Goal: Information Seeking & Learning: Check status

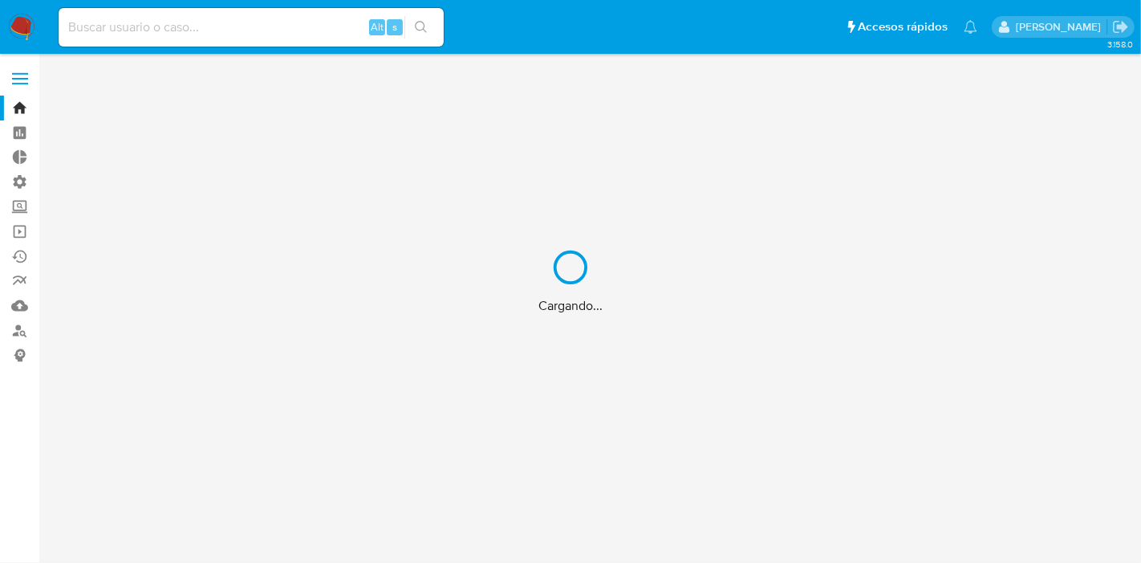
click at [172, 25] on div "Cargando..." at bounding box center [570, 281] width 1141 height 563
click at [194, 31] on div "Cargando..." at bounding box center [570, 281] width 1141 height 563
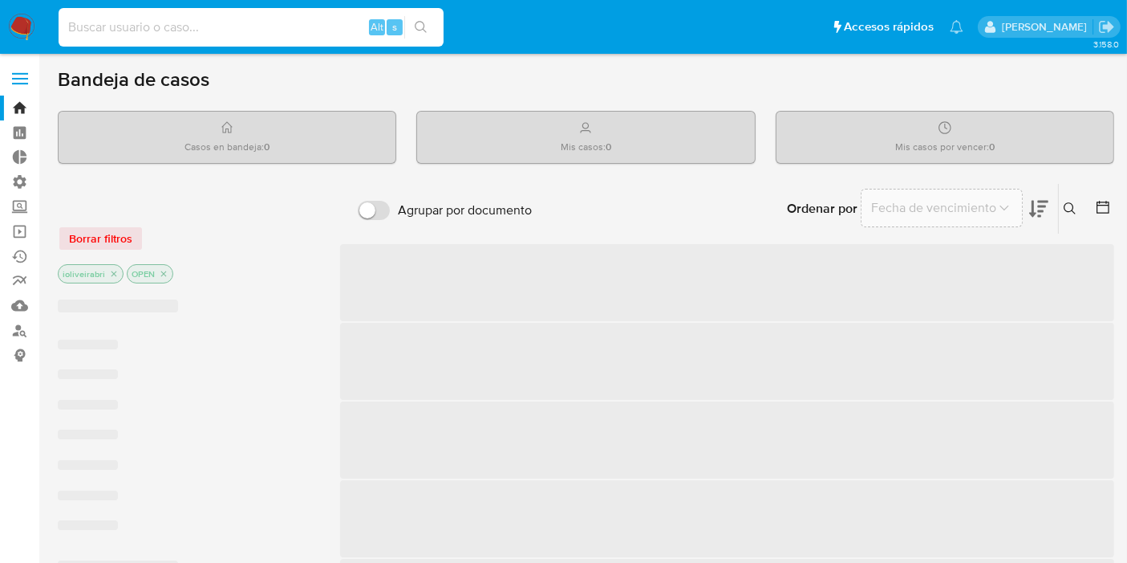
click at [178, 26] on input at bounding box center [251, 27] width 385 height 21
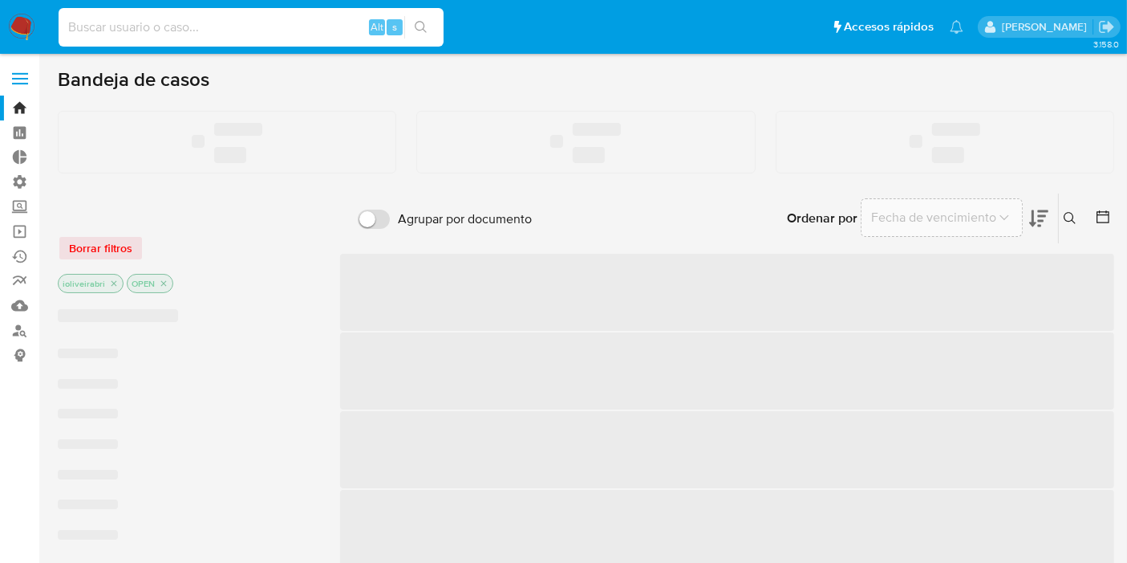
click at [173, 28] on input at bounding box center [251, 27] width 385 height 21
paste input "202930141"
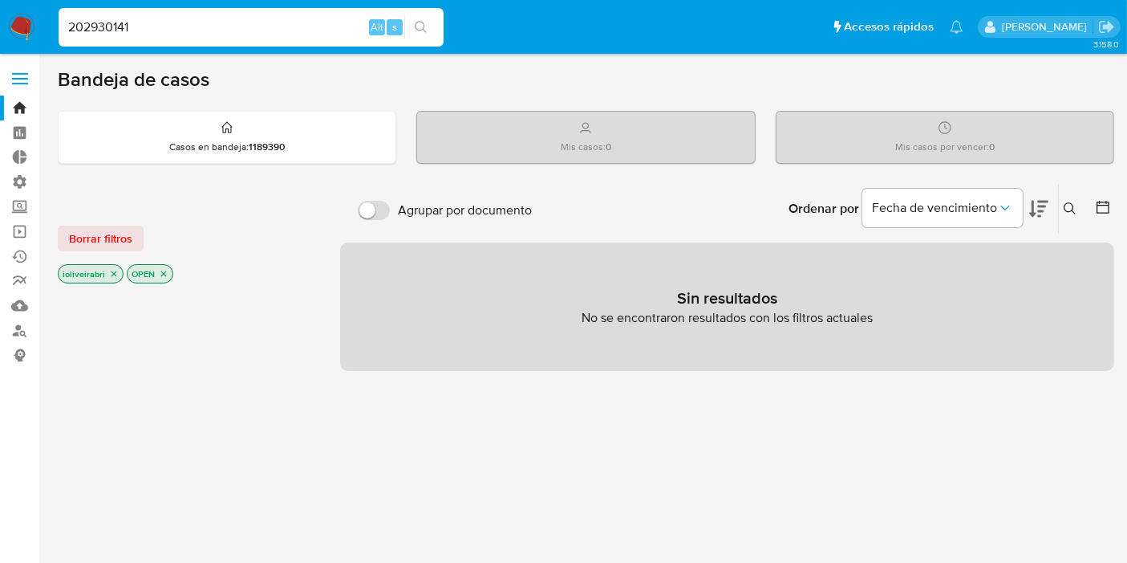
type input "202930141"
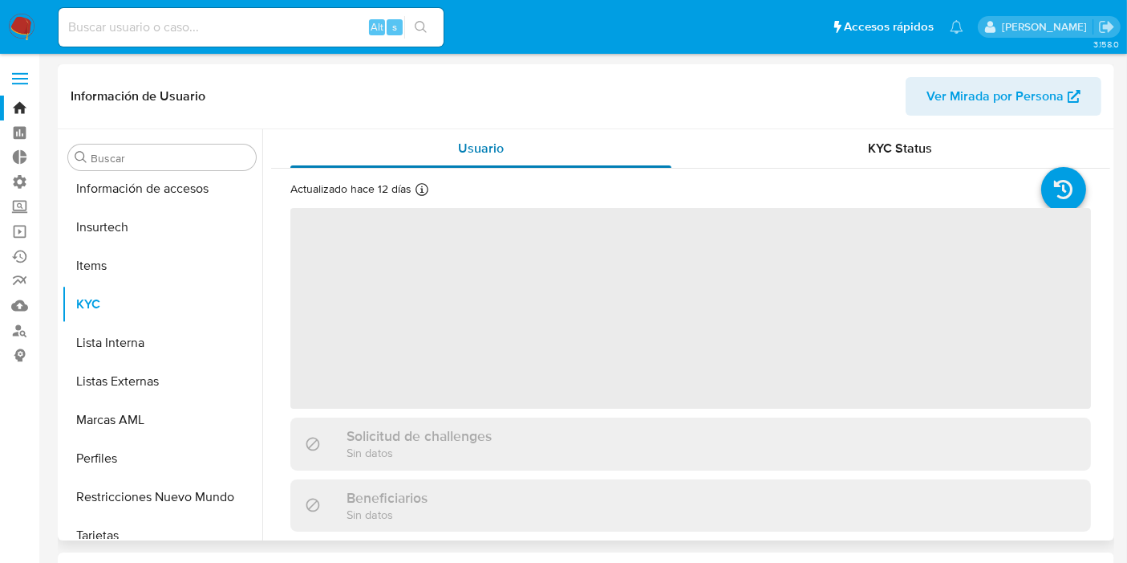
scroll to position [639, 0]
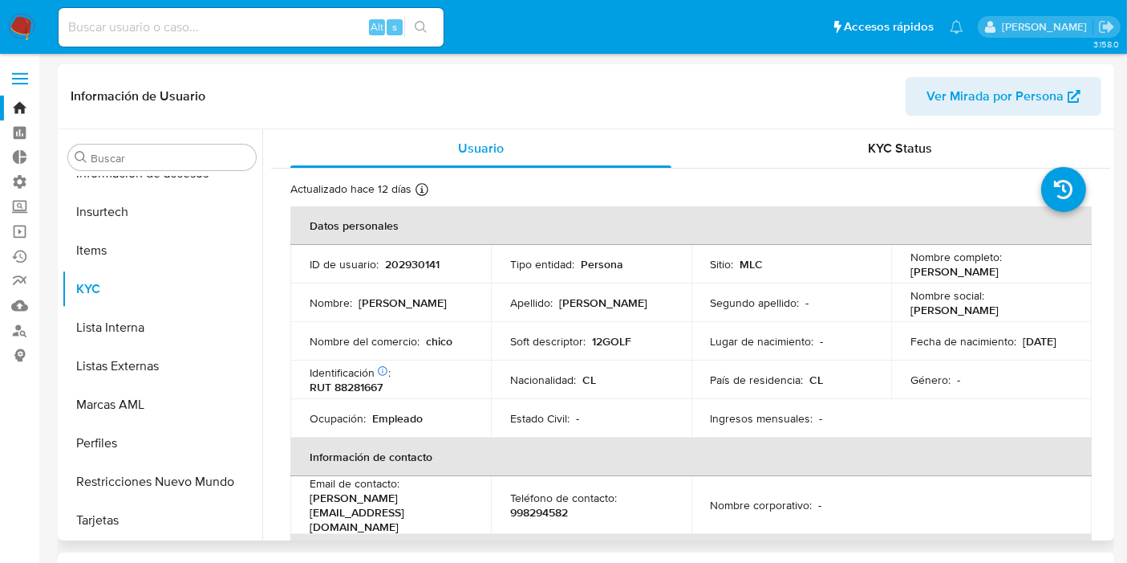
select select "10"
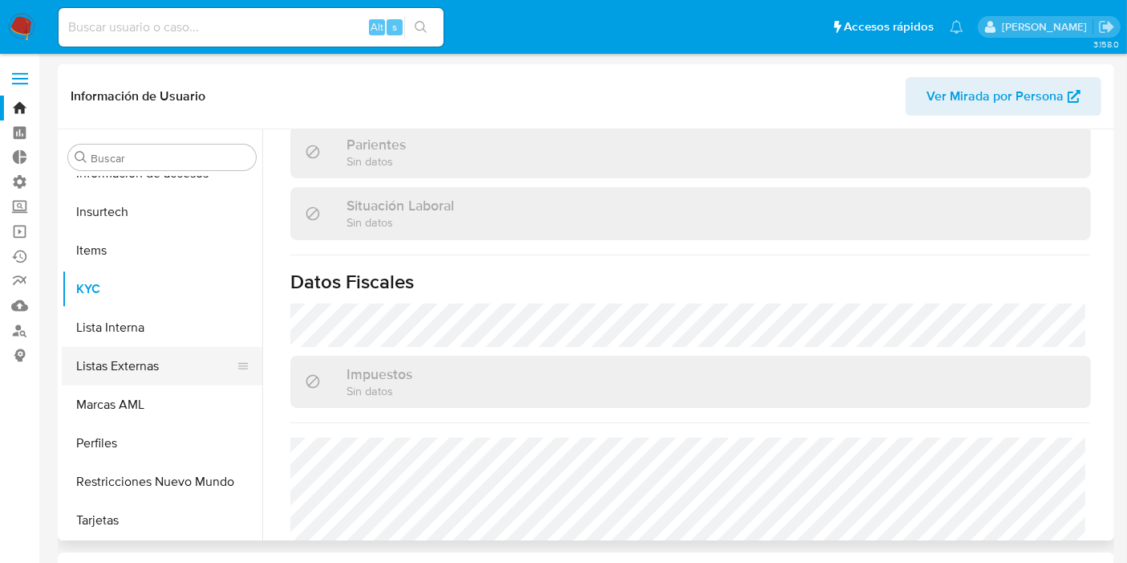
scroll to position [640, 0]
click at [114, 322] on button "Lista Interna" at bounding box center [156, 326] width 188 height 39
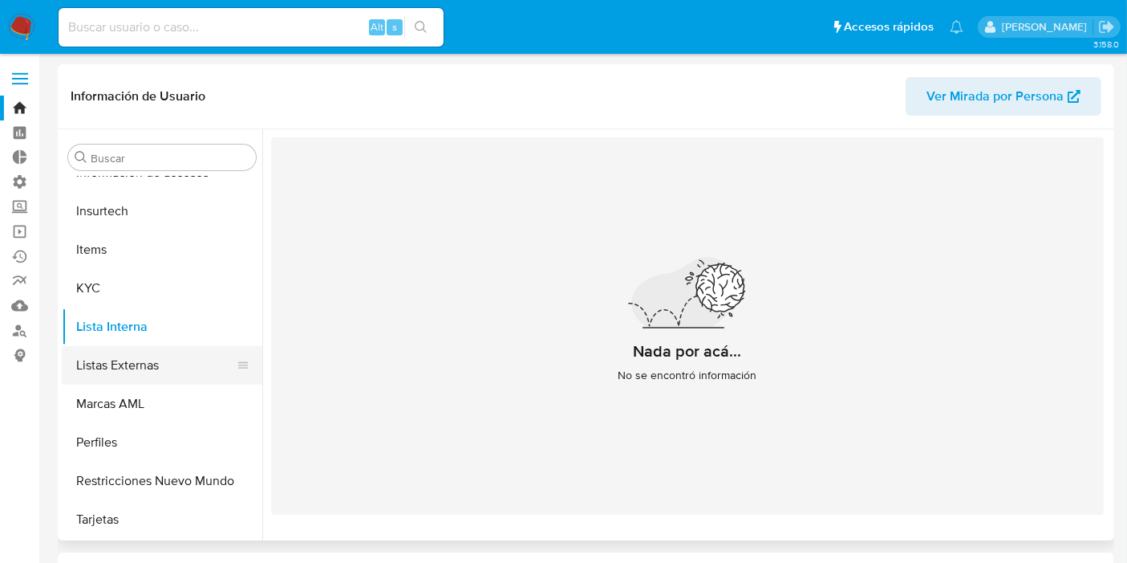
click at [128, 369] on button "Listas Externas" at bounding box center [156, 365] width 188 height 39
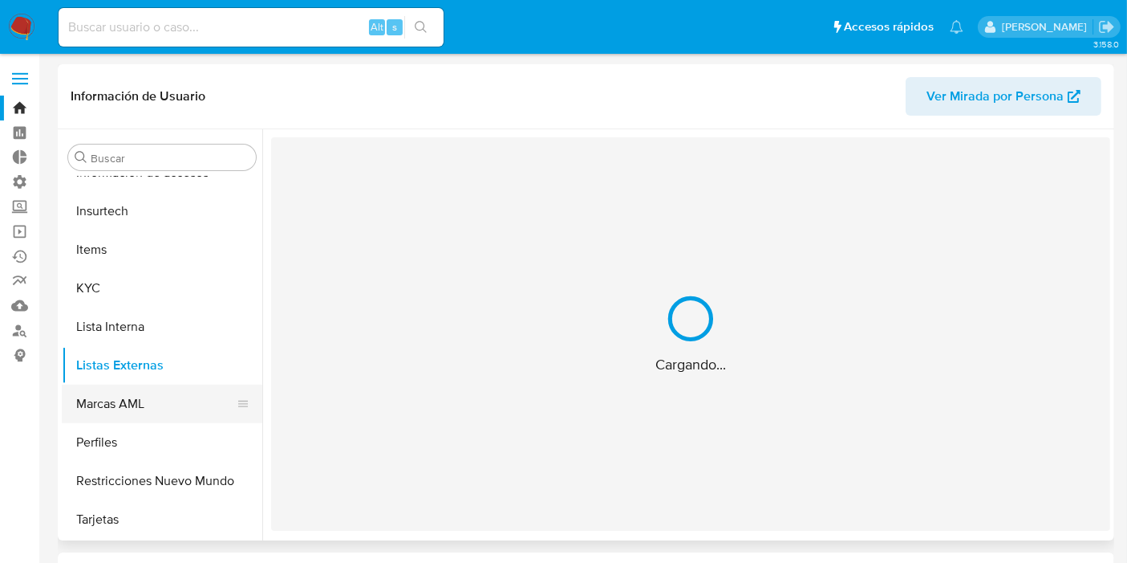
click at [137, 397] on button "Marcas AML" at bounding box center [156, 403] width 188 height 39
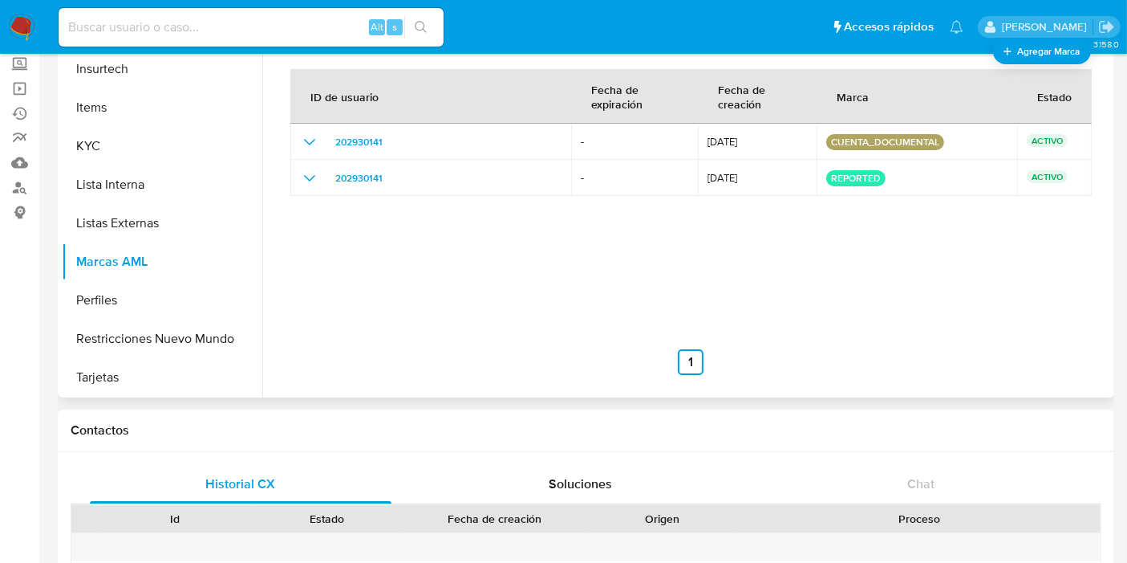
scroll to position [0, 0]
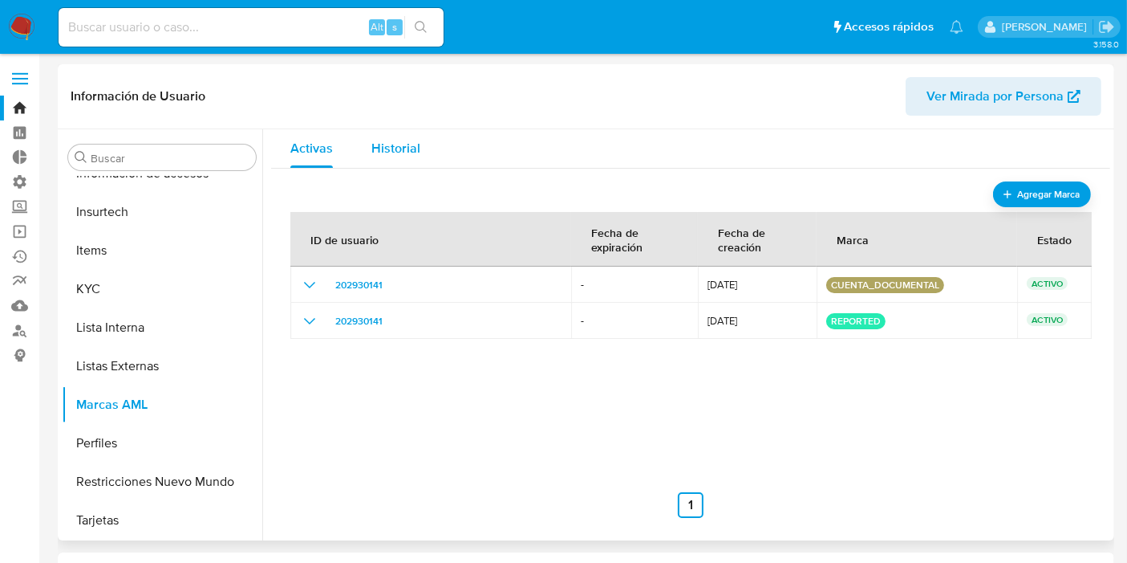
click at [412, 164] on div "Historial" at bounding box center [396, 148] width 49 height 39
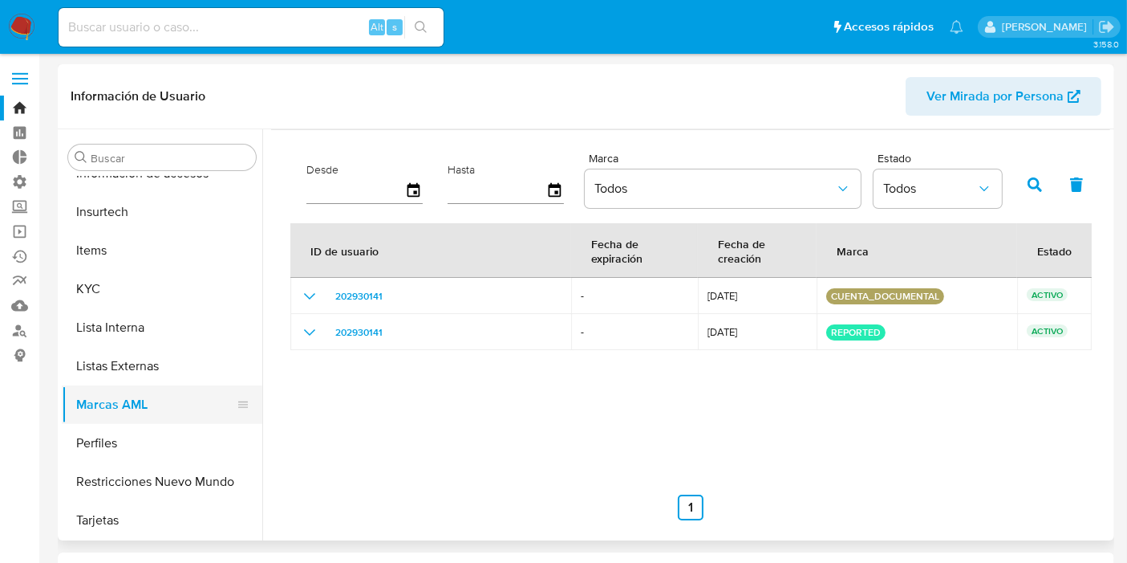
scroll to position [640, 0]
click at [142, 437] on button "Perfiles" at bounding box center [156, 442] width 188 height 39
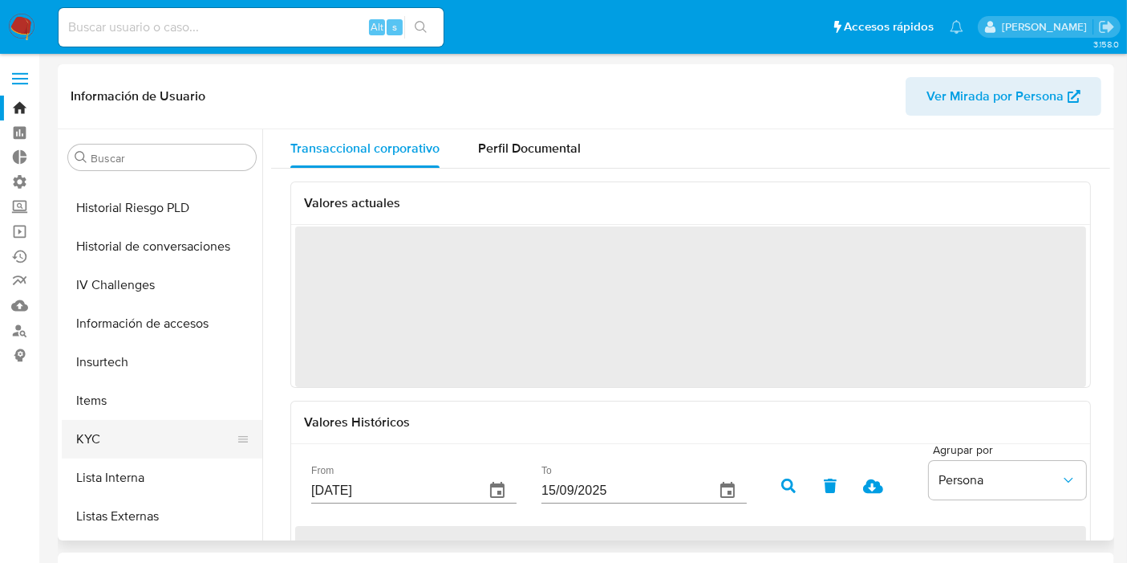
scroll to position [461, 0]
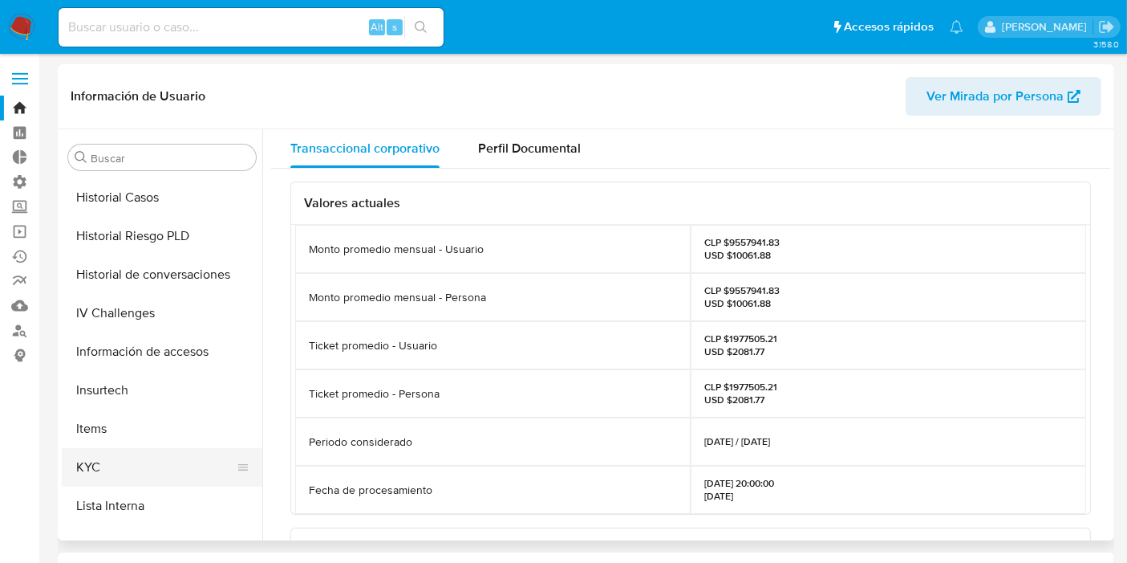
click at [122, 453] on button "KYC" at bounding box center [156, 467] width 188 height 39
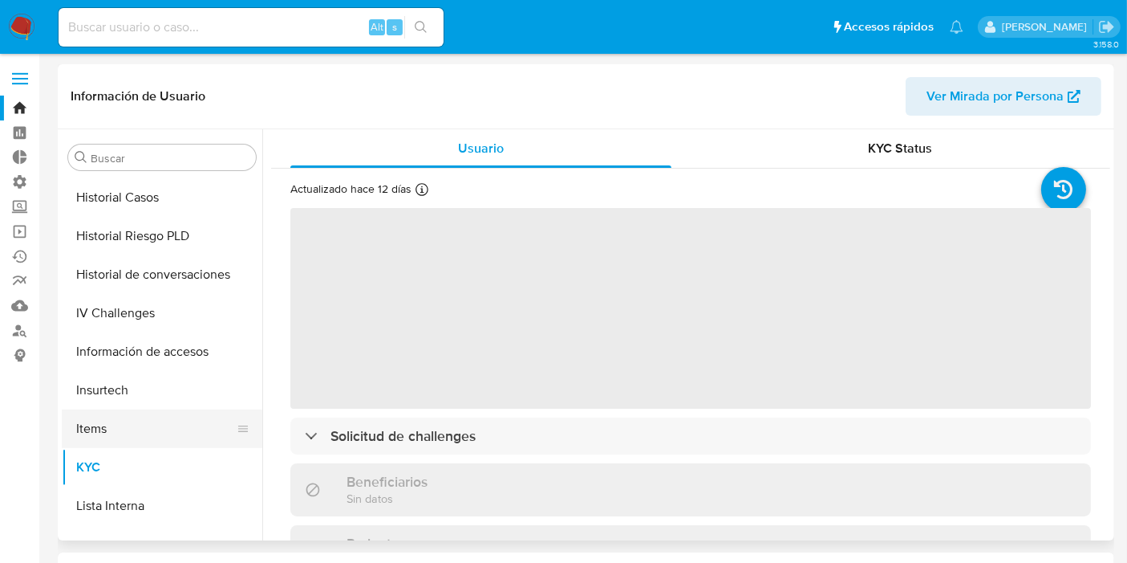
click at [142, 434] on button "Items" at bounding box center [156, 428] width 188 height 39
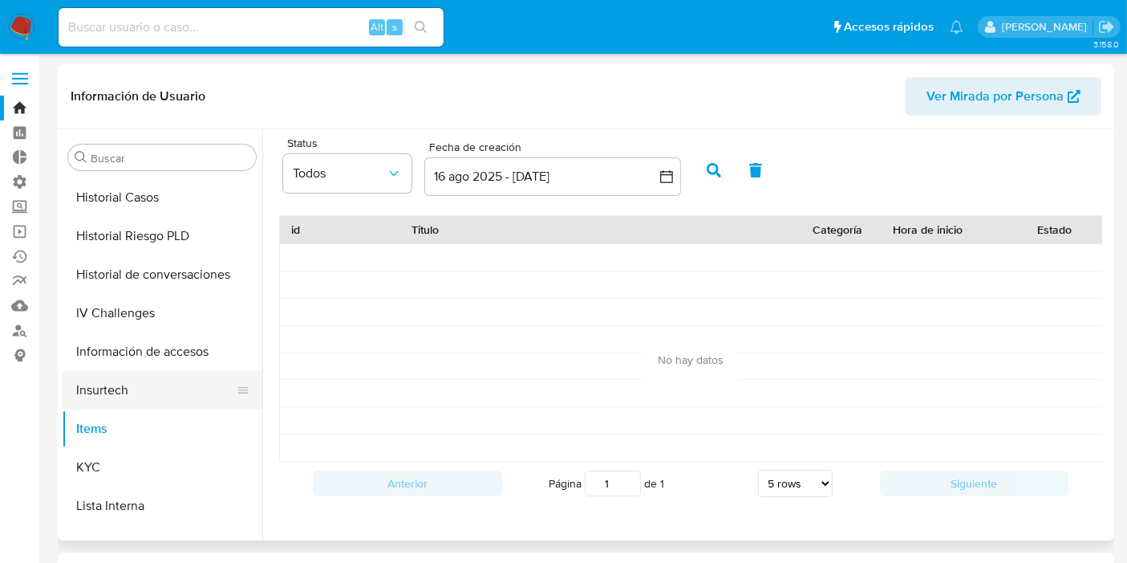
click at [159, 400] on button "Insurtech" at bounding box center [156, 390] width 188 height 39
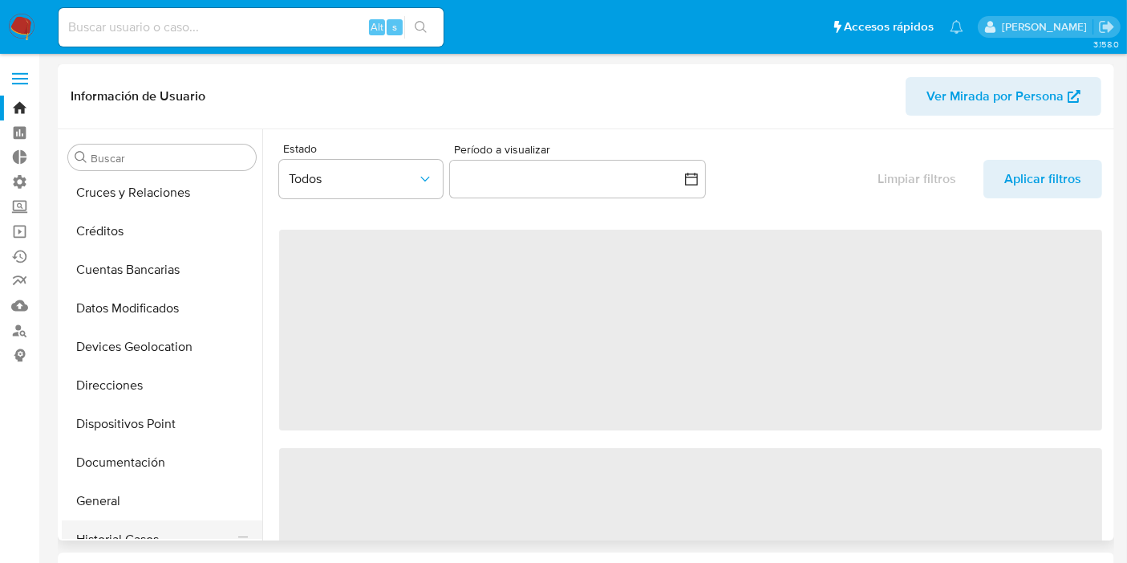
scroll to position [0, 0]
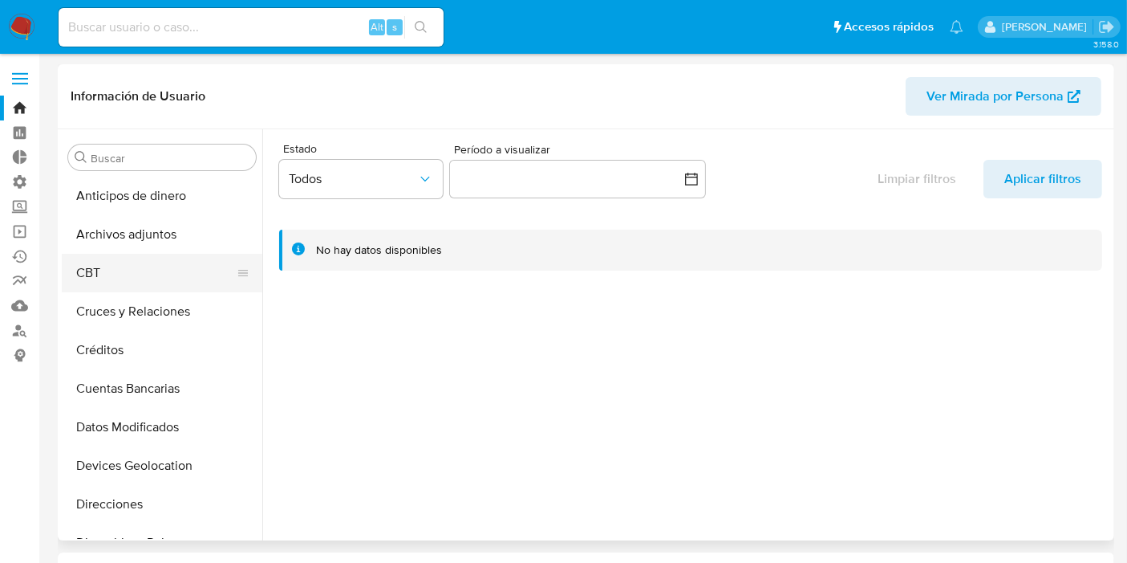
click at [165, 252] on button "Archivos adjuntos" at bounding box center [162, 234] width 201 height 39
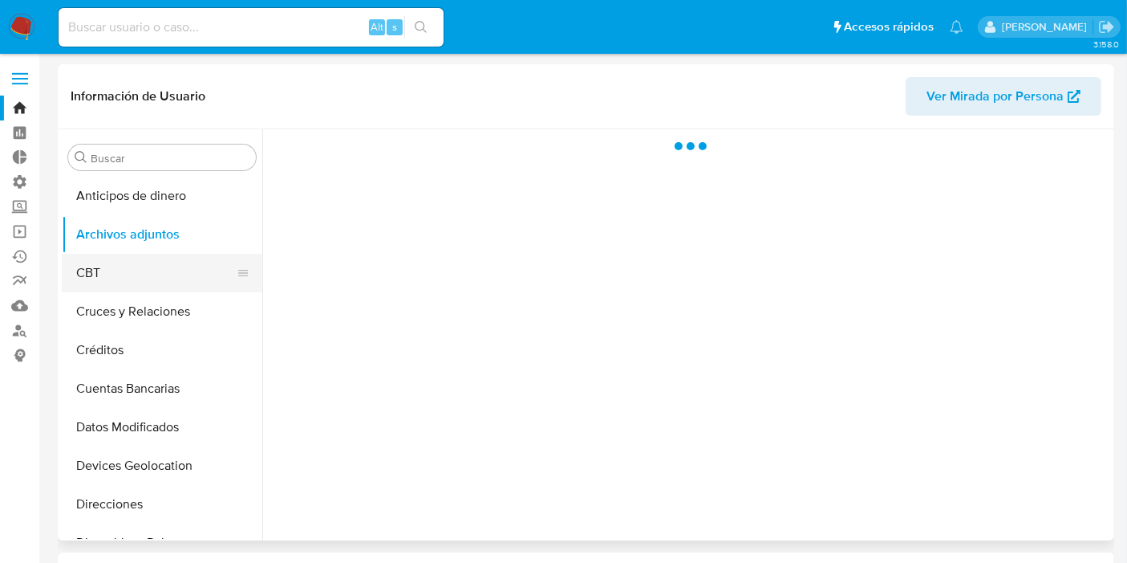
click at [147, 277] on button "CBT" at bounding box center [156, 273] width 188 height 39
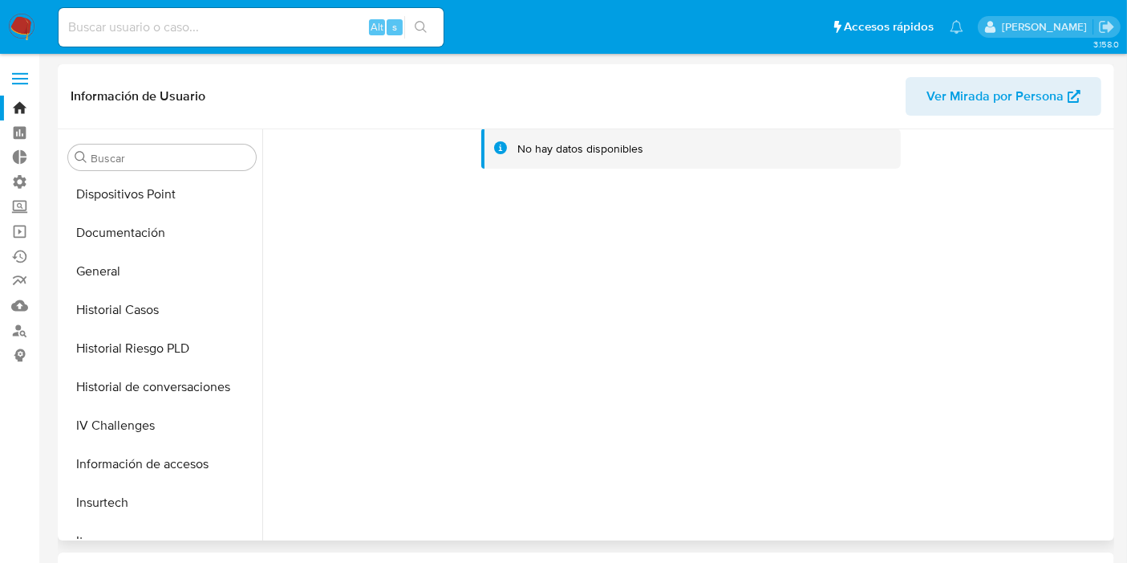
scroll to position [356, 0]
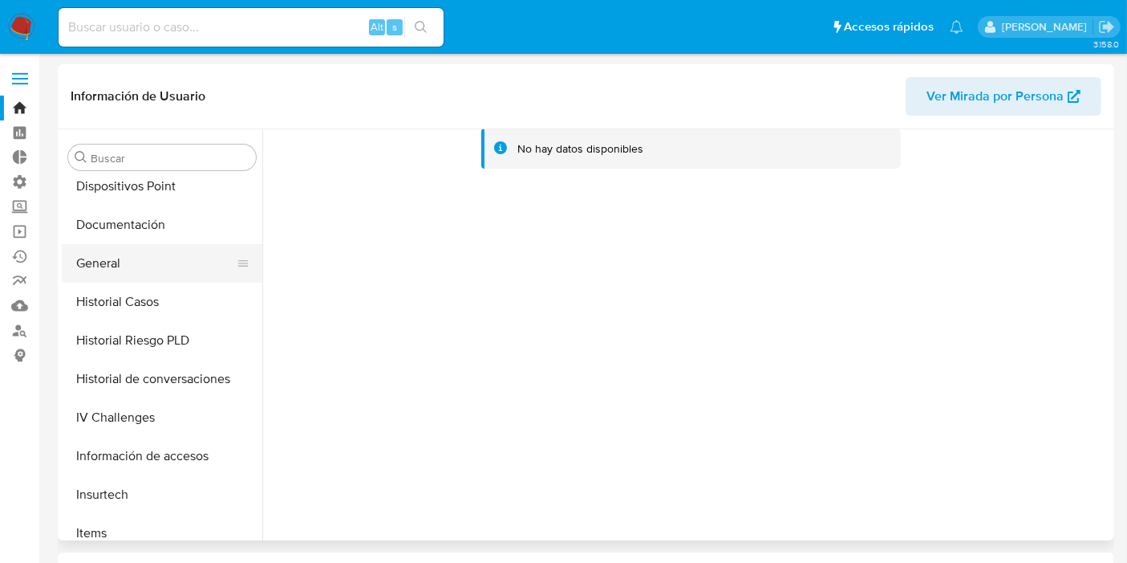
click at [144, 262] on button "General" at bounding box center [156, 263] width 188 height 39
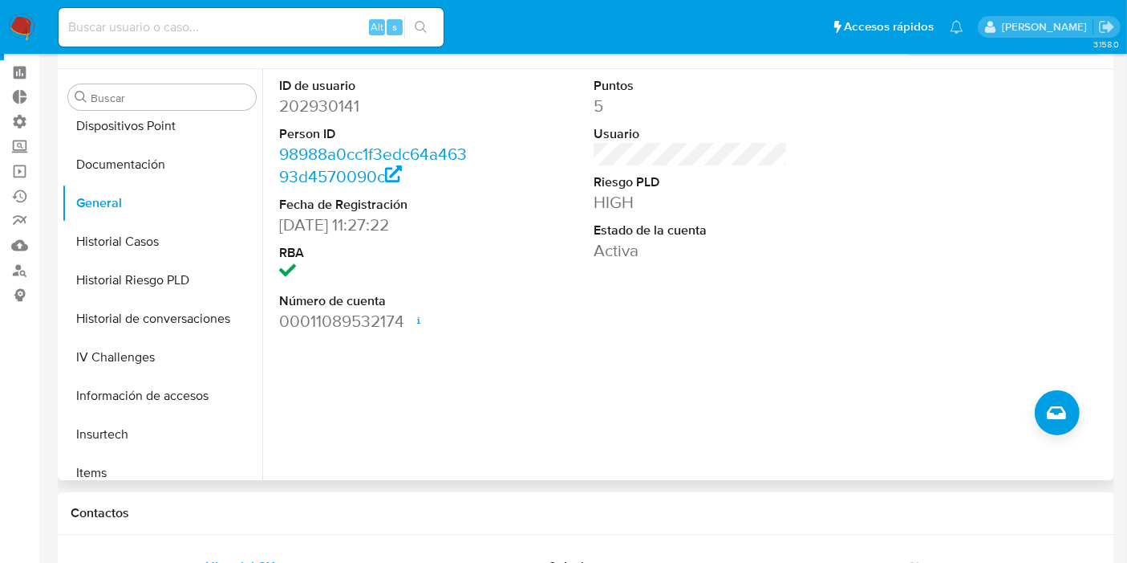
scroll to position [0, 0]
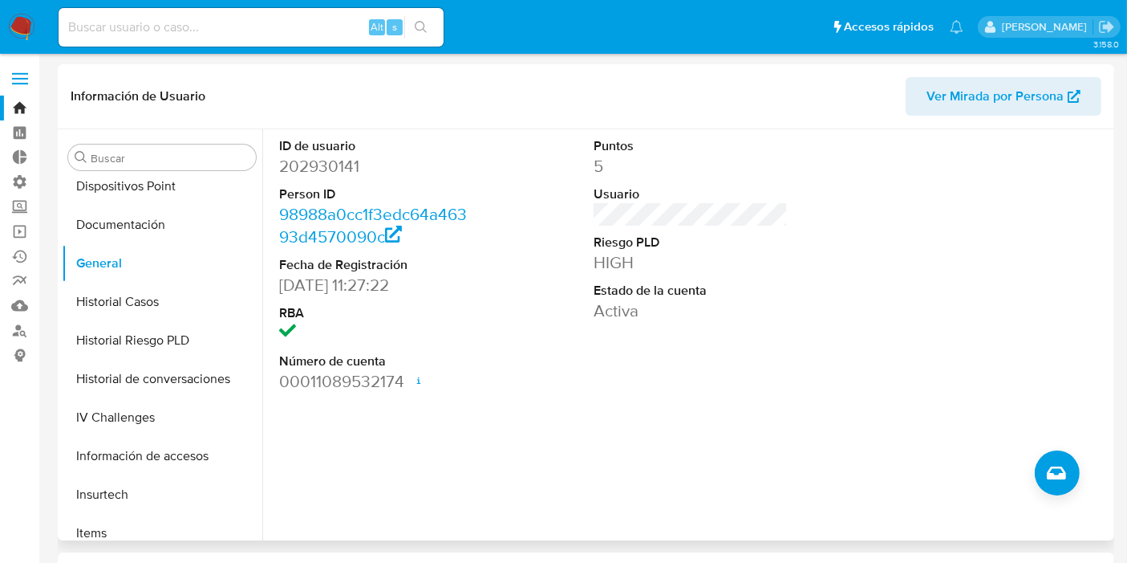
click at [961, 100] on span "Ver Mirada por Persona" at bounding box center [995, 96] width 137 height 39
click at [164, 408] on button "IV Challenges" at bounding box center [156, 417] width 188 height 39
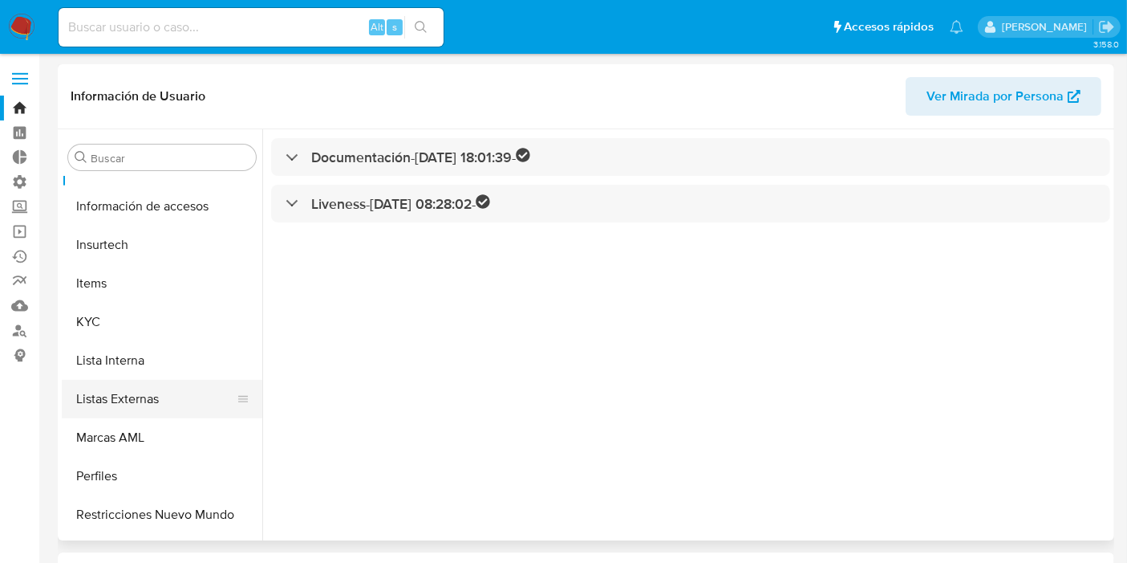
scroll to position [624, 0]
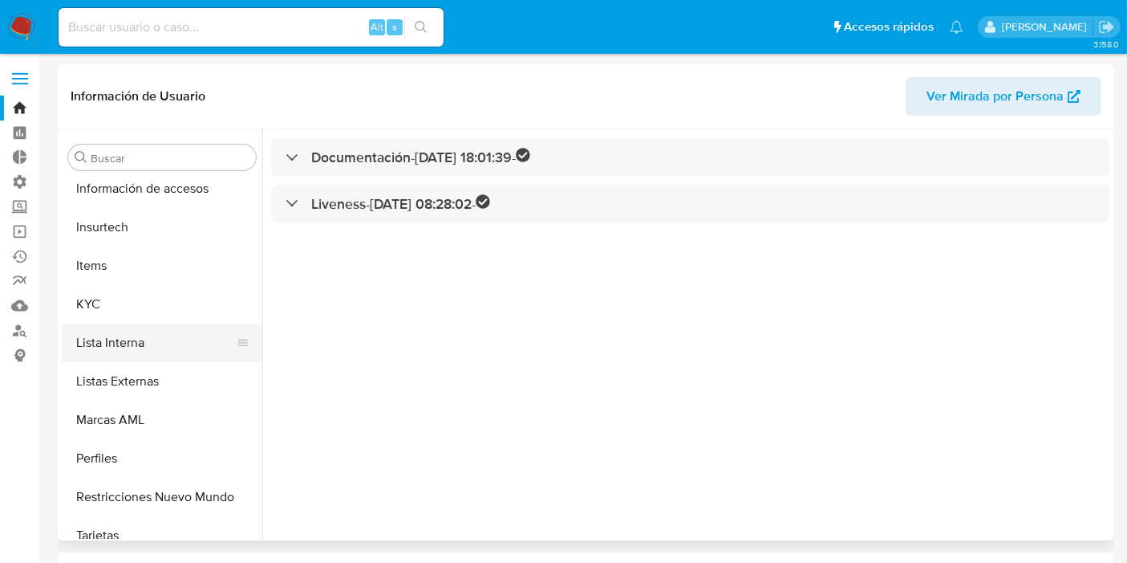
click at [111, 344] on button "Lista Interna" at bounding box center [156, 342] width 188 height 39
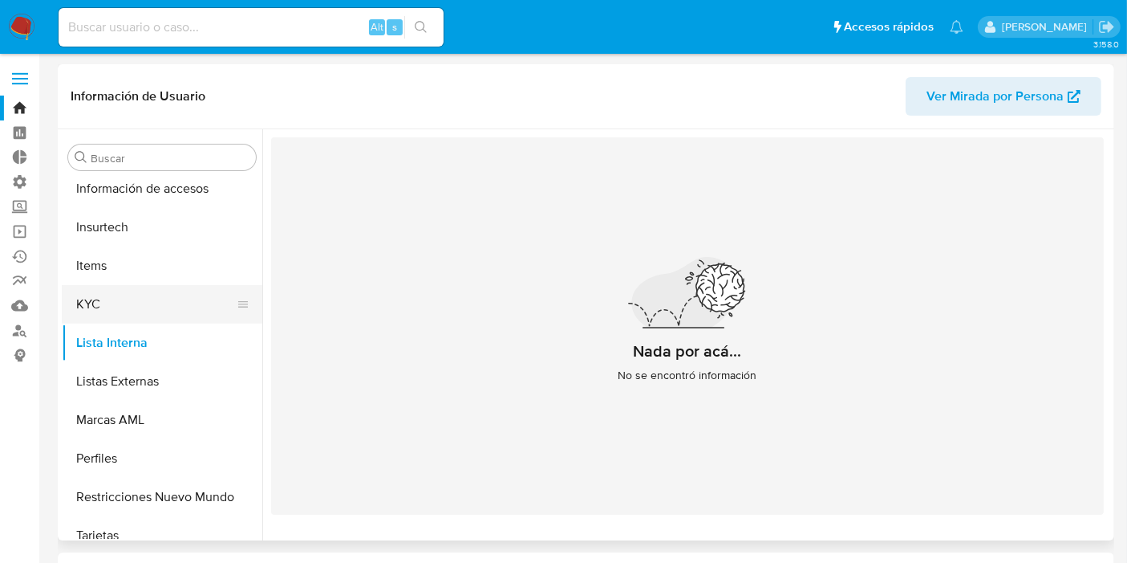
click at [104, 295] on button "KYC" at bounding box center [156, 304] width 188 height 39
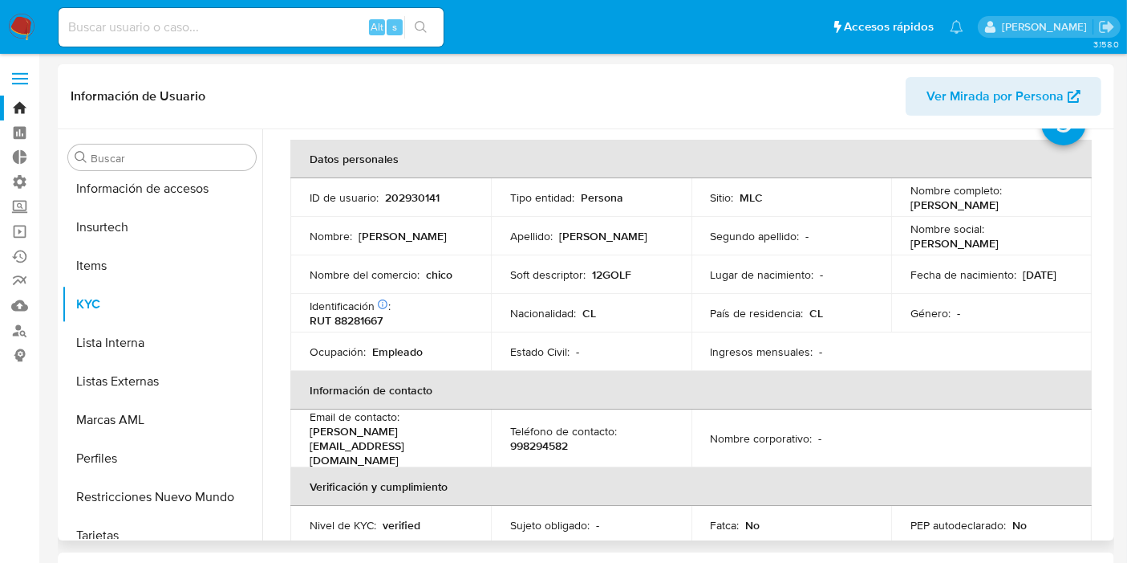
scroll to position [89, 0]
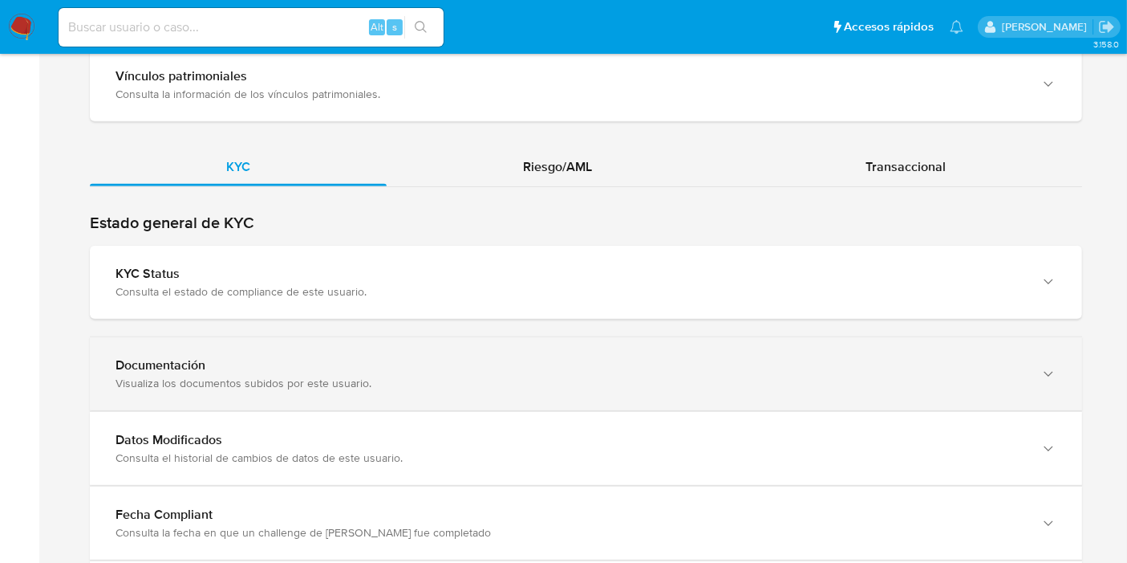
scroll to position [1515, 0]
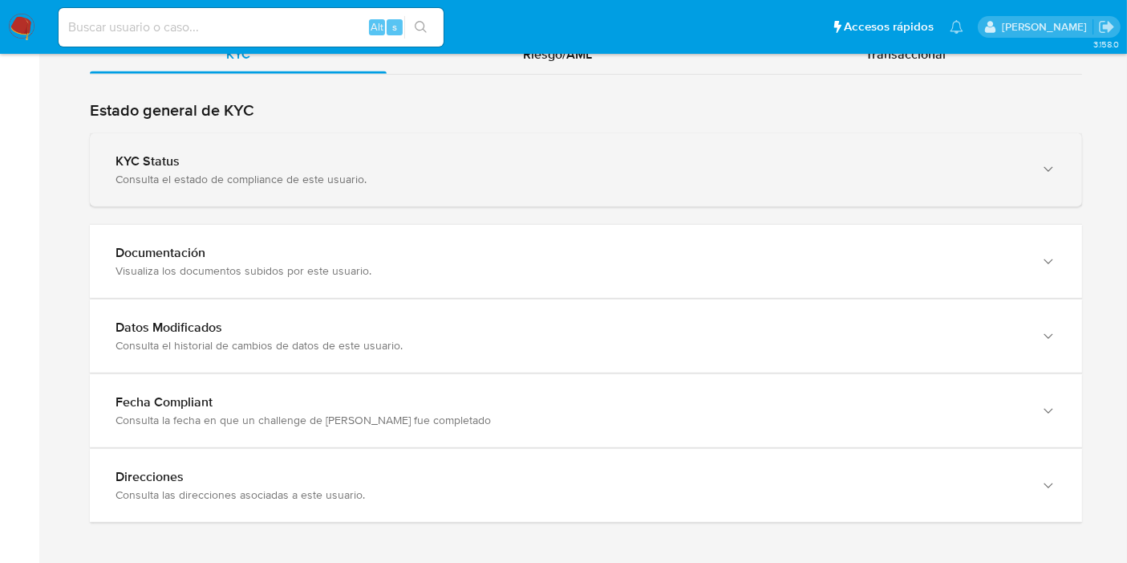
click at [540, 153] on div "KYC Status" at bounding box center [570, 161] width 909 height 16
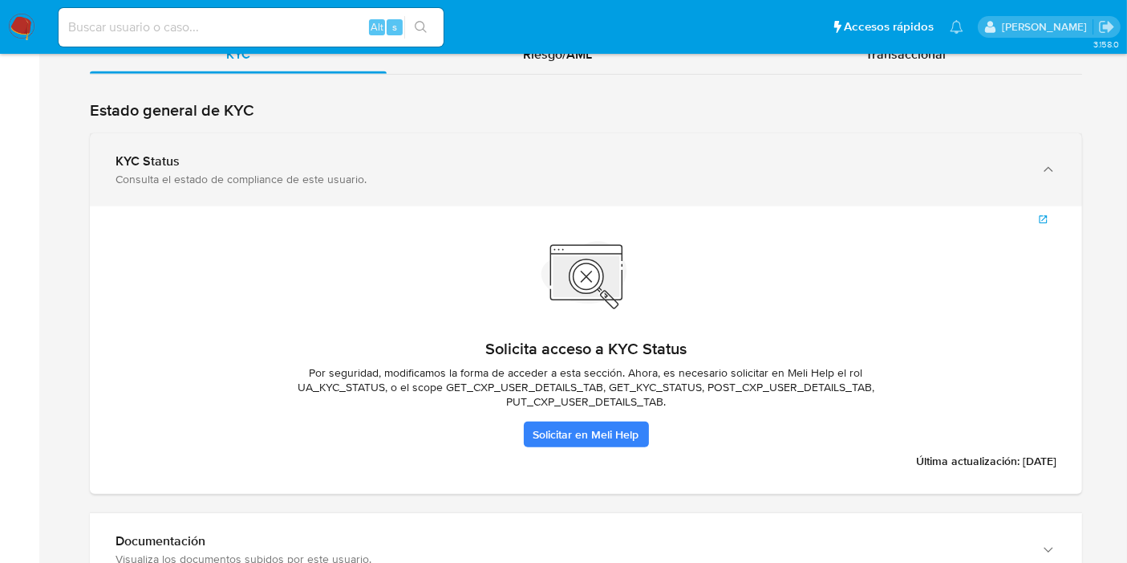
click at [509, 172] on div "Consulta el estado de compliance de este usuario." at bounding box center [570, 179] width 909 height 14
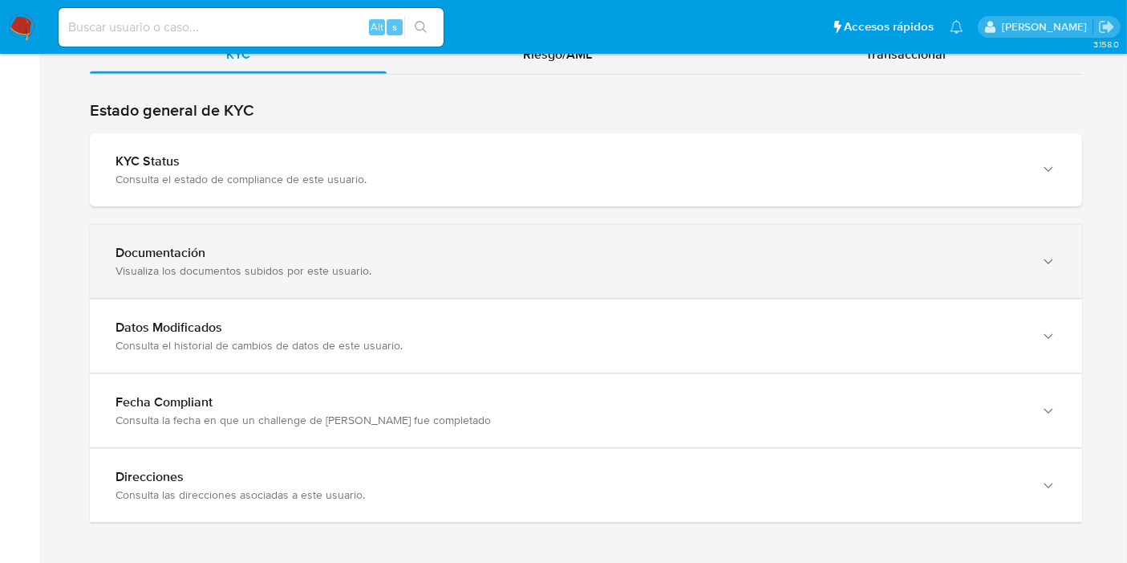
click at [412, 245] on div "Documentación" at bounding box center [570, 253] width 909 height 16
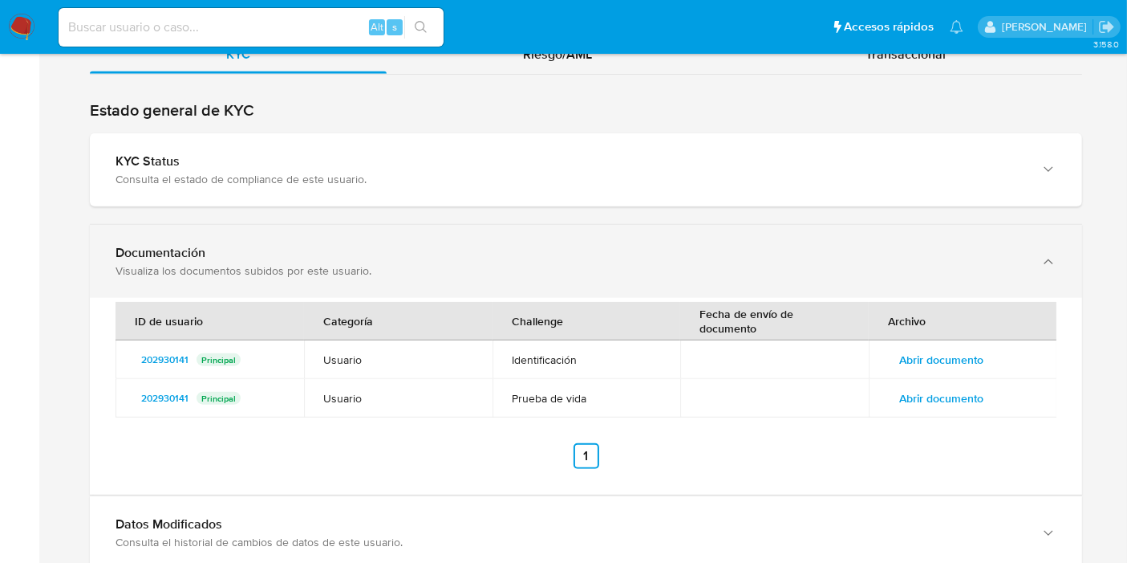
click at [412, 245] on div "Documentación" at bounding box center [570, 253] width 909 height 16
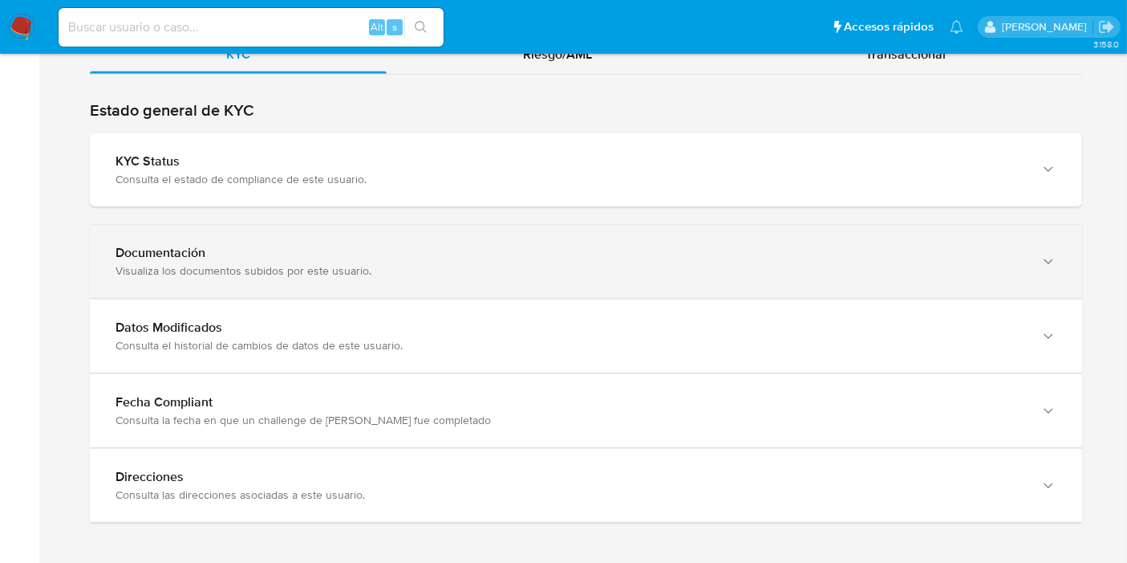
click at [395, 225] on div "Documentación Visualiza los documentos subidos por este usuario." at bounding box center [586, 261] width 993 height 73
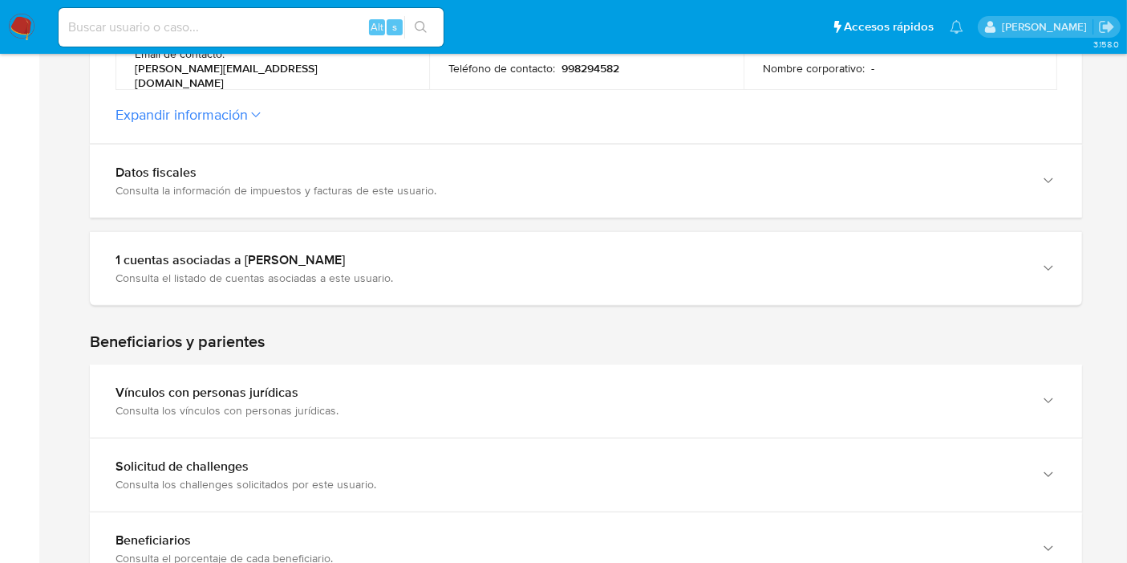
scroll to position [698, 0]
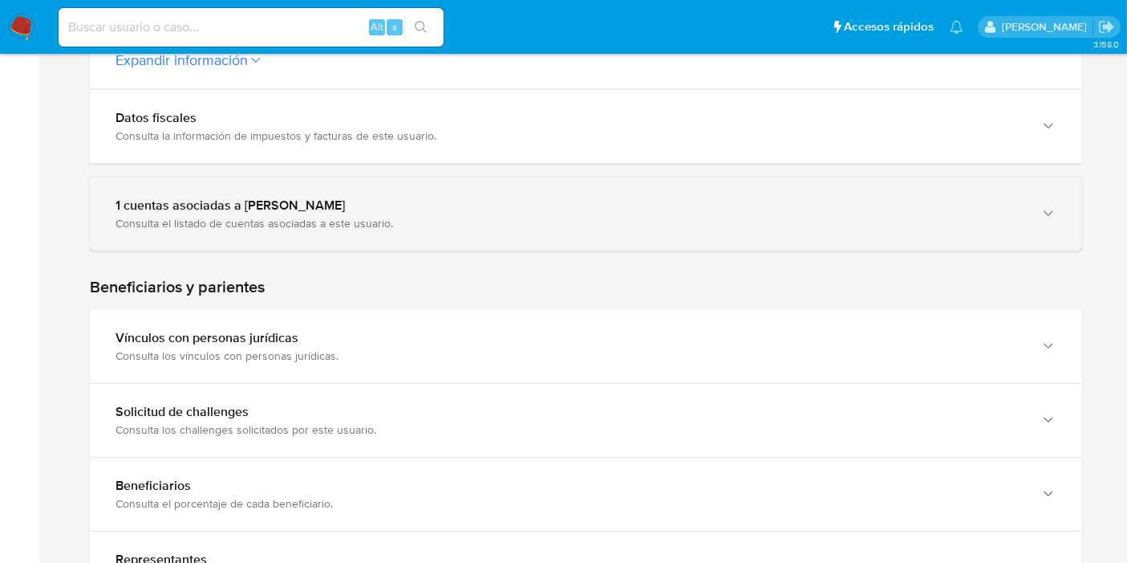
click at [433, 223] on div "Consulta el listado de cuentas asociadas a este usuario." at bounding box center [570, 223] width 909 height 14
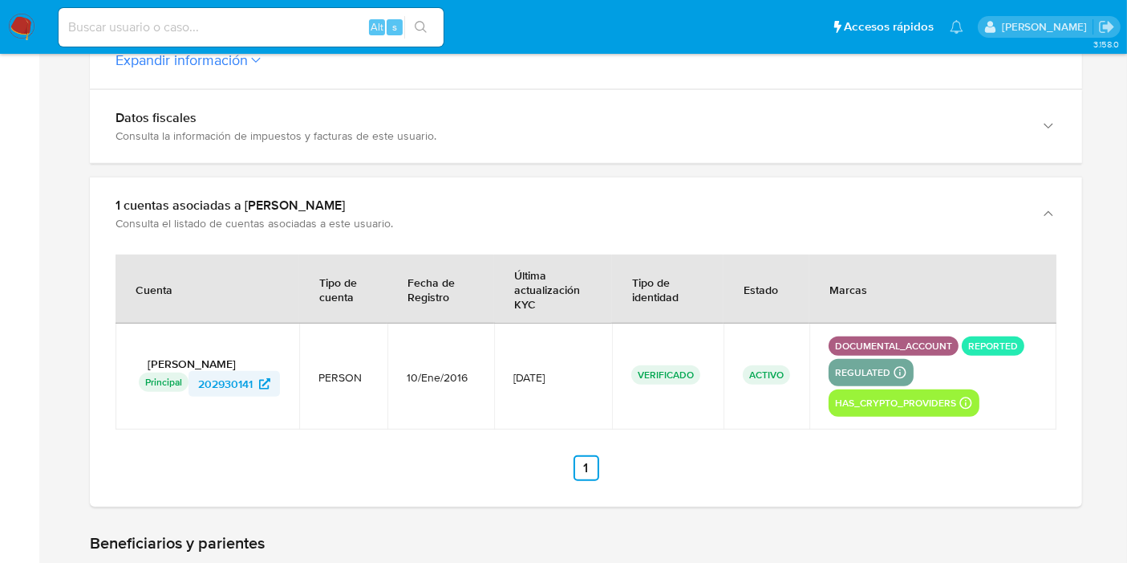
click at [241, 377] on span "202930141" at bounding box center [225, 384] width 55 height 26
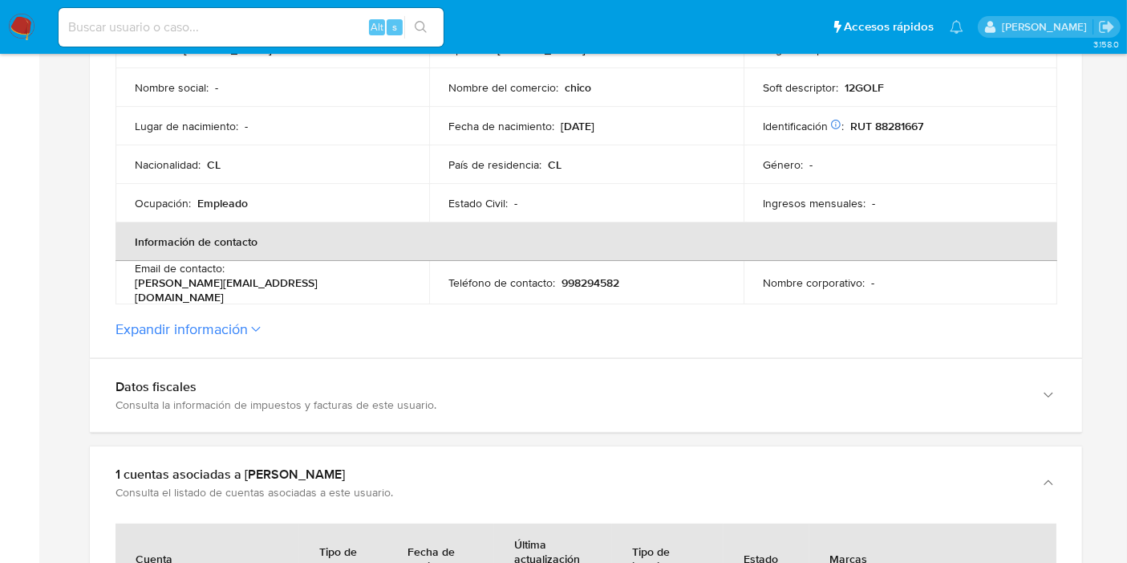
scroll to position [341, 0]
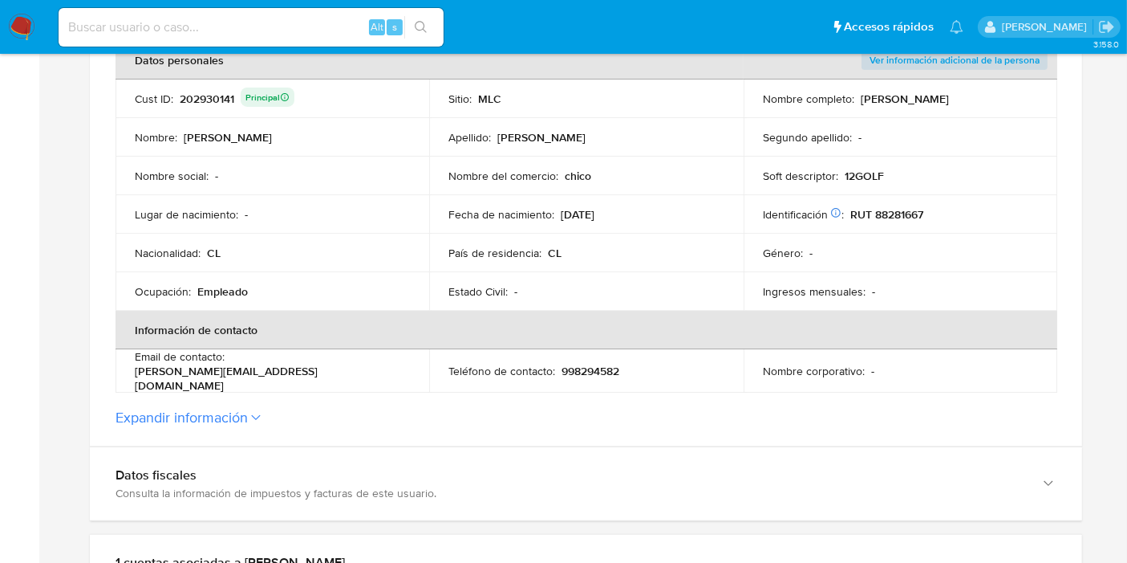
click at [246, 420] on button "Expandir información" at bounding box center [182, 417] width 132 height 18
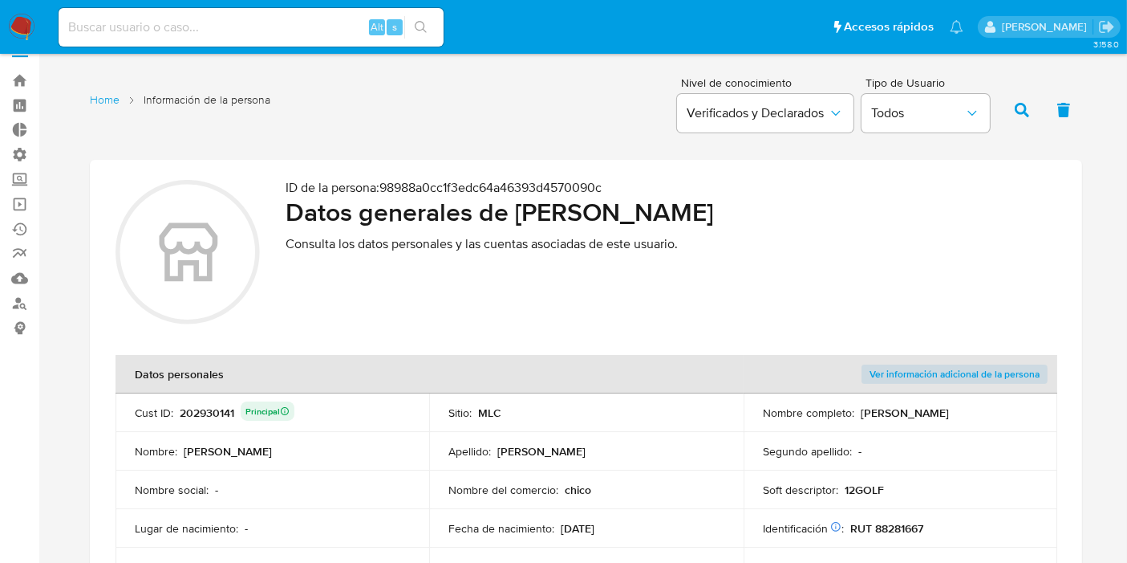
scroll to position [0, 0]
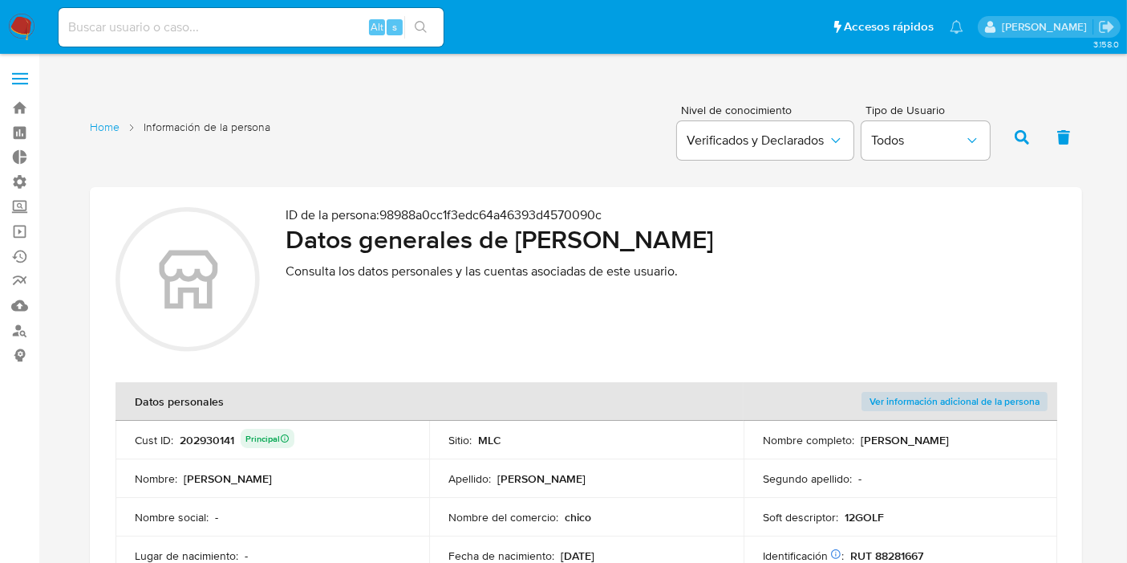
click at [14, 70] on label at bounding box center [20, 79] width 40 height 34
click at [0, 0] on input "checkbox" at bounding box center [0, 0] width 0 height 0
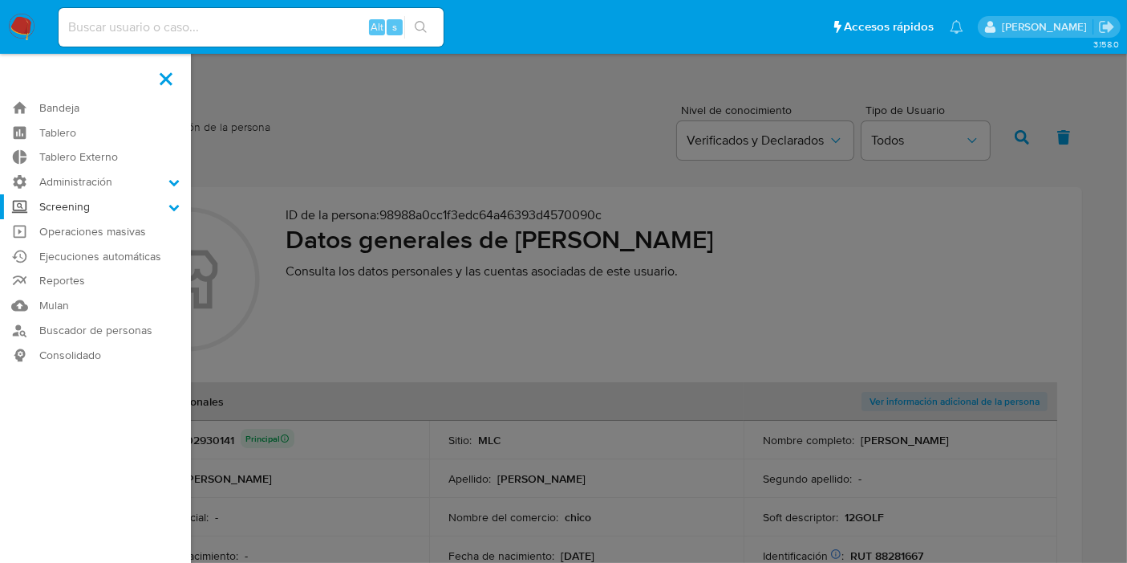
click at [103, 200] on label "Screening" at bounding box center [95, 206] width 191 height 25
click at [0, 0] on input "Screening" at bounding box center [0, 0] width 0 height 0
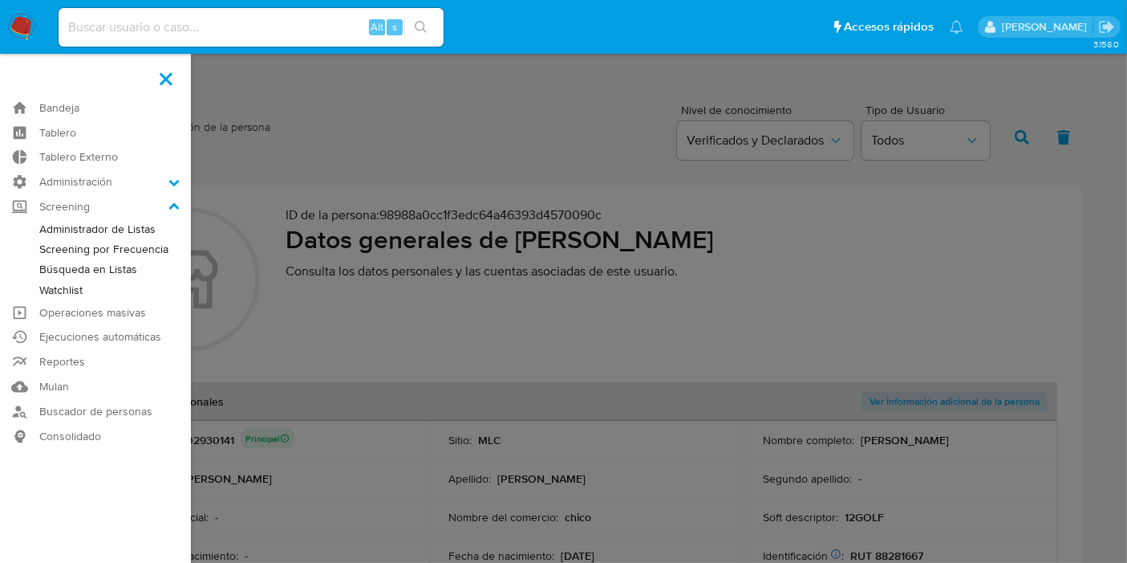
click at [277, 148] on label at bounding box center [563, 281] width 1127 height 563
click at [0, 0] on input "checkbox" at bounding box center [0, 0] width 0 height 0
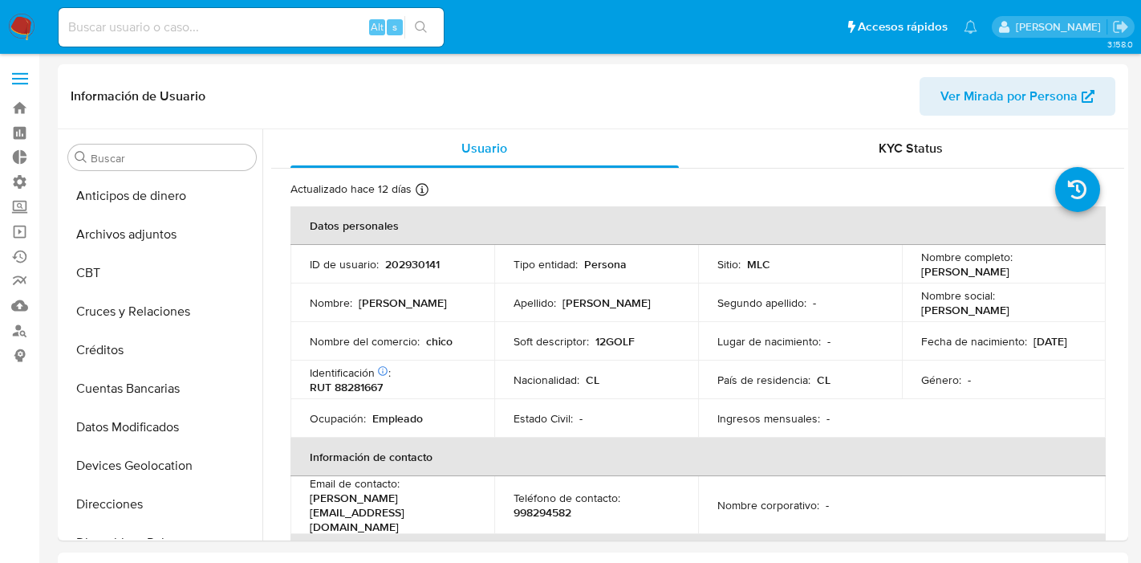
select select "10"
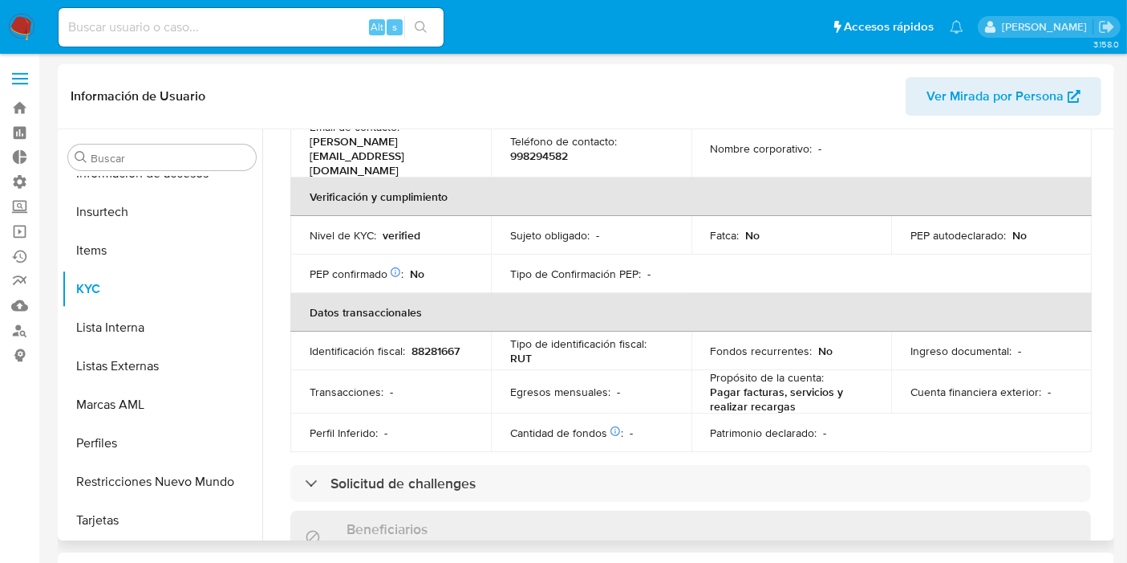
scroll to position [445, 0]
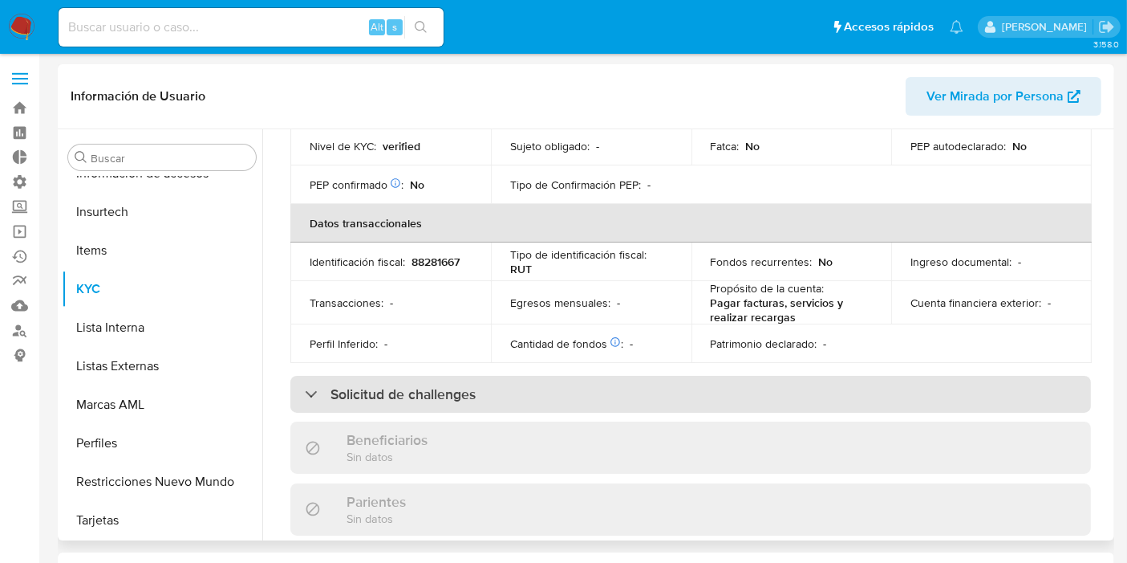
click at [416, 385] on h3 "Solicitud de challenges" at bounding box center [403, 394] width 145 height 18
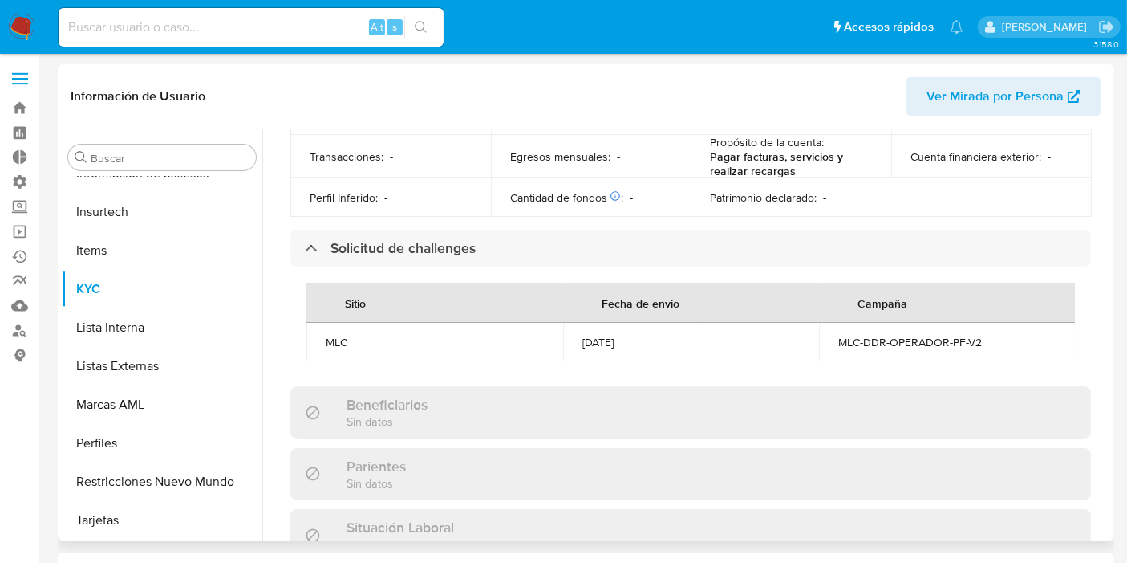
scroll to position [624, 0]
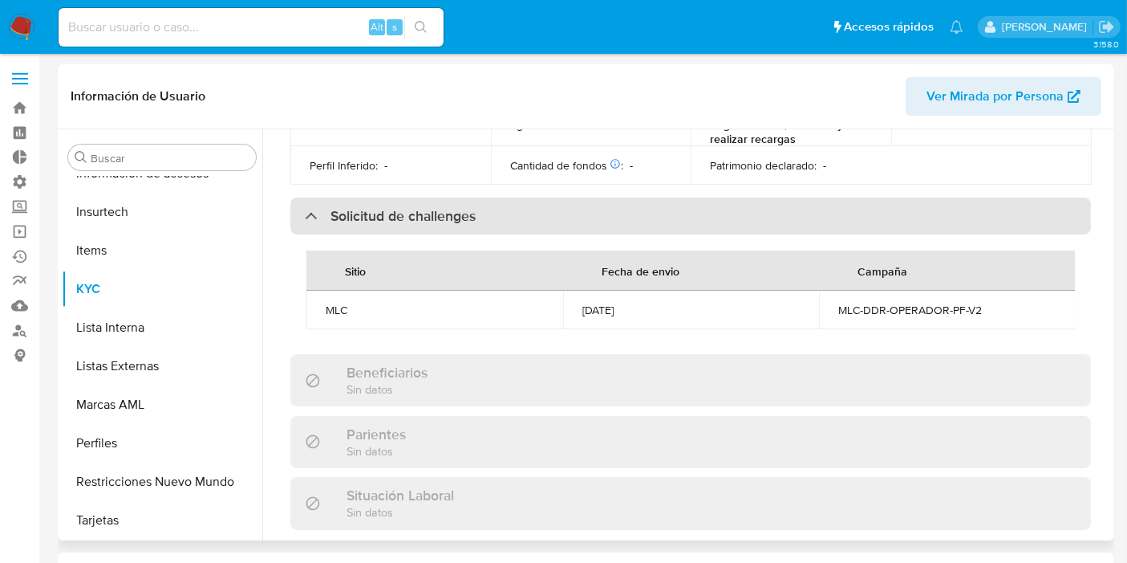
click at [477, 202] on div "Solicitud de challenges" at bounding box center [690, 215] width 801 height 37
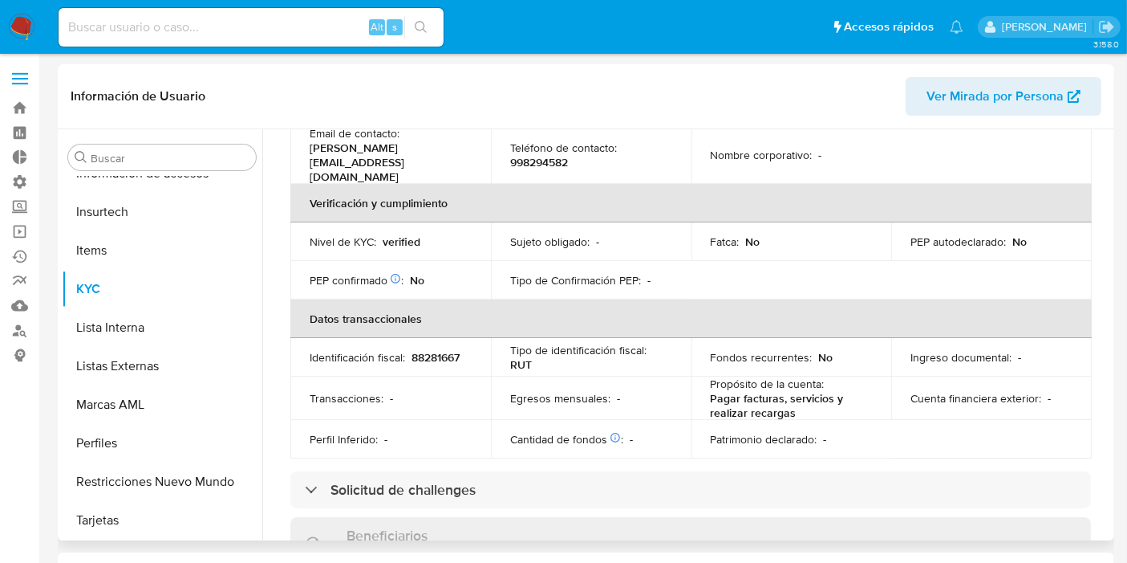
scroll to position [356, 0]
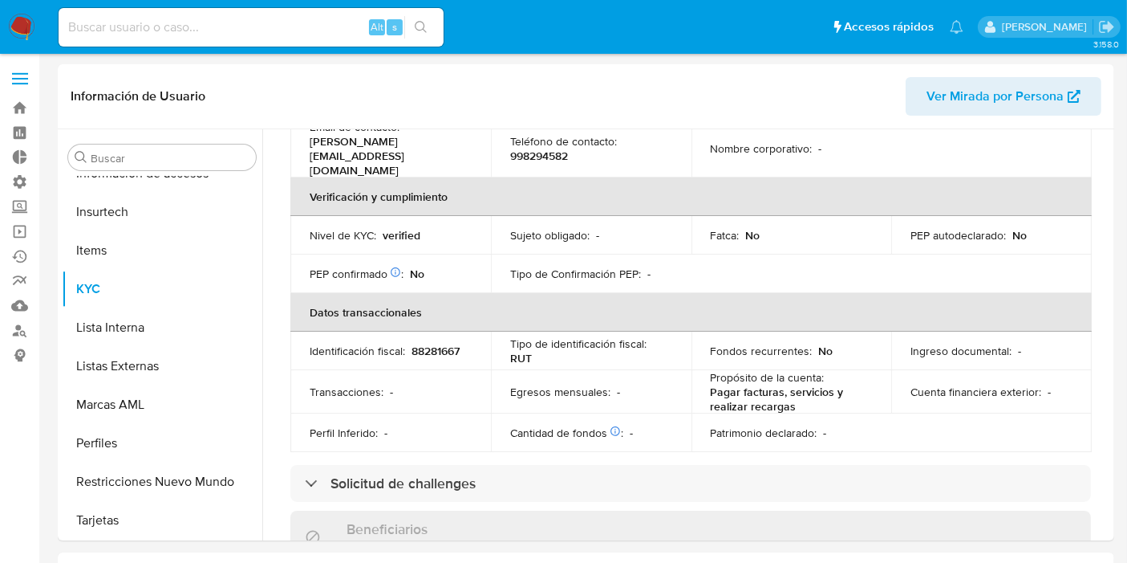
click at [20, 71] on label at bounding box center [20, 79] width 40 height 34
click at [0, 0] on input "checkbox" at bounding box center [0, 0] width 0 height 0
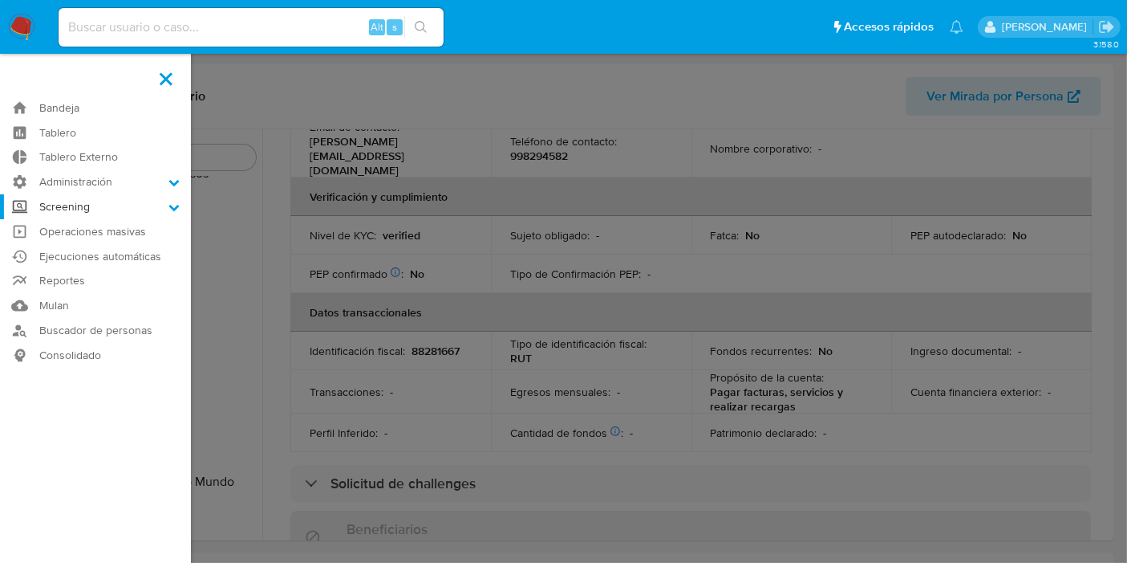
click at [108, 210] on label "Screening" at bounding box center [95, 206] width 191 height 25
click at [0, 0] on input "Screening" at bounding box center [0, 0] width 0 height 0
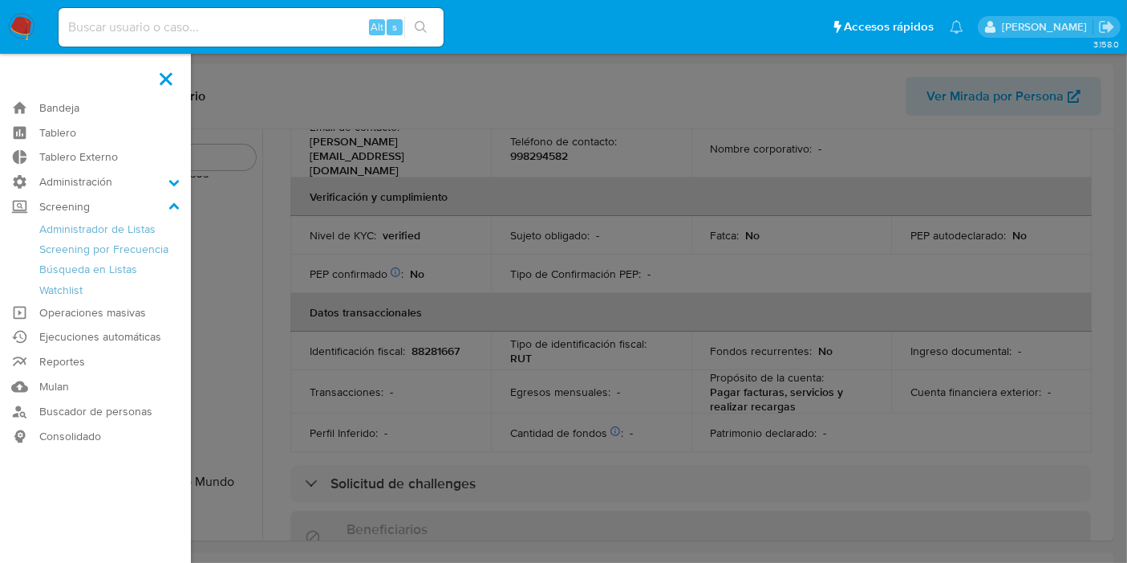
click at [245, 120] on label at bounding box center [563, 281] width 1127 height 563
click at [0, 0] on input "checkbox" at bounding box center [0, 0] width 0 height 0
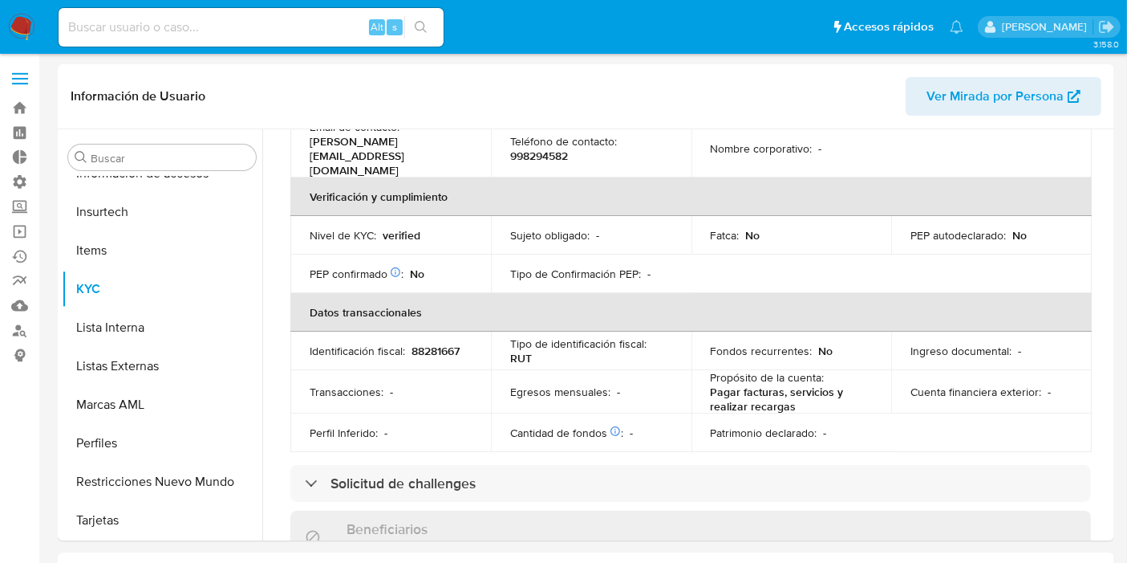
click at [241, 36] on input at bounding box center [251, 27] width 385 height 21
paste input "30108440"
type input "30108440"
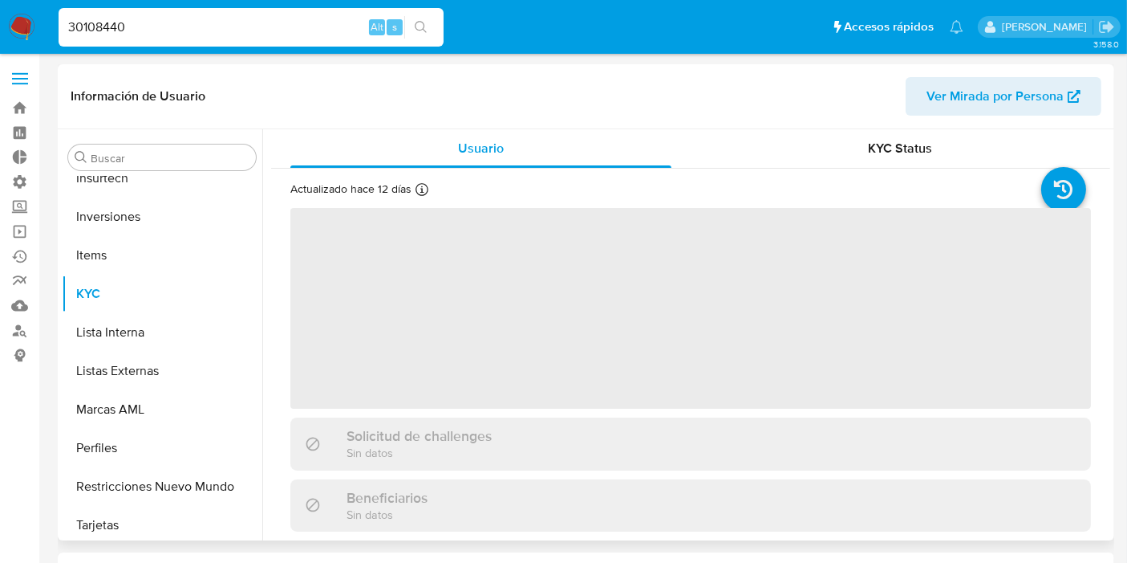
scroll to position [716, 0]
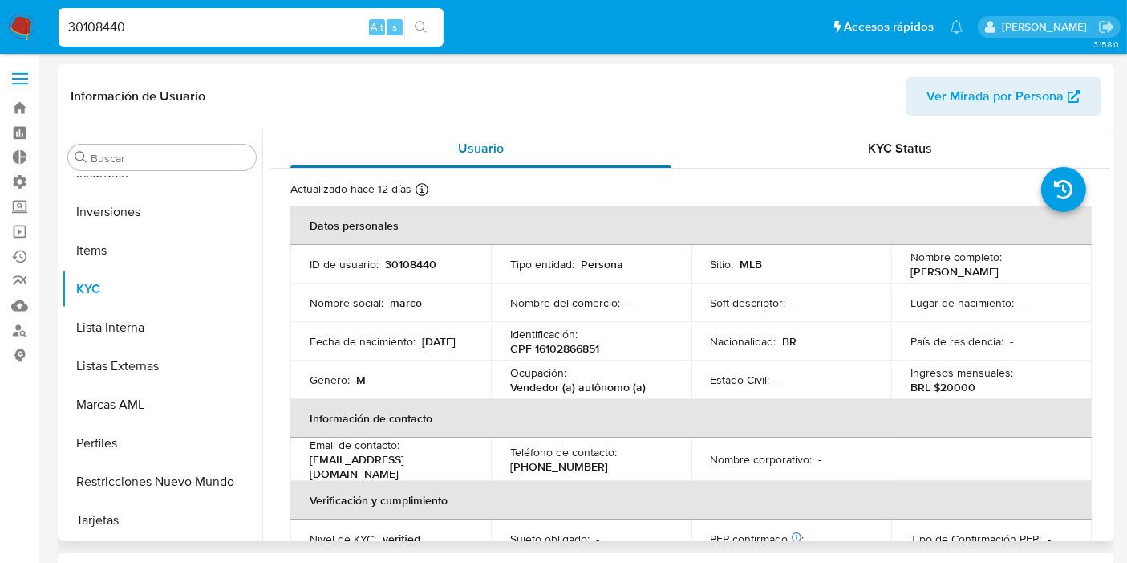
select select "10"
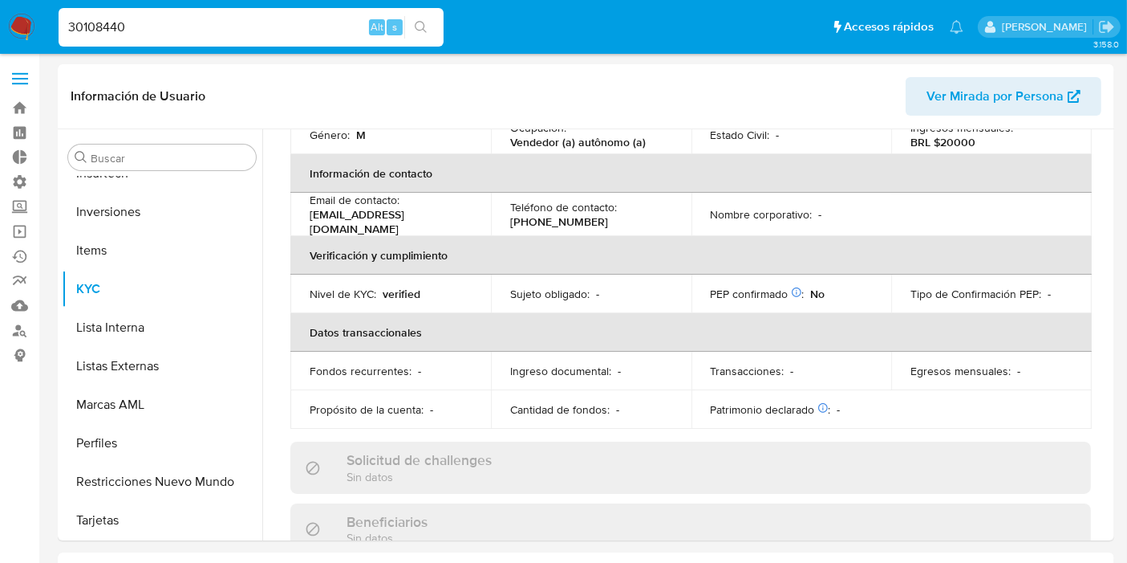
scroll to position [267, 0]
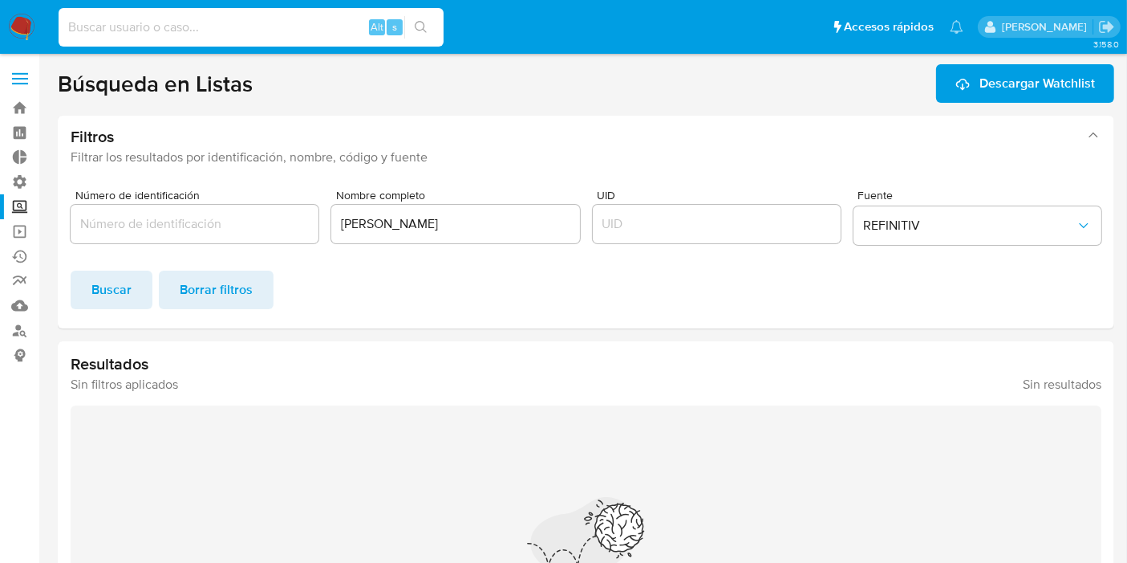
click at [278, 21] on input at bounding box center [251, 27] width 385 height 21
click at [236, 225] on input "Número de identificación" at bounding box center [195, 223] width 248 height 21
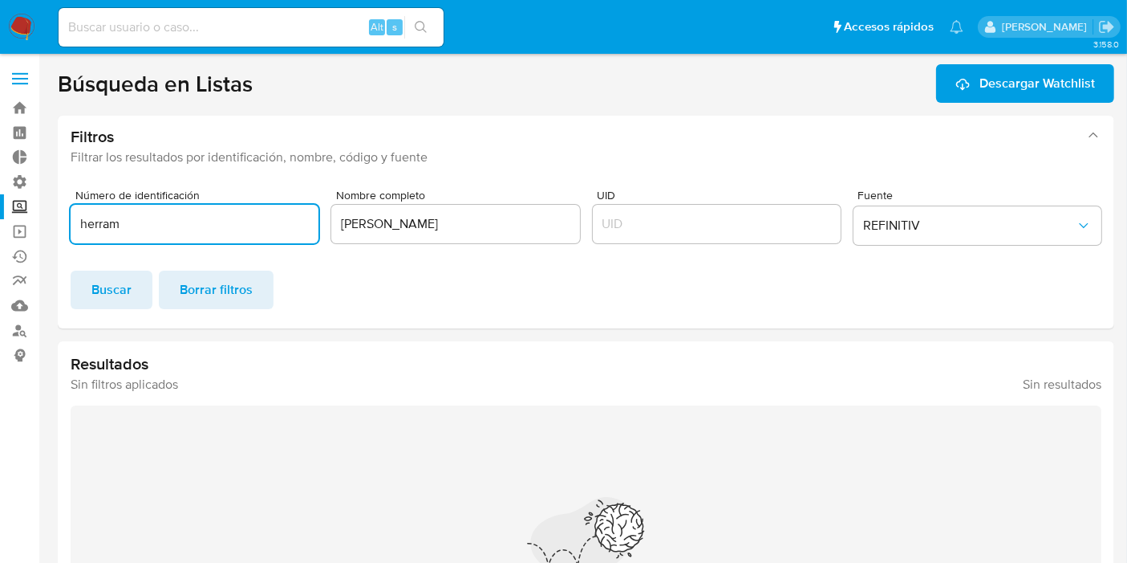
type input "I"
click at [136, 278] on button "Buscar" at bounding box center [112, 289] width 82 height 39
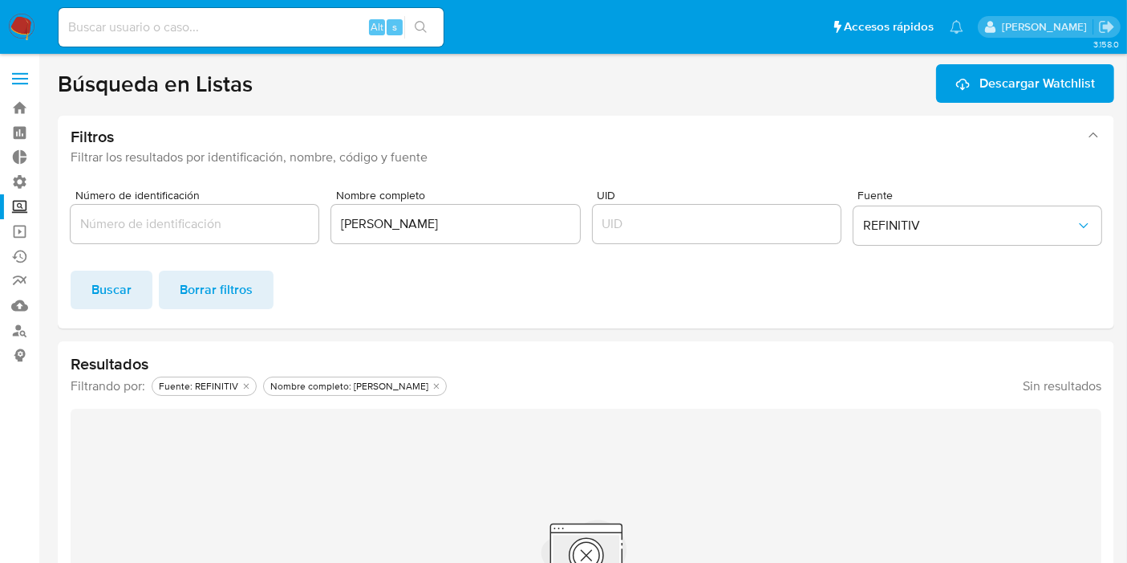
drag, startPoint x: 156, startPoint y: 242, endPoint x: 112, endPoint y: 254, distance: 45.5
click at [119, 249] on div "Número de identificación Nombre completo Igor Oliveira Brito UID Fuente REFINIT…" at bounding box center [586, 220] width 1031 height 62
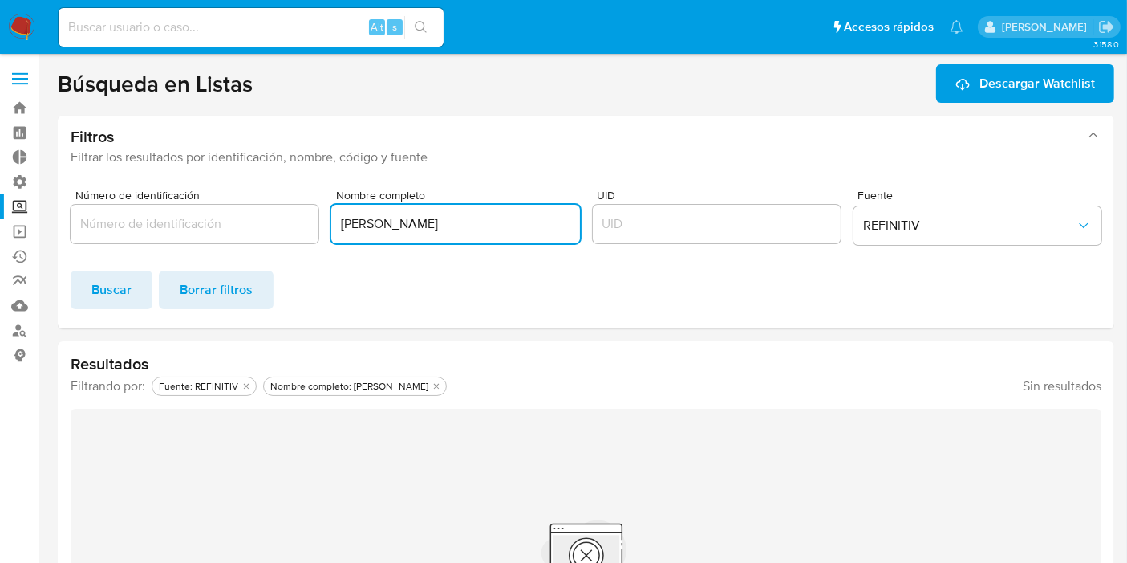
click at [9, 79] on label at bounding box center [20, 79] width 40 height 34
click at [0, 0] on input "checkbox" at bounding box center [0, 0] width 0 height 0
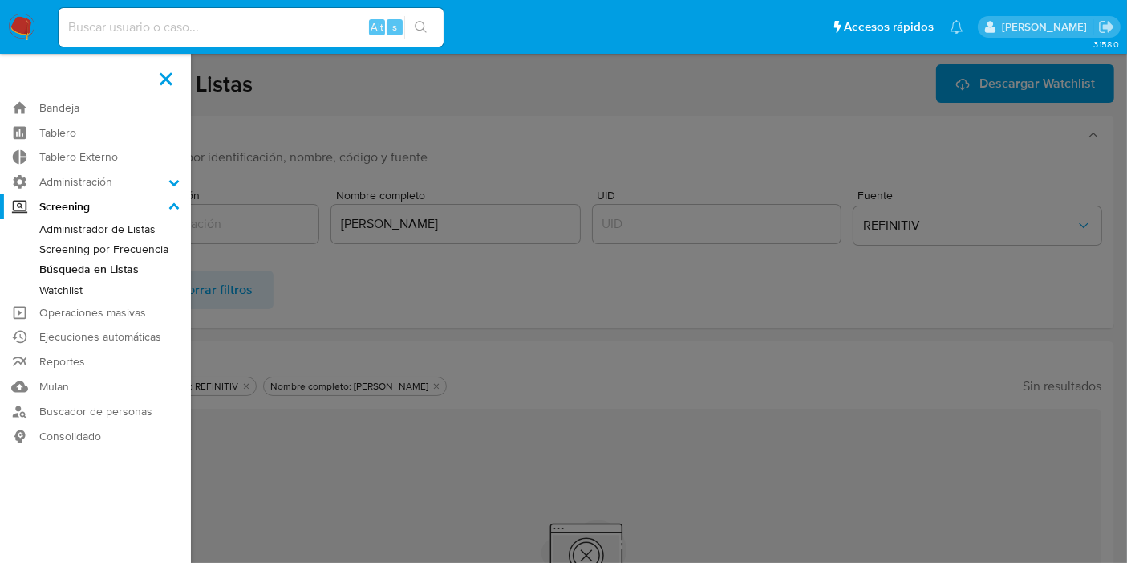
drag, startPoint x: 388, startPoint y: 233, endPoint x: 403, endPoint y: 229, distance: 15.8
click at [388, 233] on label at bounding box center [563, 281] width 1127 height 563
click at [0, 0] on input "checkbox" at bounding box center [0, 0] width 0 height 0
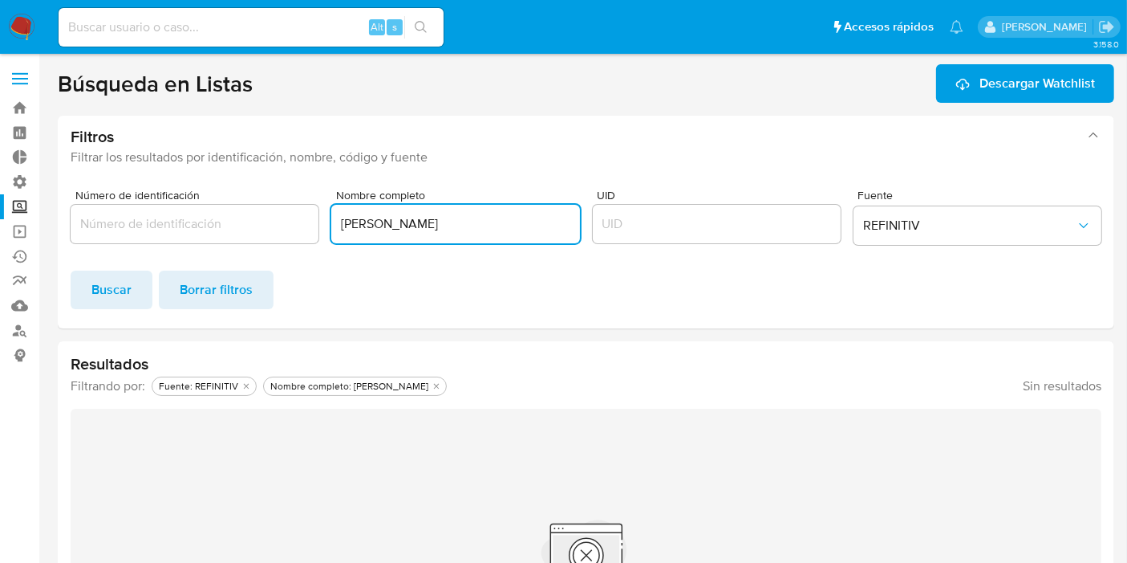
drag, startPoint x: 480, startPoint y: 220, endPoint x: 191, endPoint y: 225, distance: 288.9
click at [191, 225] on div "Número de identificación Nombre completo Igor Oliveira Brito UID Fuente REFINIT…" at bounding box center [586, 220] width 1031 height 62
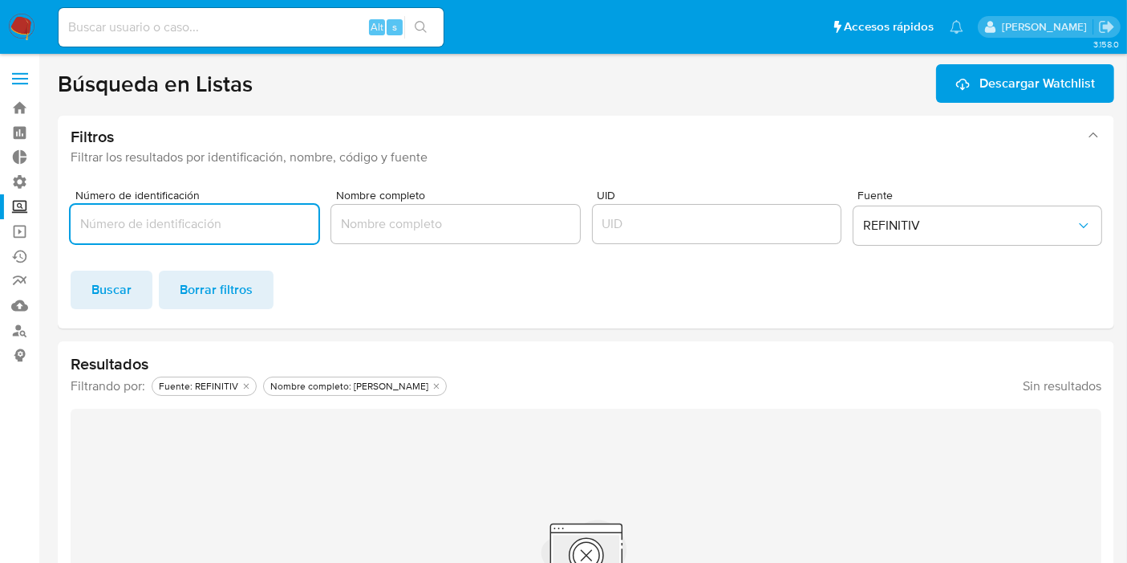
click at [191, 225] on input "Número de identificación" at bounding box center [195, 223] width 248 height 21
type input "96215694"
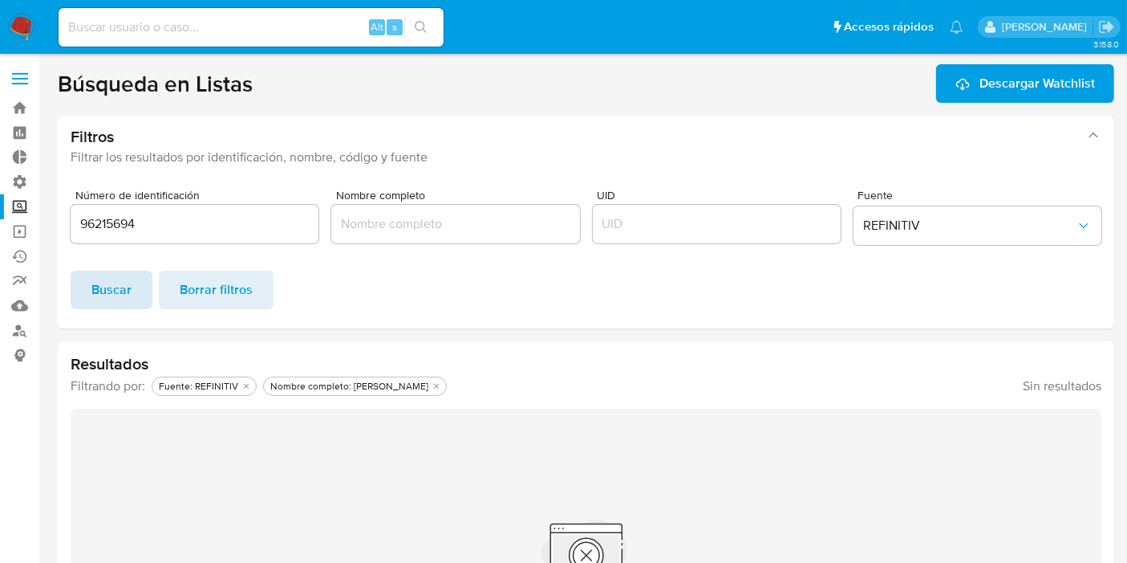
click at [110, 278] on span "Buscar" at bounding box center [111, 289] width 40 height 35
click at [22, 78] on span at bounding box center [20, 79] width 16 height 2
click at [0, 0] on input "checkbox" at bounding box center [0, 0] width 0 height 0
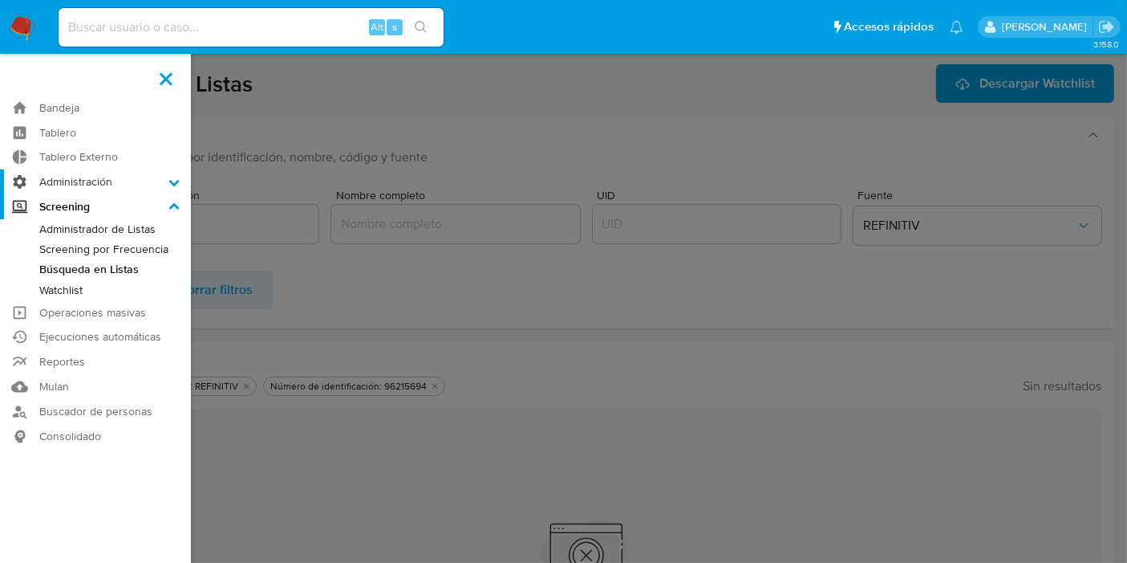
click at [100, 175] on label "Administración" at bounding box center [95, 181] width 191 height 25
click at [0, 0] on input "Administración" at bounding box center [0, 0] width 0 height 0
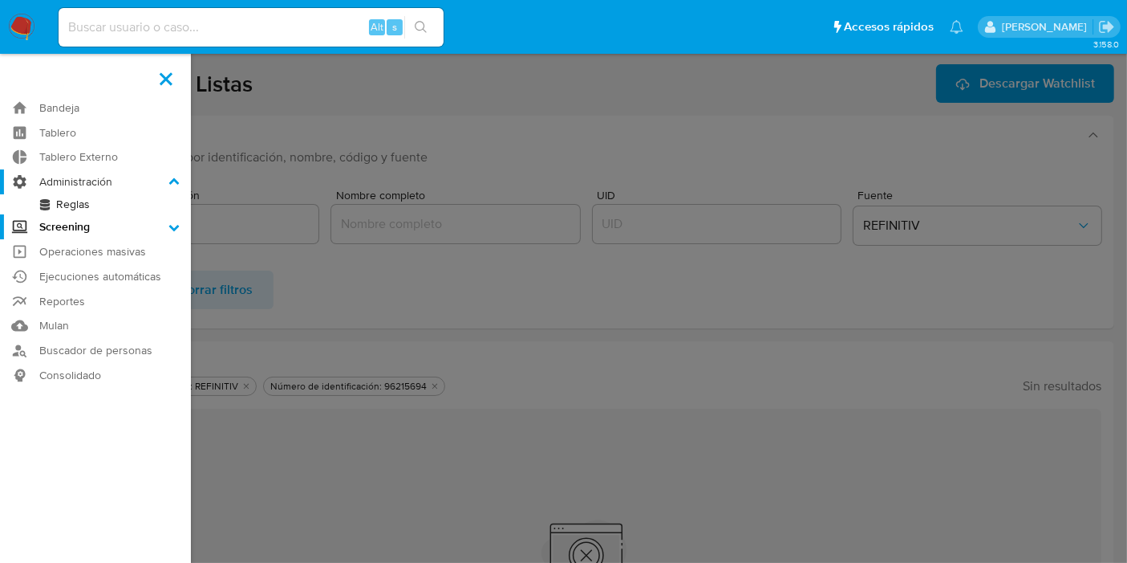
click at [100, 176] on label "Administración" at bounding box center [95, 181] width 191 height 25
click at [0, 0] on input "Administración" at bounding box center [0, 0] width 0 height 0
click at [120, 255] on link "Operaciones masivas" at bounding box center [95, 251] width 191 height 25
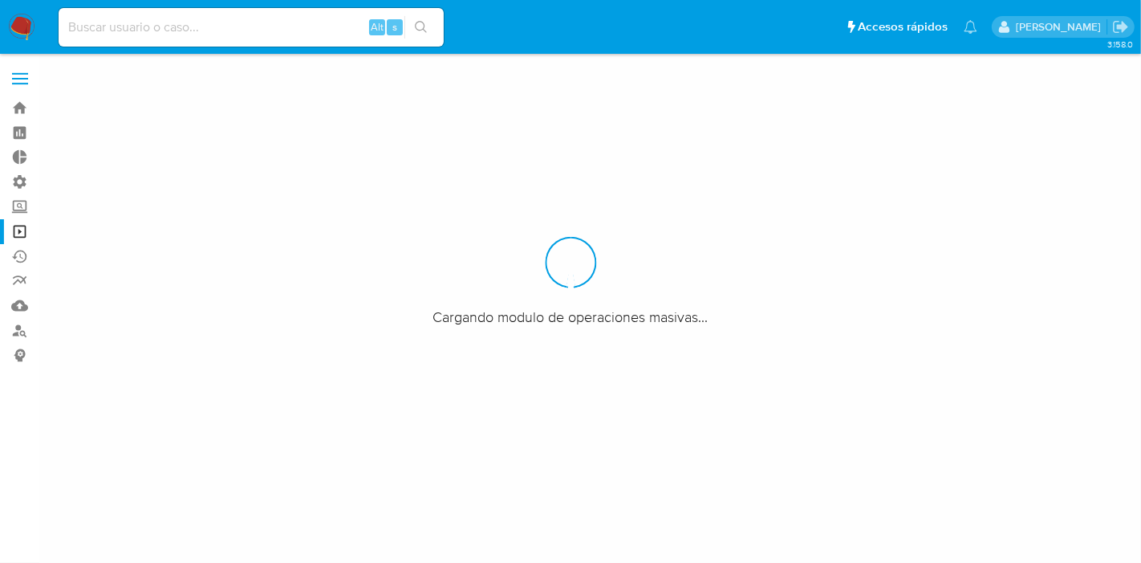
click at [16, 65] on label at bounding box center [20, 79] width 40 height 34
click at [0, 0] on input "checkbox" at bounding box center [0, 0] width 0 height 0
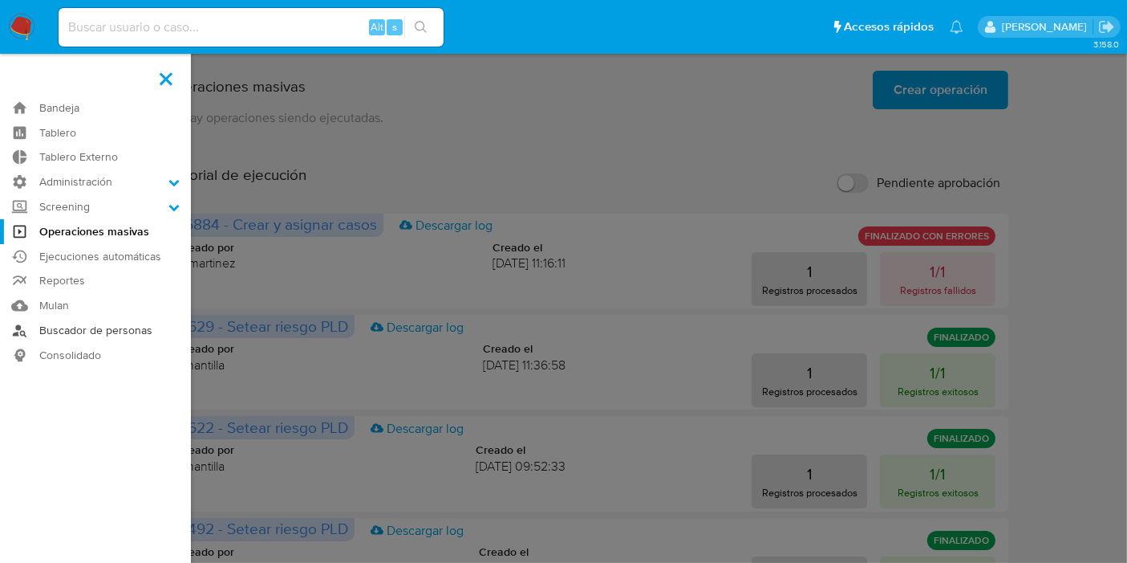
click at [82, 333] on link "Buscador de personas" at bounding box center [95, 330] width 191 height 25
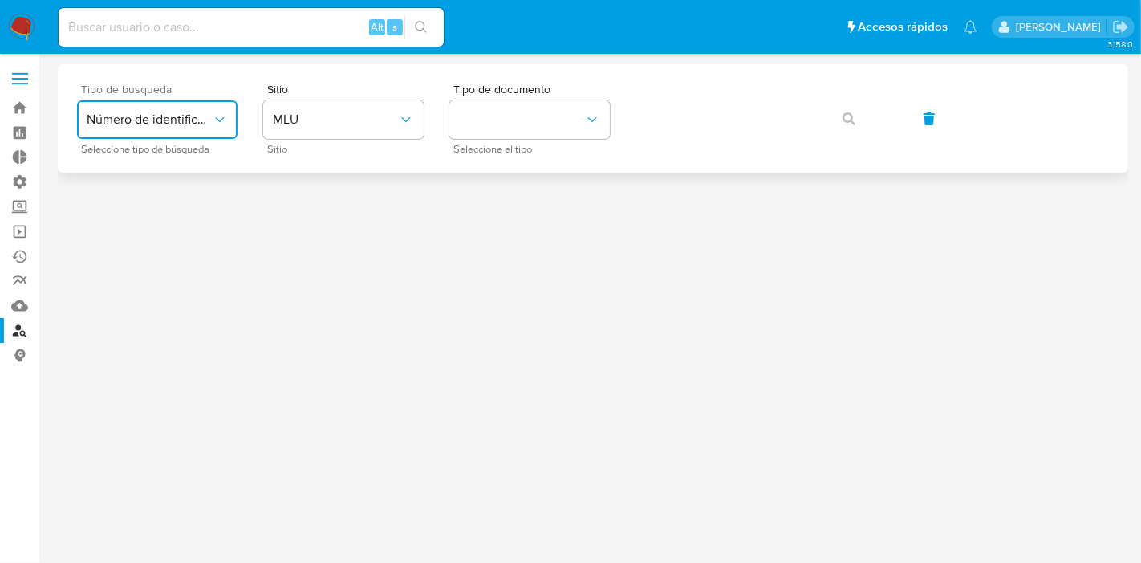
click at [148, 116] on span "Número de identificación" at bounding box center [149, 120] width 125 height 16
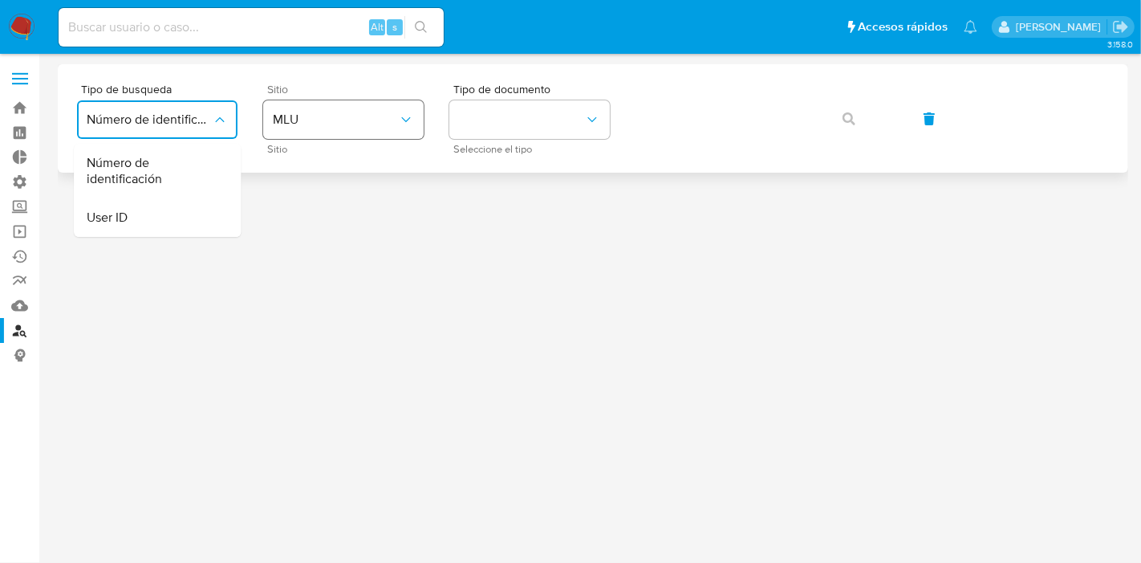
drag, startPoint x: 206, startPoint y: 160, endPoint x: 275, endPoint y: 132, distance: 74.8
click at [206, 161] on span "Número de identificación" at bounding box center [153, 171] width 132 height 32
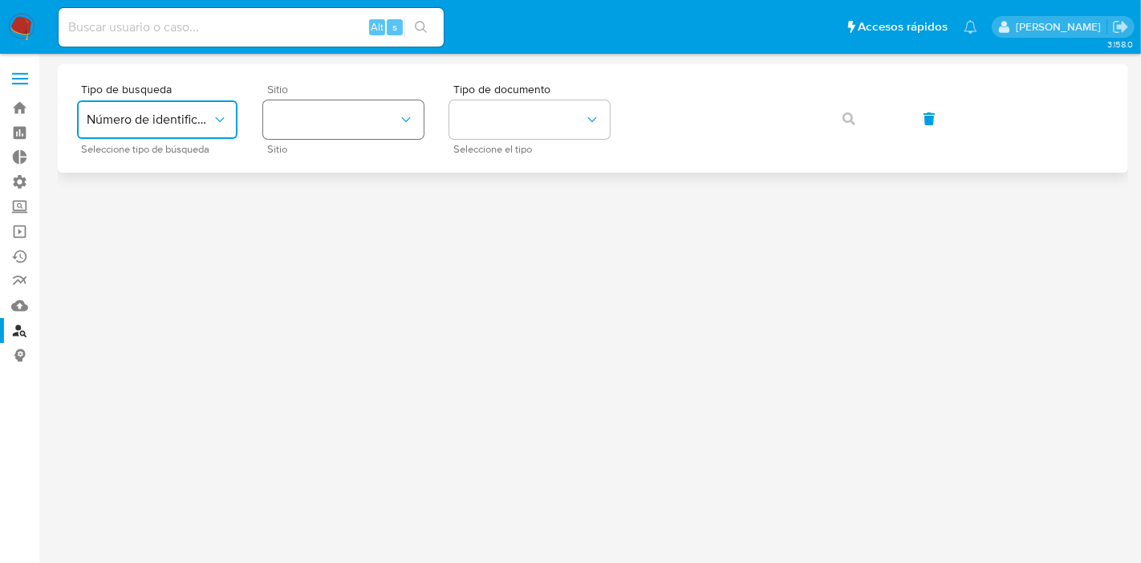
click at [388, 119] on button "site_id" at bounding box center [343, 119] width 160 height 39
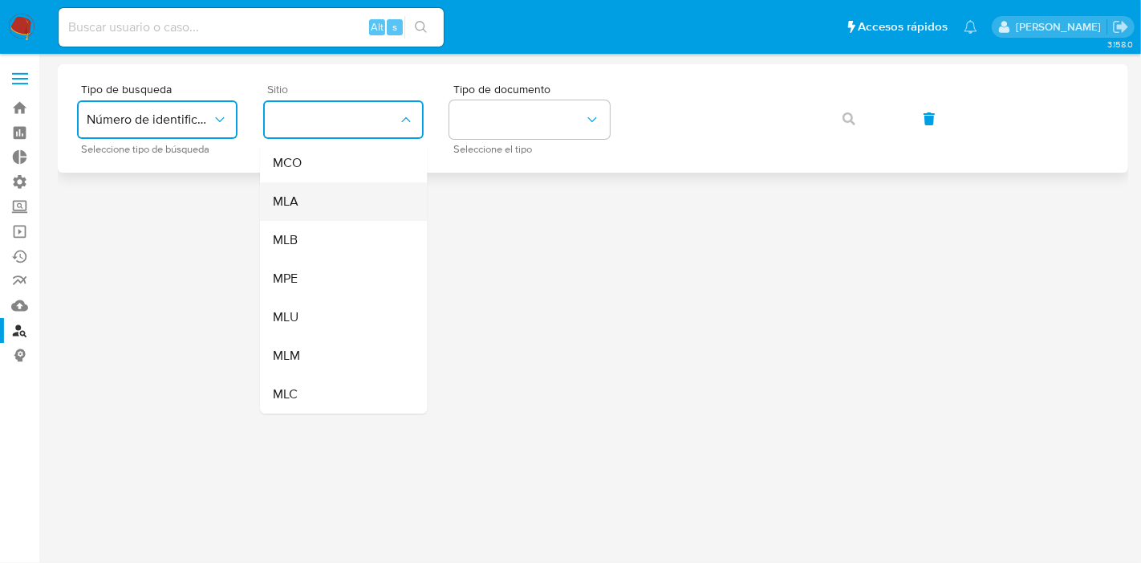
drag, startPoint x: 347, startPoint y: 221, endPoint x: 372, endPoint y: 197, distance: 33.5
click at [372, 197] on ul "MCO MLA MLB MPE MLU MLM MLC" at bounding box center [343, 279] width 167 height 270
click at [372, 197] on div "MLA" at bounding box center [339, 201] width 132 height 39
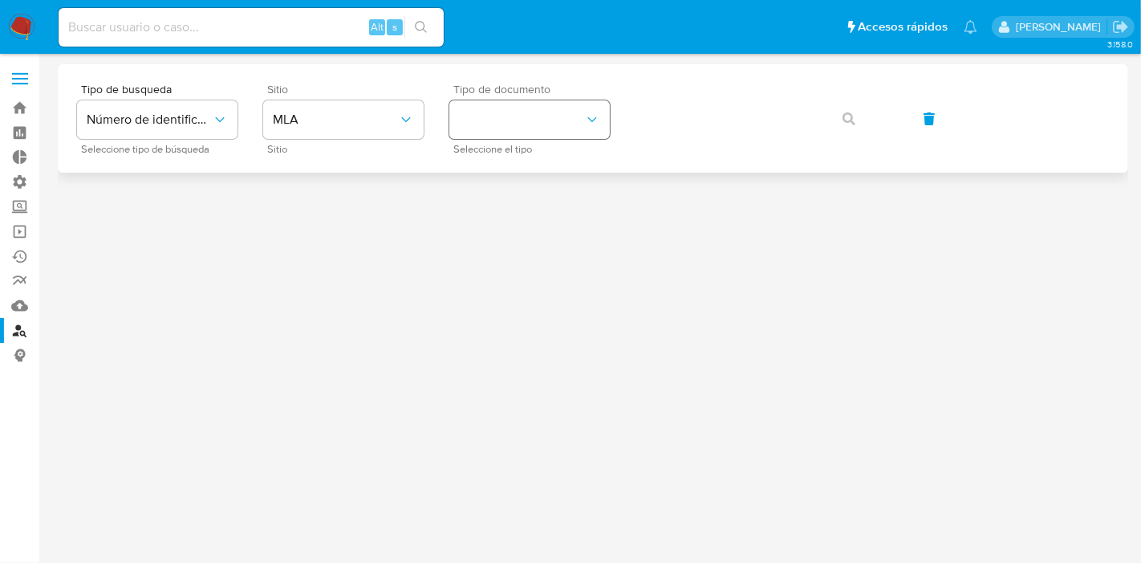
drag, startPoint x: 522, startPoint y: 100, endPoint x: 530, endPoint y: 108, distance: 10.8
click at [525, 100] on div "Tipo de documento Seleccione el tipo" at bounding box center [529, 118] width 160 height 70
drag, startPoint x: 532, startPoint y: 113, endPoint x: 539, endPoint y: 132, distance: 19.8
click at [531, 113] on button "identificationType" at bounding box center [529, 119] width 160 height 39
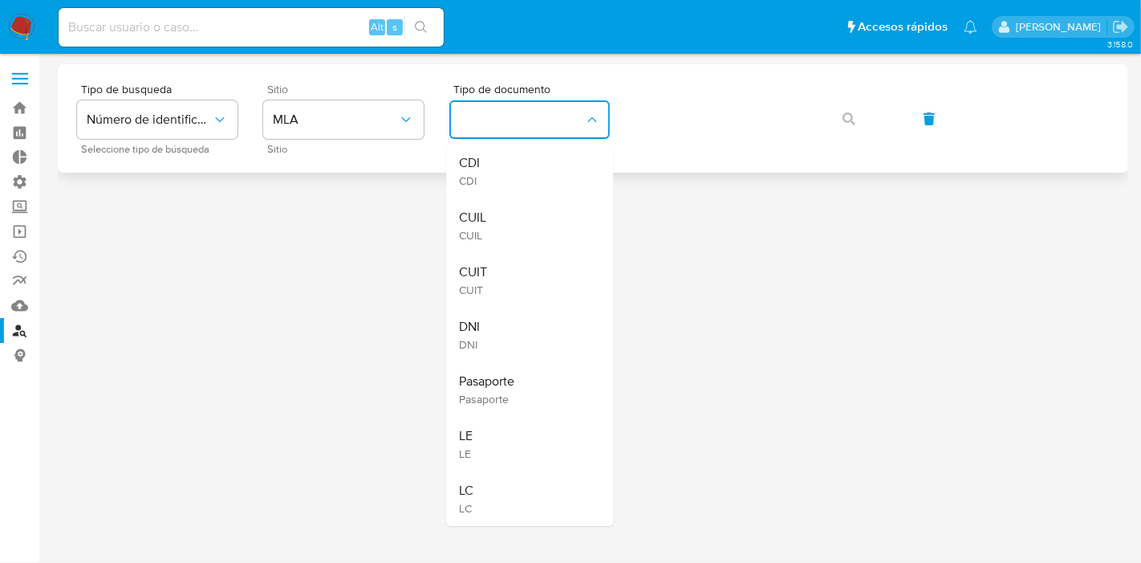
drag, startPoint x: 530, startPoint y: 322, endPoint x: 774, endPoint y: 66, distance: 353.6
click at [530, 323] on div "DNI DNI" at bounding box center [525, 334] width 132 height 55
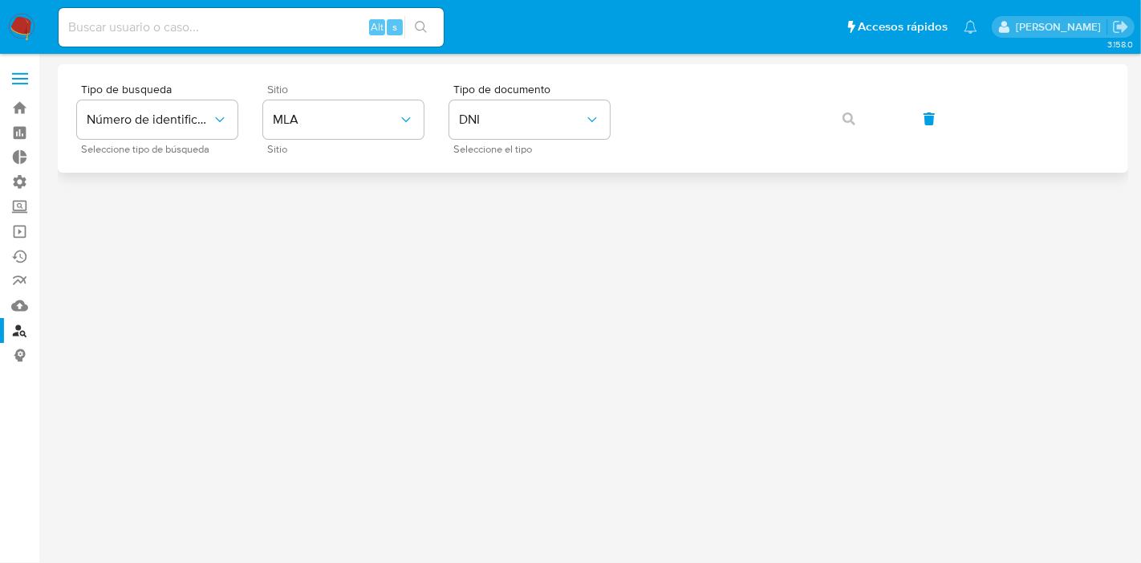
click at [736, 140] on div "Tipo de busqueda Número de identificación Seleccione tipo de búsqueda Sitio MLA…" at bounding box center [593, 118] width 1032 height 70
click at [845, 120] on icon "button" at bounding box center [849, 118] width 13 height 13
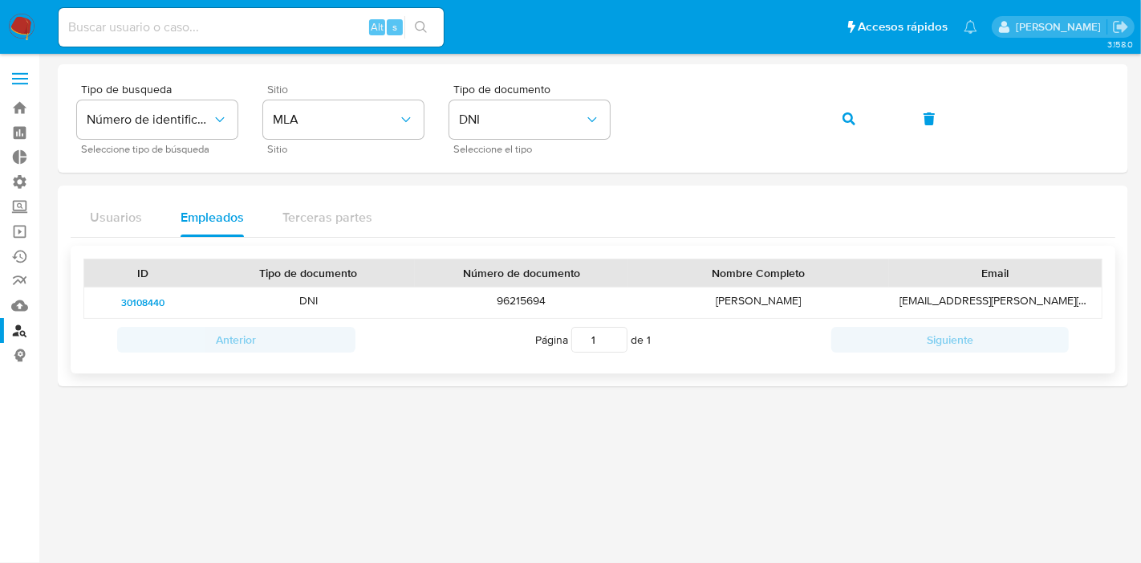
click at [144, 310] on span "30108440" at bounding box center [142, 302] width 43 height 19
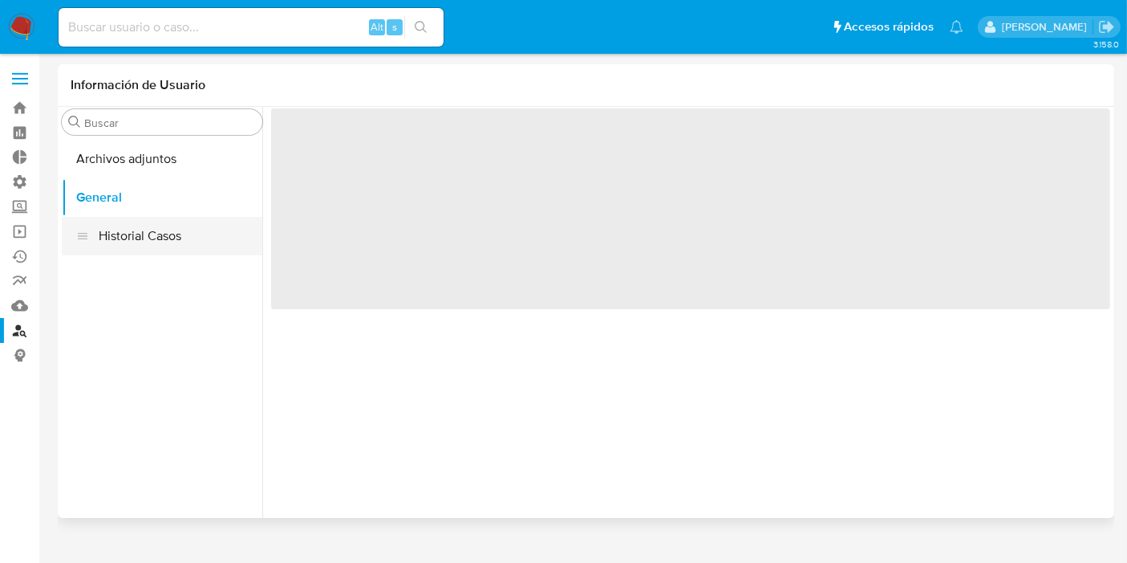
click at [165, 239] on button "Historial Casos" at bounding box center [162, 236] width 201 height 39
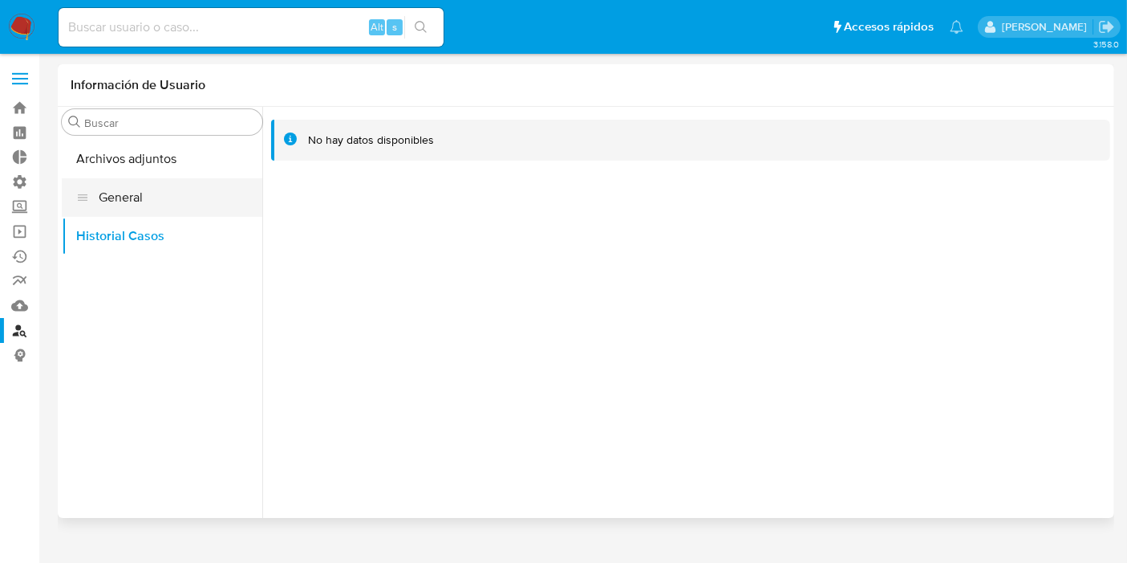
click at [183, 195] on button "General" at bounding box center [162, 197] width 201 height 39
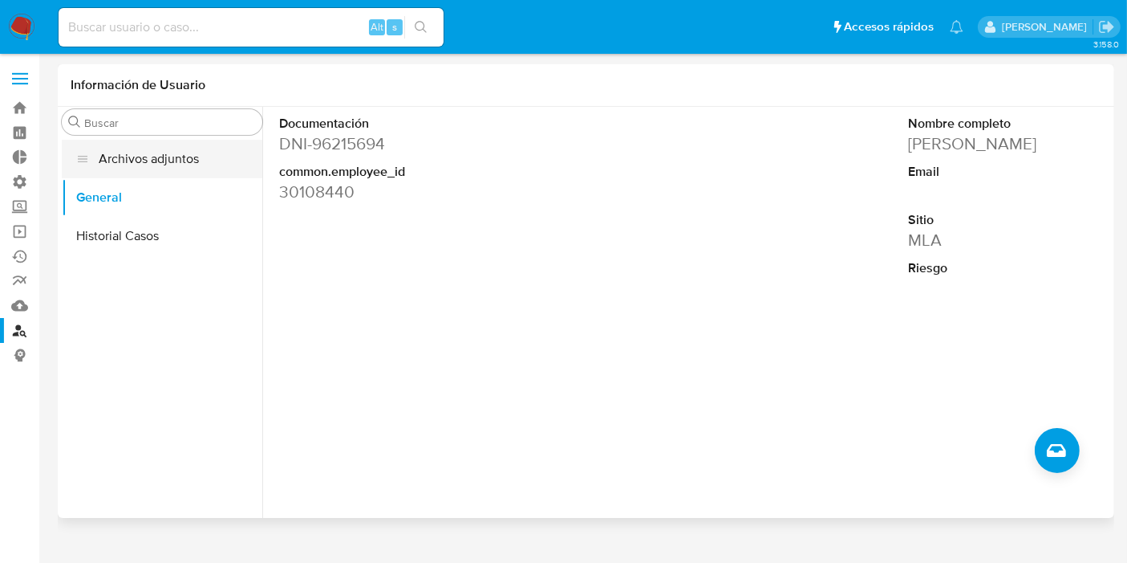
click at [152, 158] on button "Archivos adjuntos" at bounding box center [162, 159] width 201 height 39
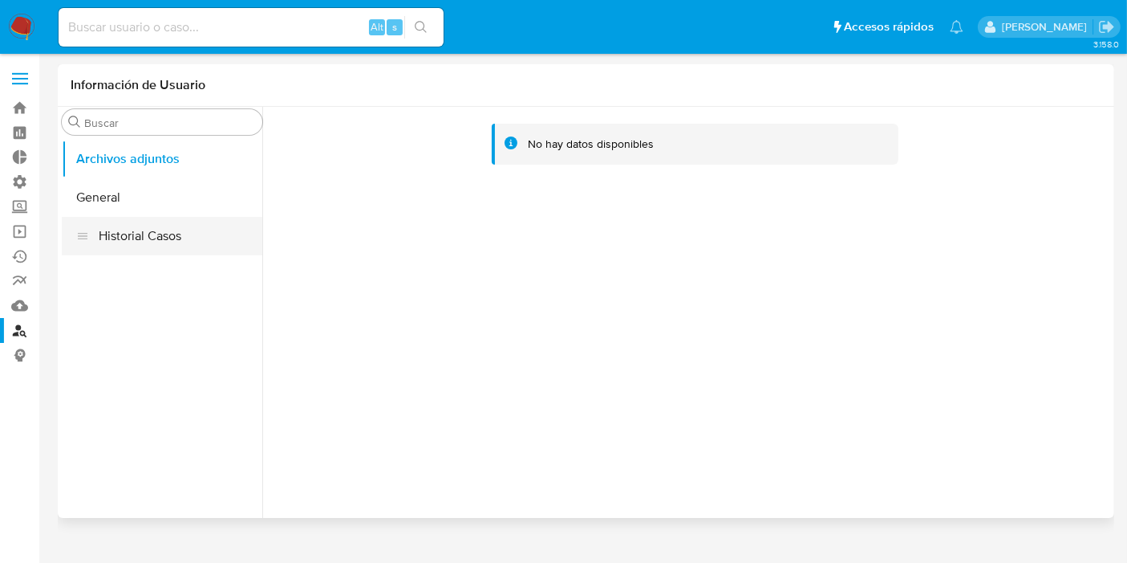
click at [166, 239] on button "Historial Casos" at bounding box center [162, 236] width 201 height 39
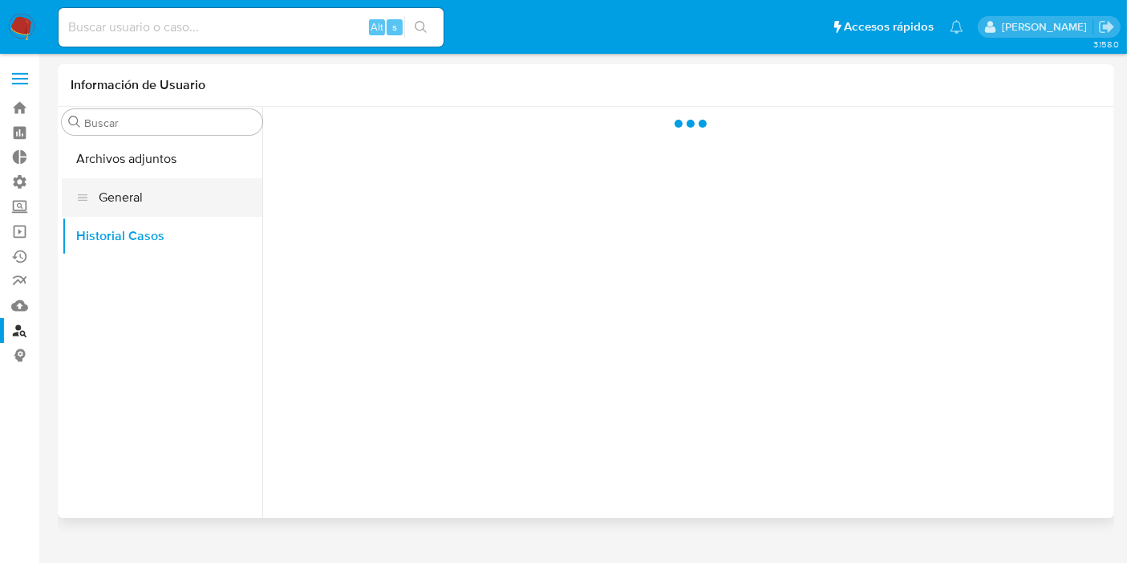
click at [153, 206] on button "General" at bounding box center [162, 197] width 201 height 39
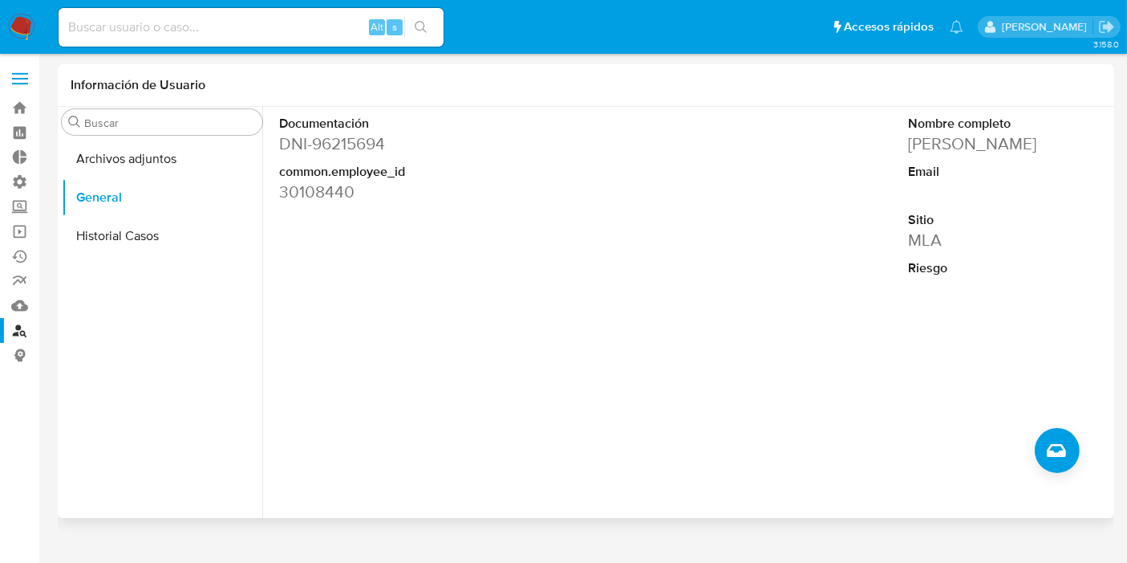
drag, startPoint x: 284, startPoint y: 199, endPoint x: 361, endPoint y: 193, distance: 77.2
click at [361, 193] on dd "30108440" at bounding box center [376, 192] width 194 height 22
click at [286, 26] on input at bounding box center [251, 27] width 385 height 21
paste input "30108440"
type input "30108440"
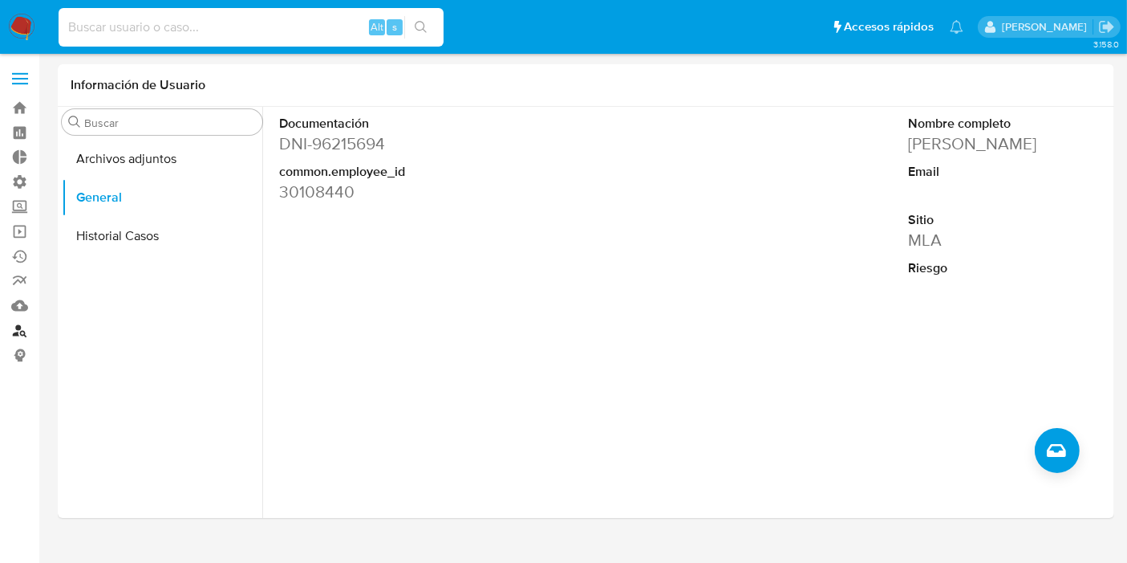
click at [13, 331] on link "Buscador de personas" at bounding box center [95, 330] width 191 height 25
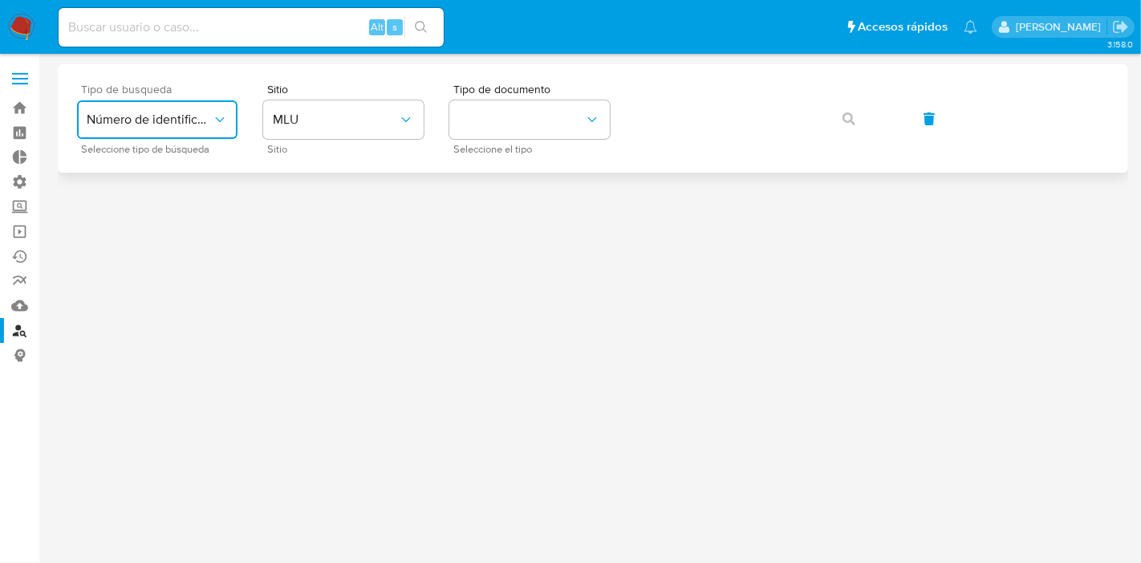
click at [212, 116] on icon "typeSearch" at bounding box center [220, 120] width 16 height 16
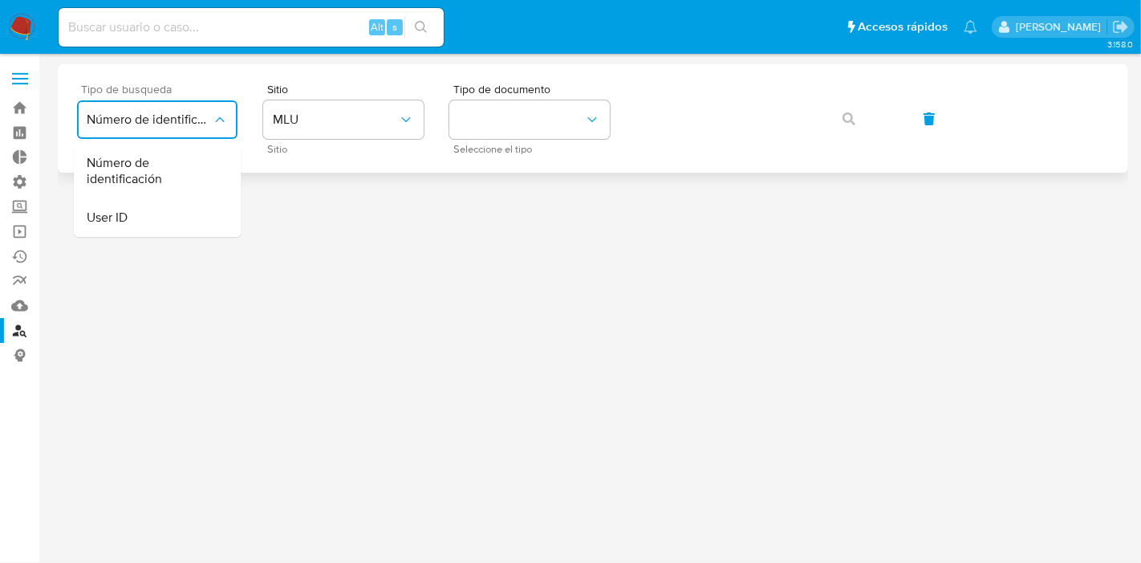
click at [213, 116] on icon "typeSearch" at bounding box center [220, 120] width 16 height 16
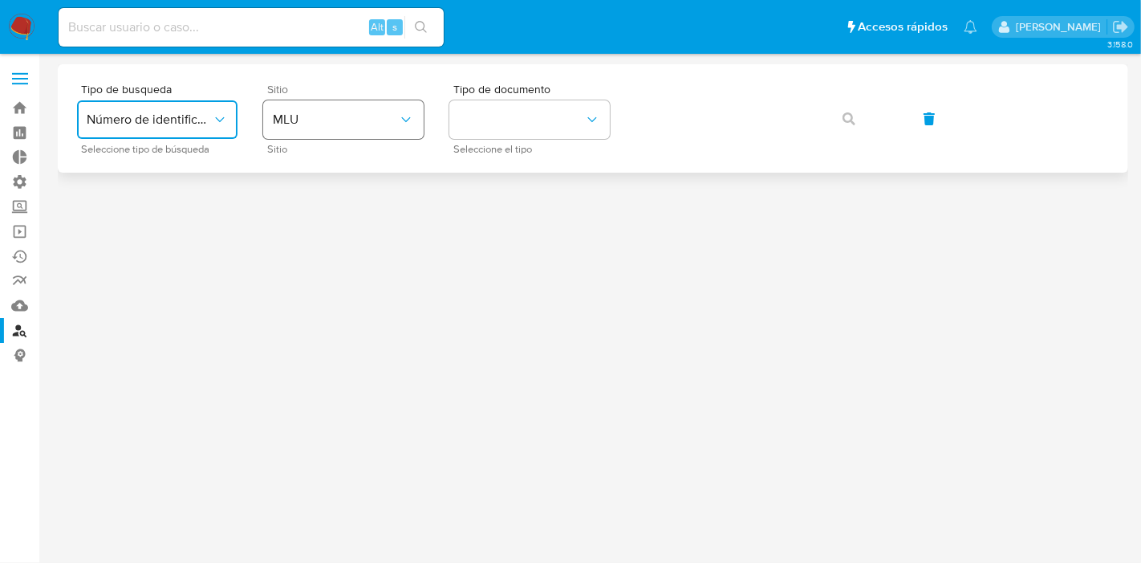
click at [369, 122] on span "MLU" at bounding box center [335, 120] width 125 height 16
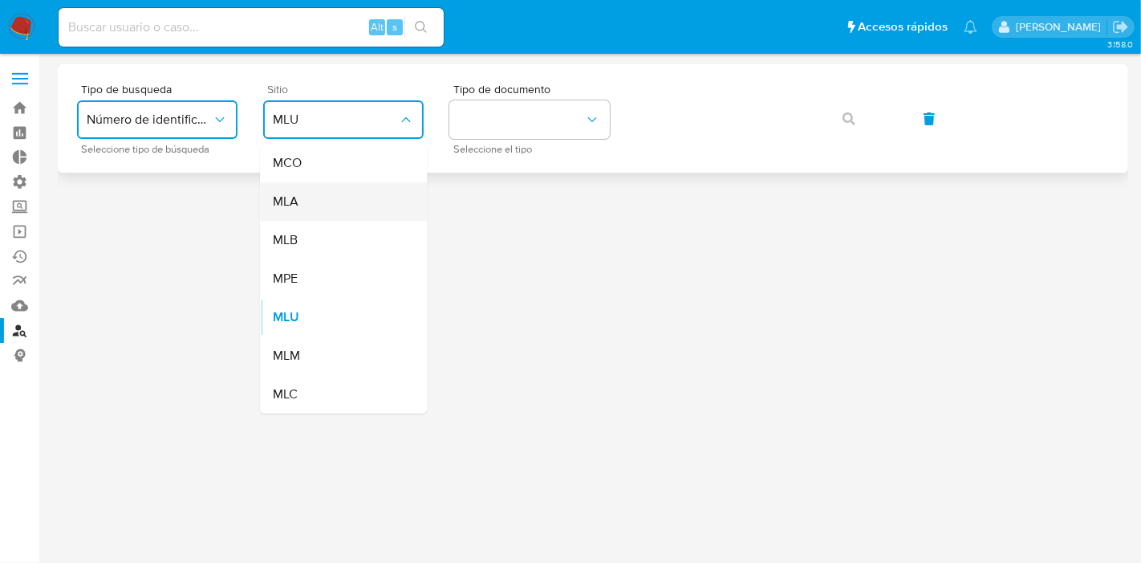
click at [311, 206] on div "MLA" at bounding box center [339, 201] width 132 height 39
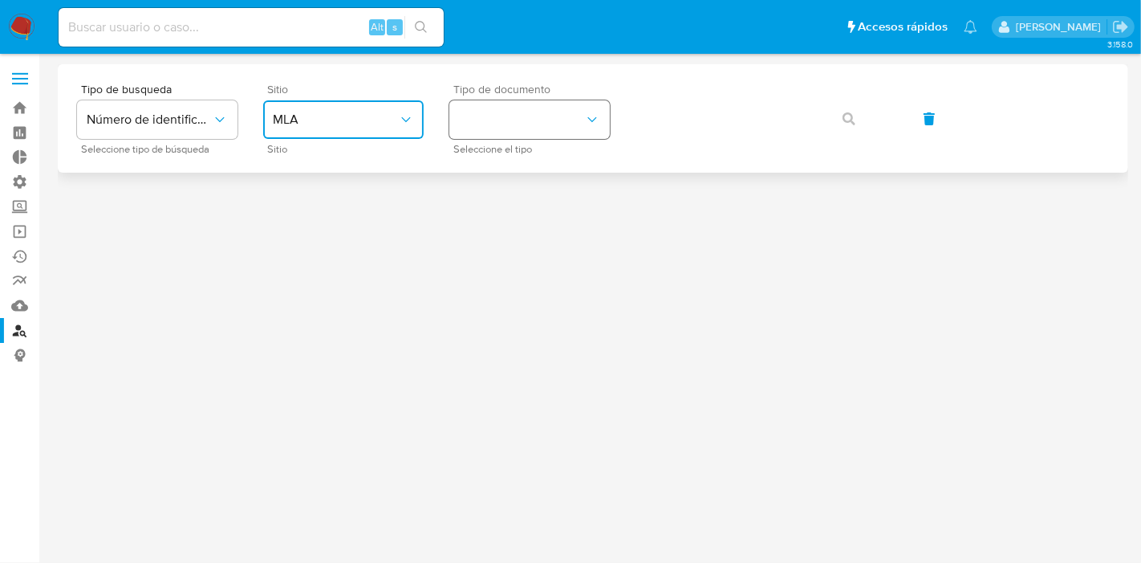
click at [555, 104] on button "identificationType" at bounding box center [529, 119] width 160 height 39
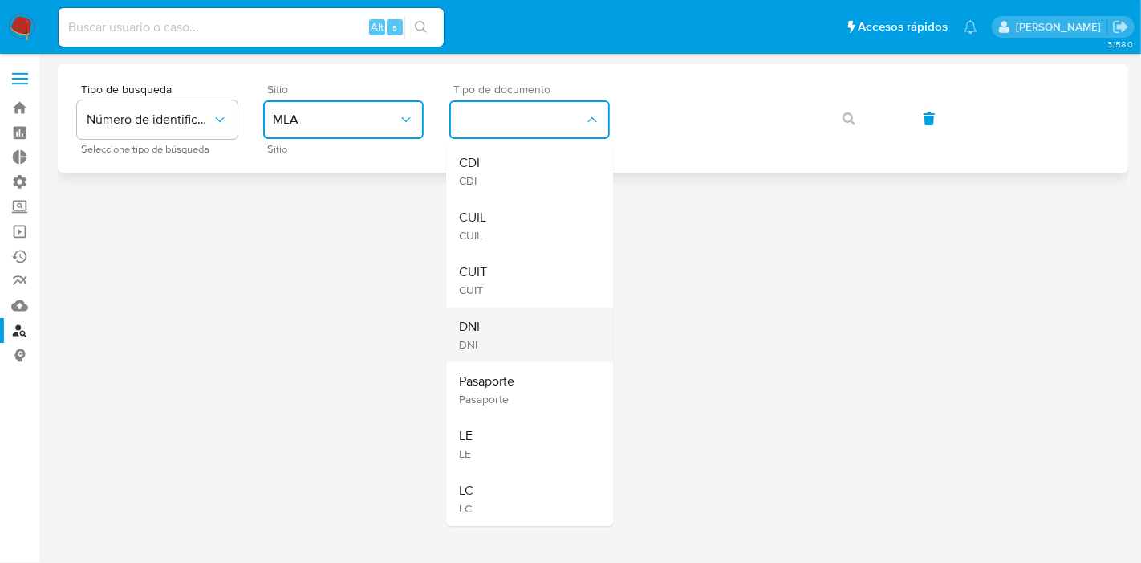
click at [502, 343] on div "DNI DNI" at bounding box center [525, 334] width 132 height 55
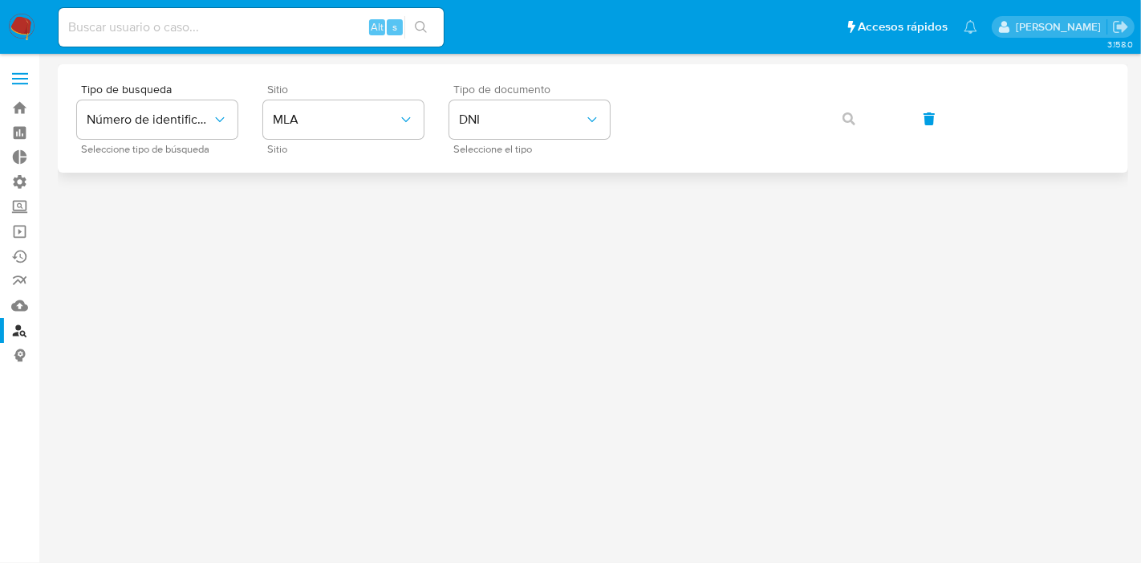
click at [853, 111] on div "Tipo de busqueda Número de identificación Seleccione tipo de búsqueda Sitio MLA…" at bounding box center [593, 118] width 1032 height 70
drag, startPoint x: 855, startPoint y: 117, endPoint x: 795, endPoint y: 154, distance: 69.9
click at [848, 119] on div "Tipo de busqueda Número de identificación Seleccione tipo de búsqueda Sitio MLA…" at bounding box center [593, 118] width 1032 height 70
click at [853, 106] on button "button" at bounding box center [849, 119] width 55 height 39
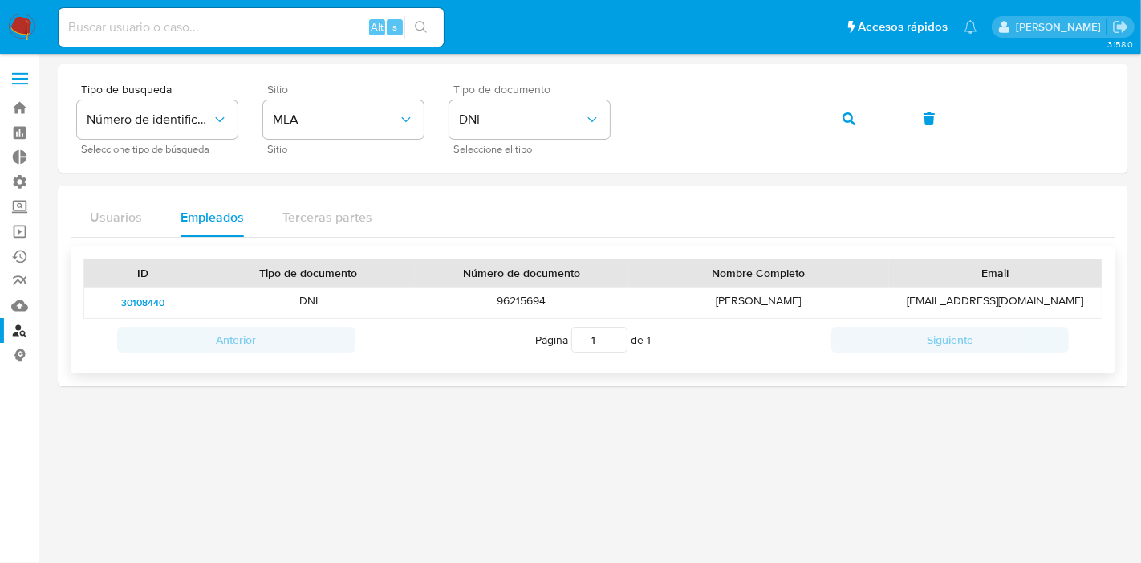
drag, startPoint x: 174, startPoint y: 301, endPoint x: 112, endPoint y: 301, distance: 61.8
click at [112, 301] on div "30108440" at bounding box center [143, 302] width 118 height 30
click at [289, 301] on div "DNI" at bounding box center [308, 302] width 213 height 30
click at [137, 301] on span "30108440" at bounding box center [142, 302] width 43 height 19
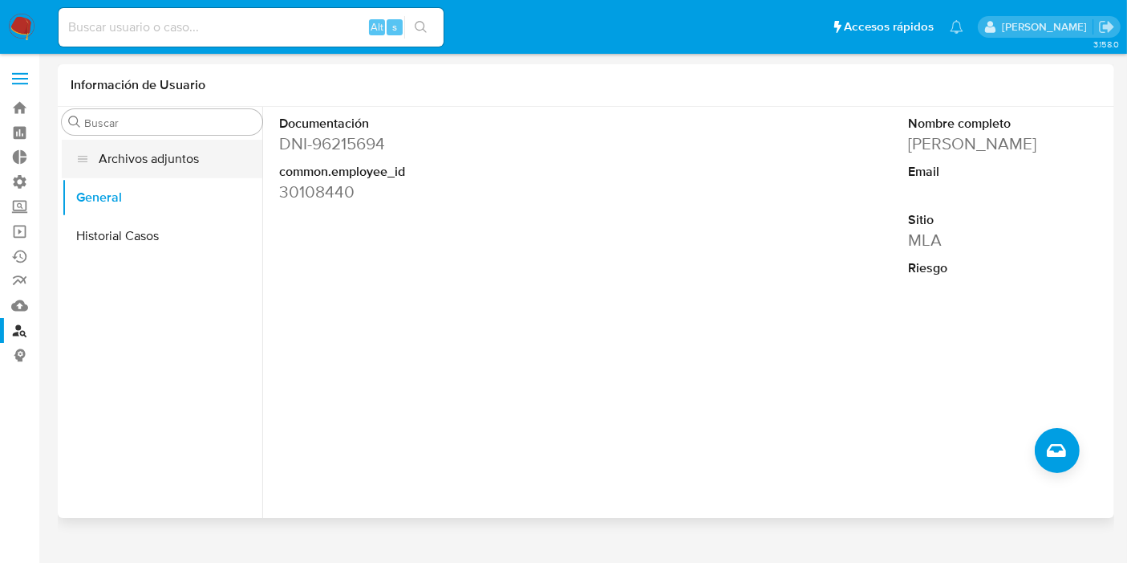
click at [111, 166] on button "Archivos adjuntos" at bounding box center [162, 159] width 201 height 39
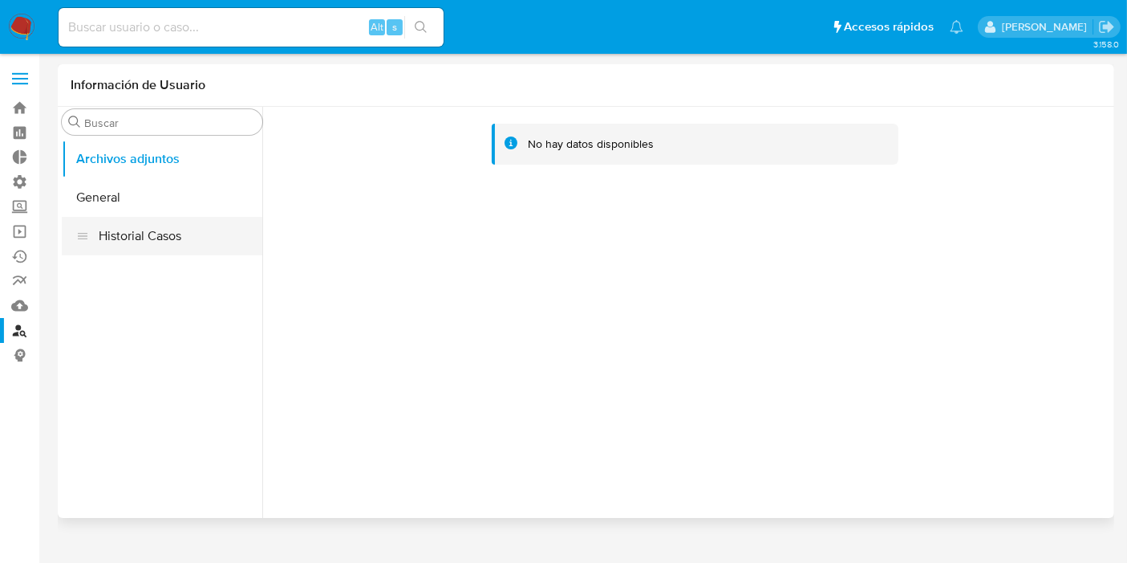
click at [144, 235] on button "Historial Casos" at bounding box center [162, 236] width 201 height 39
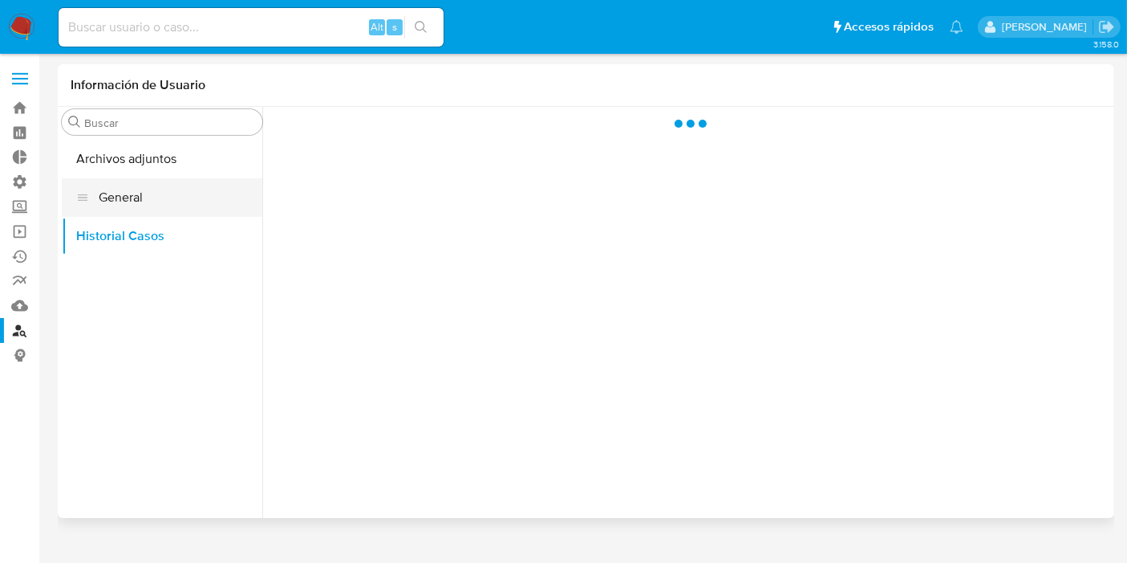
click at [136, 193] on button "General" at bounding box center [162, 197] width 201 height 39
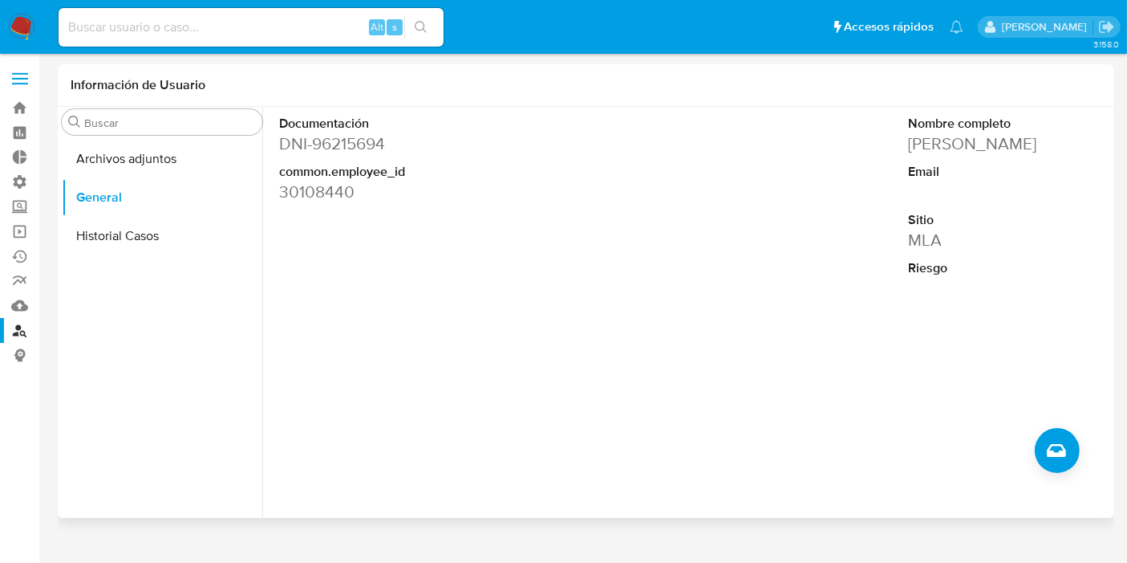
drag, startPoint x: 319, startPoint y: 144, endPoint x: 400, endPoint y: 145, distance: 81.1
click at [400, 145] on dd "DNI - 96215694" at bounding box center [376, 143] width 194 height 22
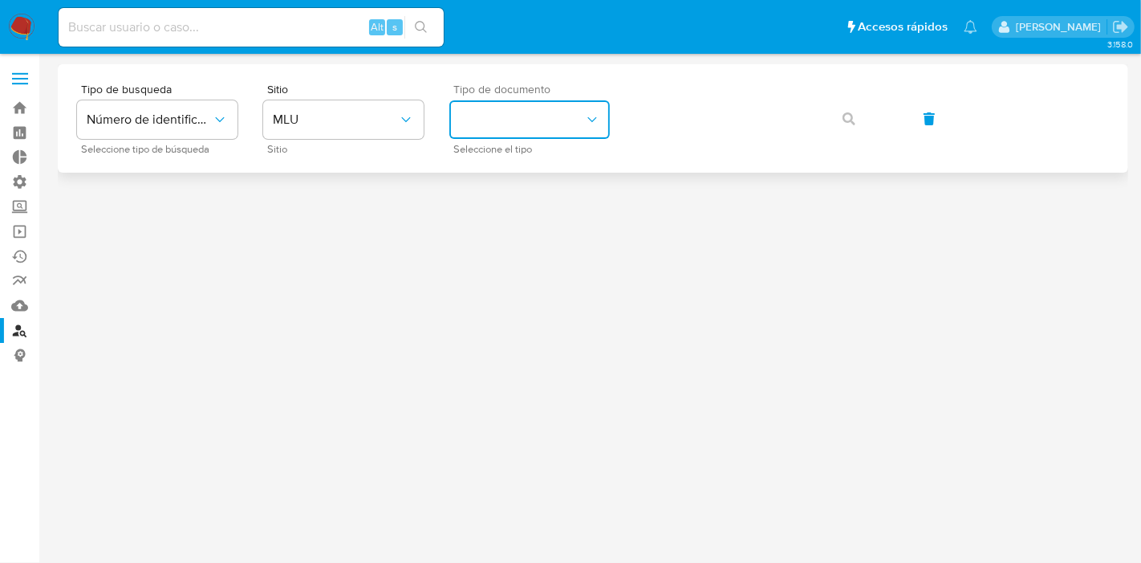
click at [499, 121] on button "identificationType" at bounding box center [529, 119] width 160 height 39
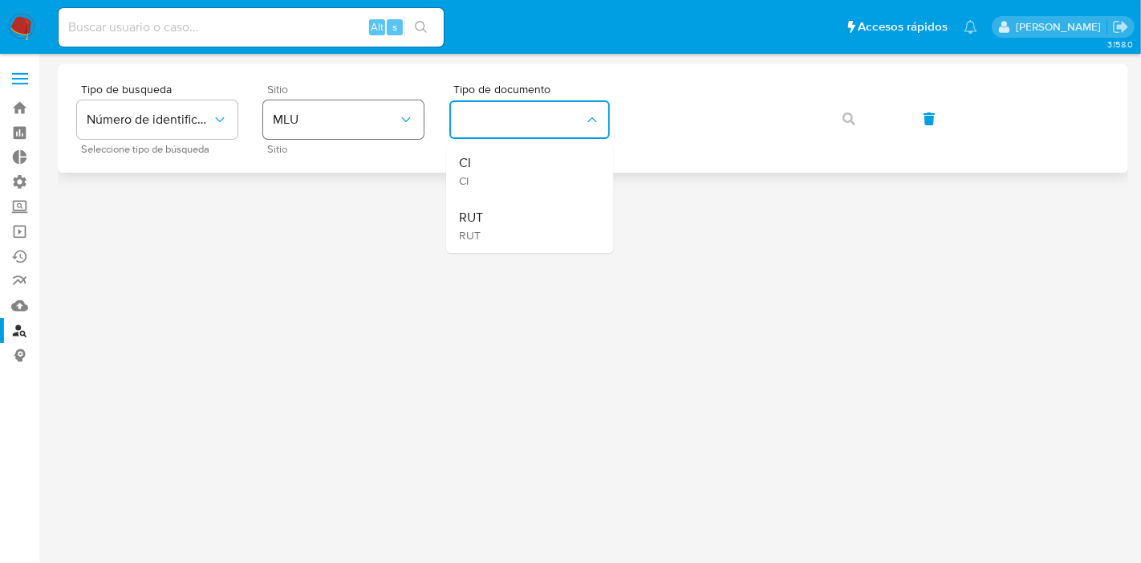
click at [359, 100] on button "MLU" at bounding box center [343, 119] width 160 height 39
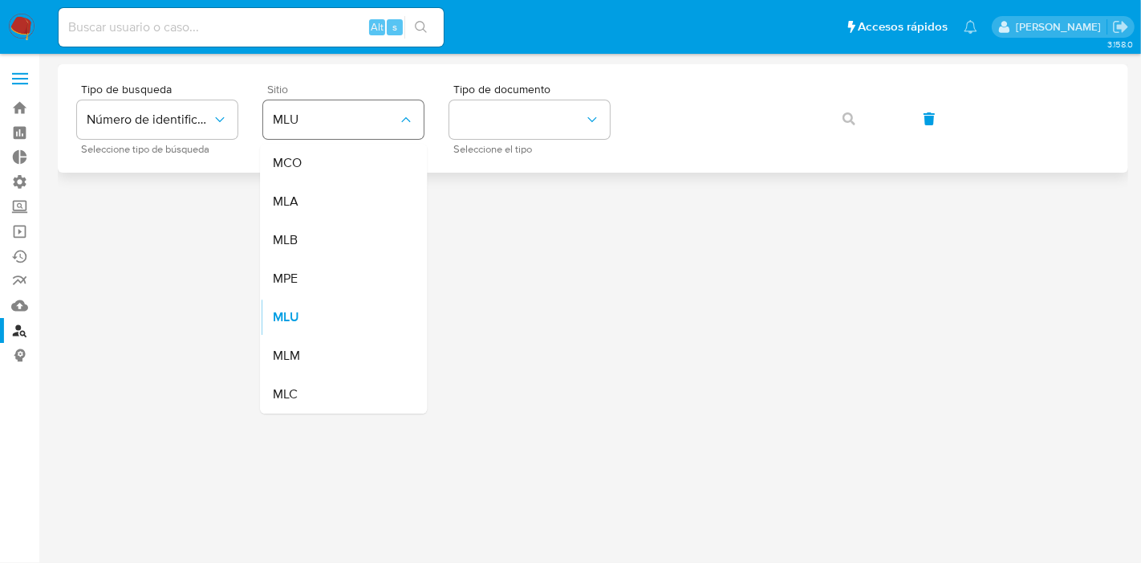
click at [366, 118] on span "MLU" at bounding box center [335, 120] width 125 height 16
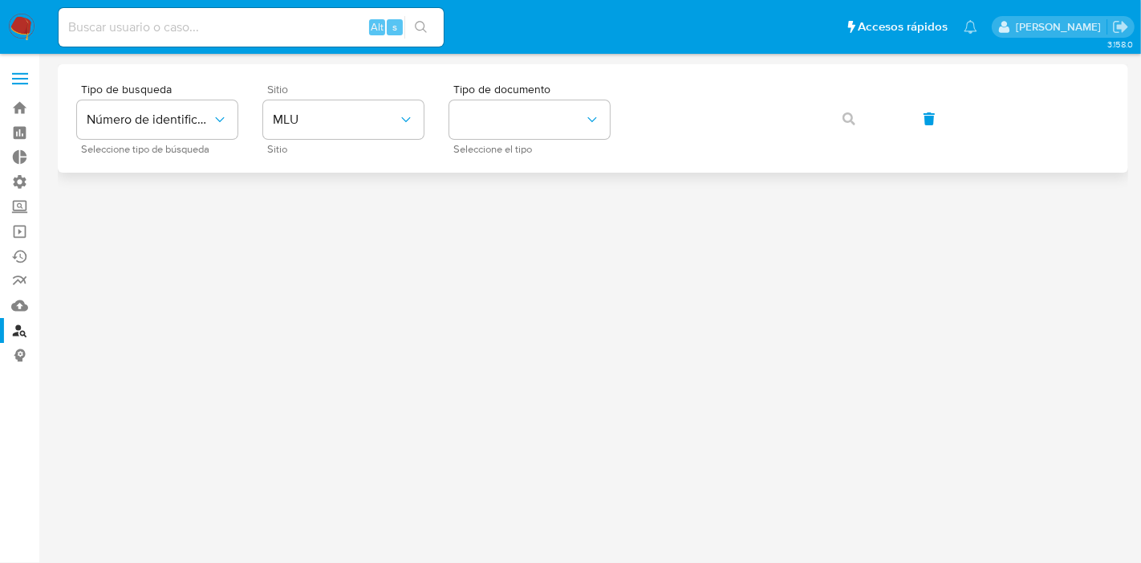
click at [352, 140] on div "Sitio MLU Sitio" at bounding box center [343, 118] width 160 height 70
click at [359, 108] on button "MLU" at bounding box center [343, 119] width 160 height 39
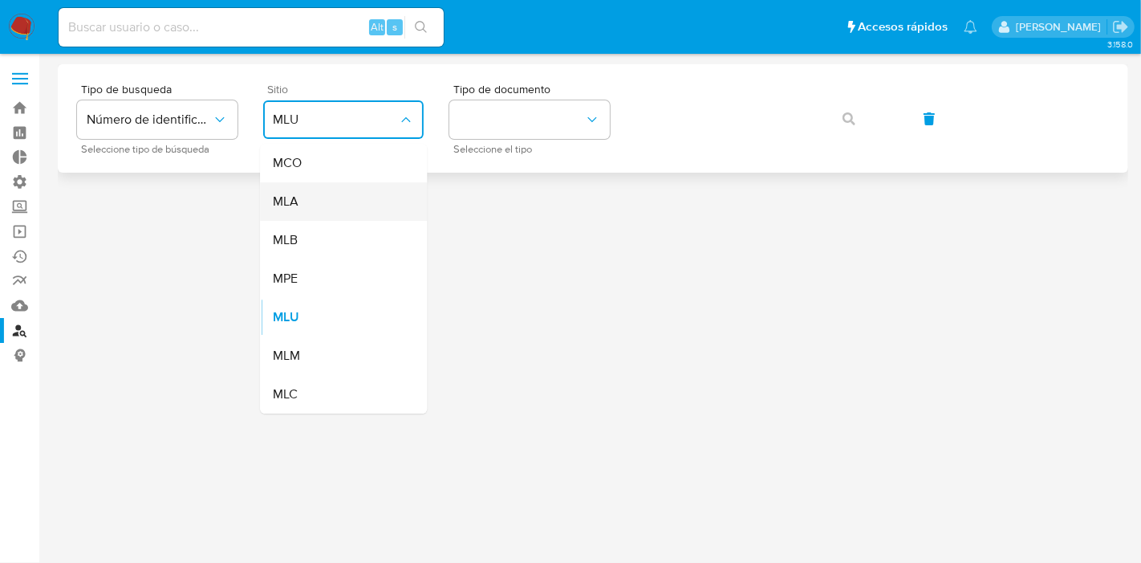
click at [343, 204] on div "MLA" at bounding box center [339, 201] width 132 height 39
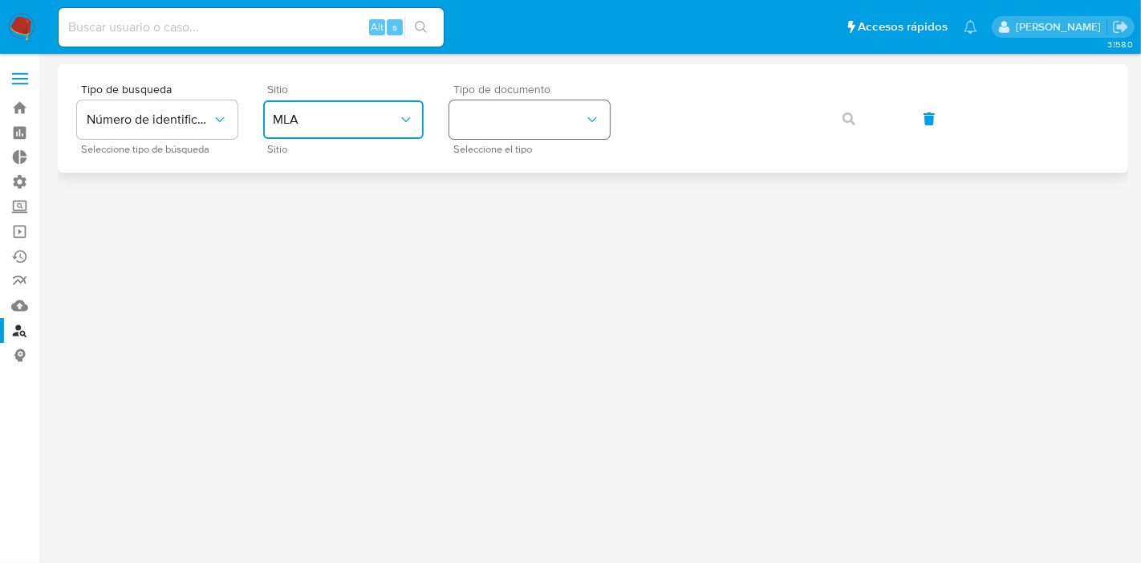
click at [604, 120] on button "identificationType" at bounding box center [529, 119] width 160 height 39
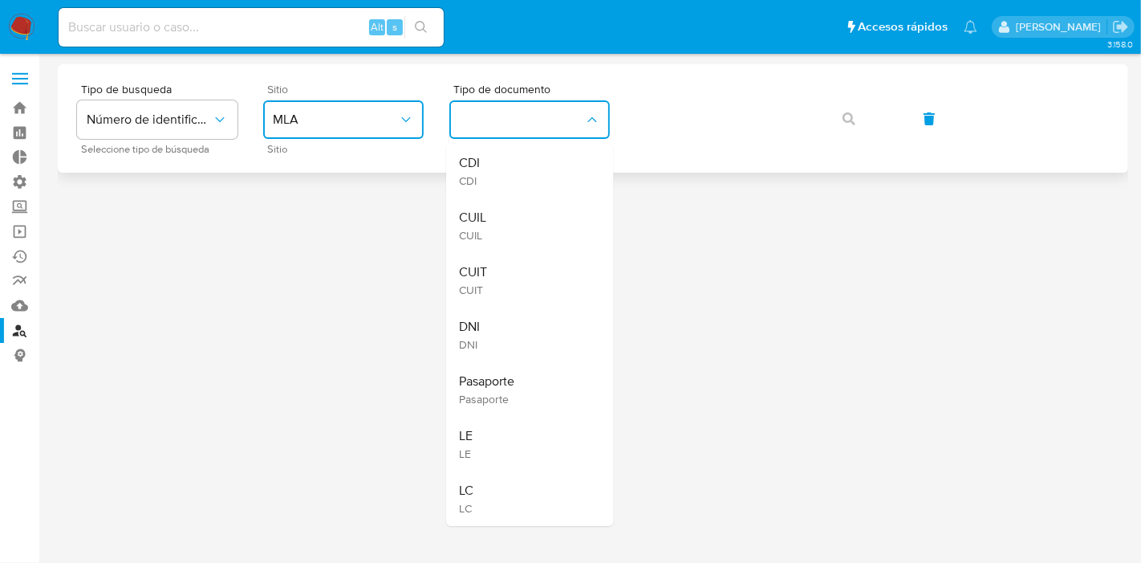
drag, startPoint x: 525, startPoint y: 344, endPoint x: 662, endPoint y: 93, distance: 286.2
click at [525, 343] on div "DNI DNI" at bounding box center [525, 334] width 132 height 55
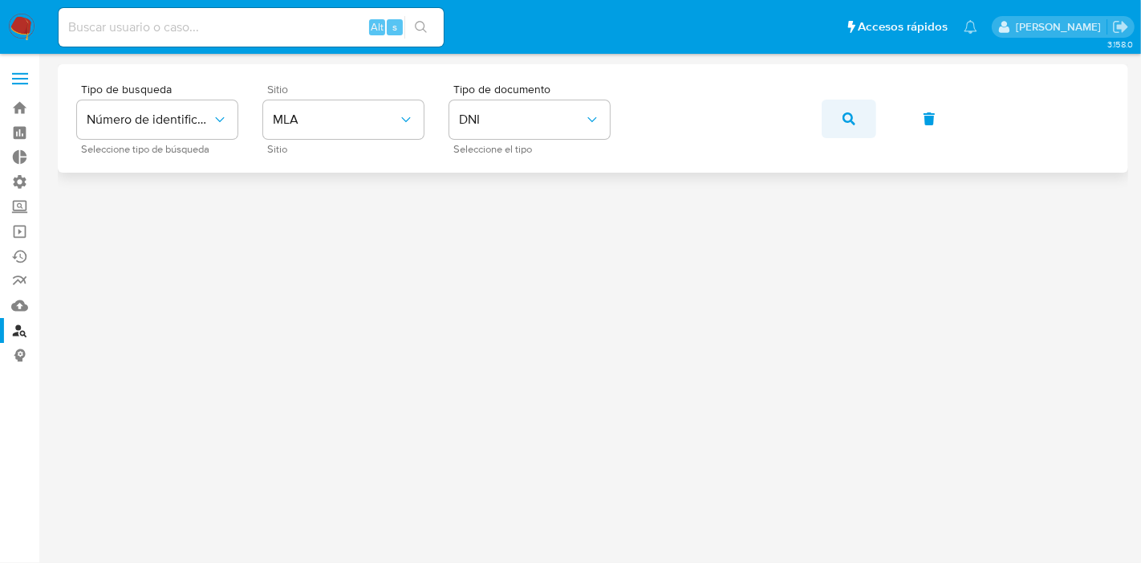
click at [848, 116] on icon "button" at bounding box center [849, 118] width 13 height 13
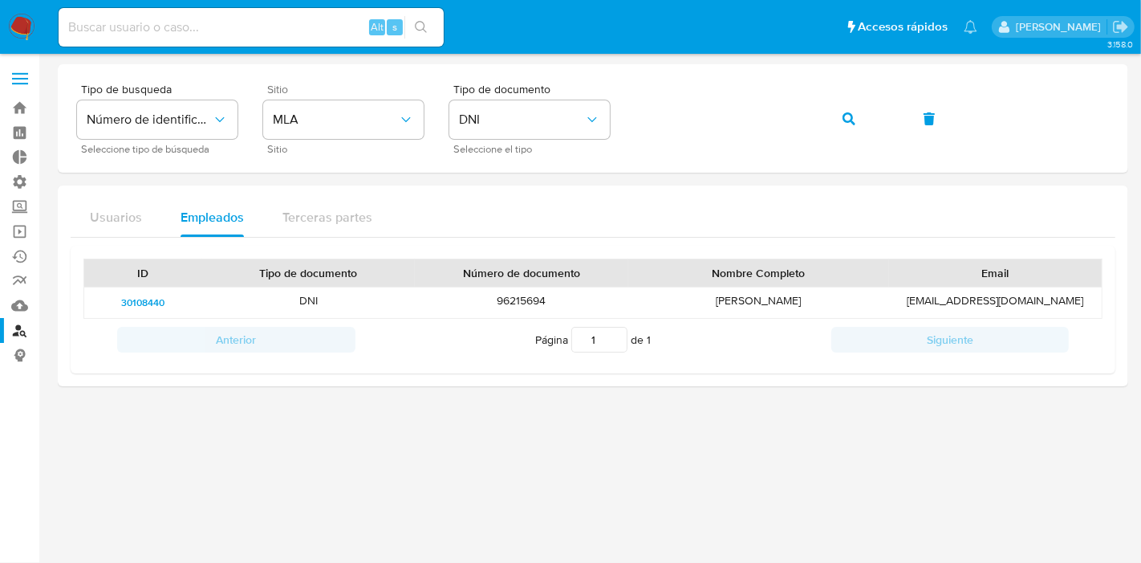
click at [292, 239] on div "ID Tipo de documento Número de documento Nombre Completo Email 30108440 DNI 962…" at bounding box center [593, 306] width 1045 height 136
click at [151, 300] on span "30108440" at bounding box center [142, 302] width 43 height 19
